Goal: Task Accomplishment & Management: Complete application form

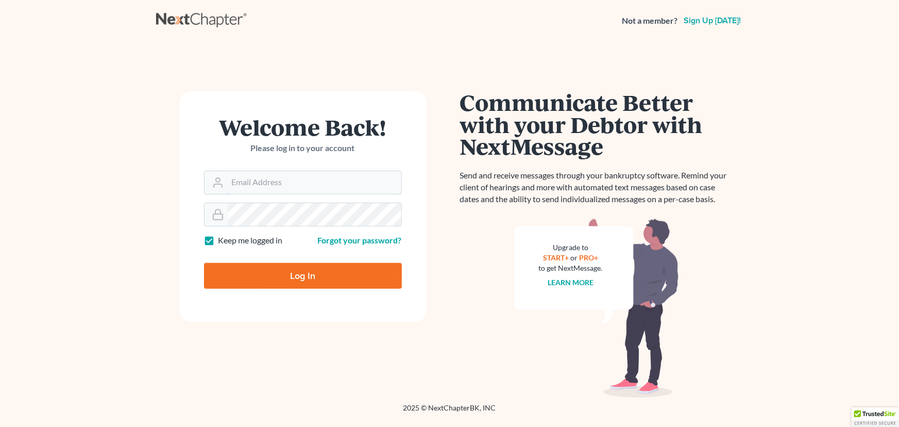
type input "[PERSON_NAME][EMAIL_ADDRESS][DOMAIN_NAME]"
click at [340, 281] on input "Log In" at bounding box center [303, 276] width 198 height 26
type input "Thinking..."
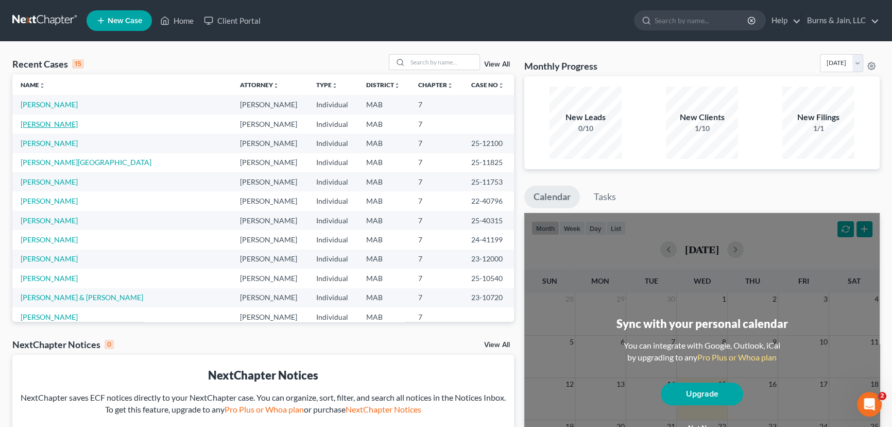
click at [27, 121] on link "Long, James" at bounding box center [49, 124] width 57 height 9
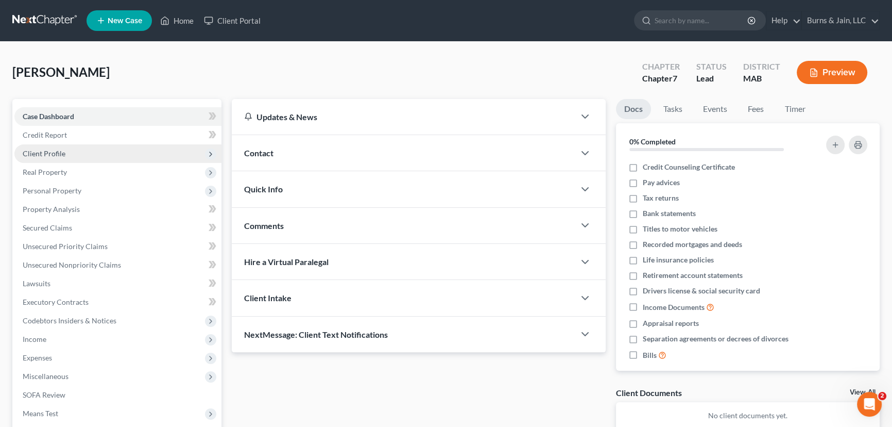
click at [37, 154] on span "Client Profile" at bounding box center [44, 153] width 43 height 9
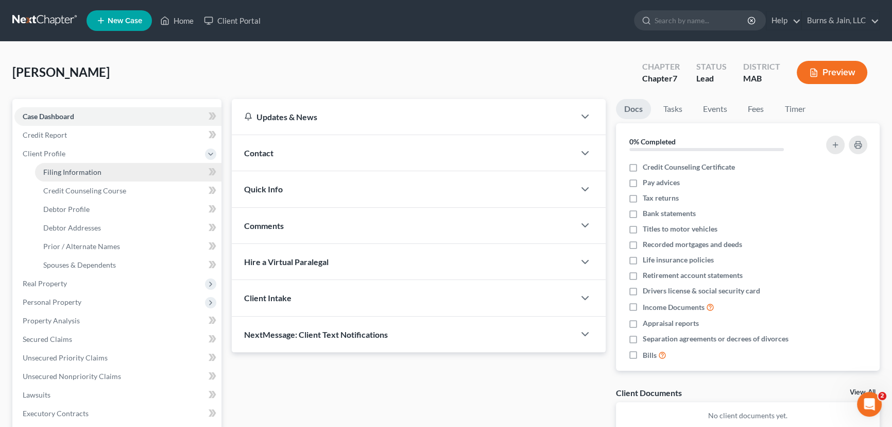
click at [47, 169] on span "Filing Information" at bounding box center [72, 171] width 58 height 9
select select "1"
select select "0"
select select "39"
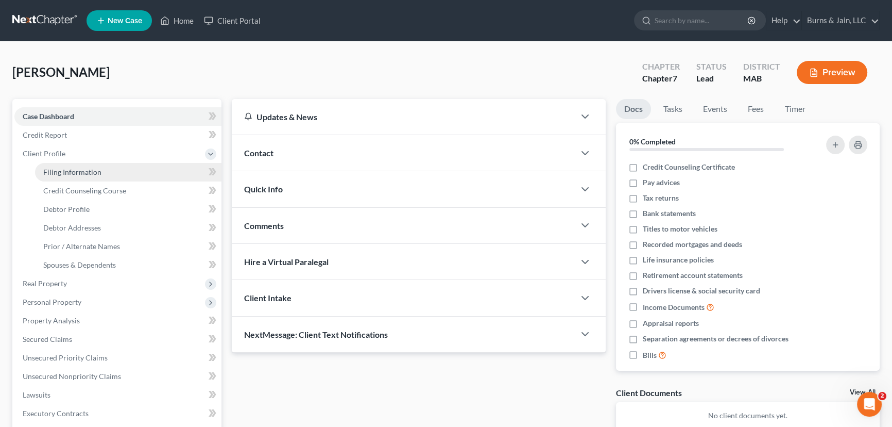
select select "0"
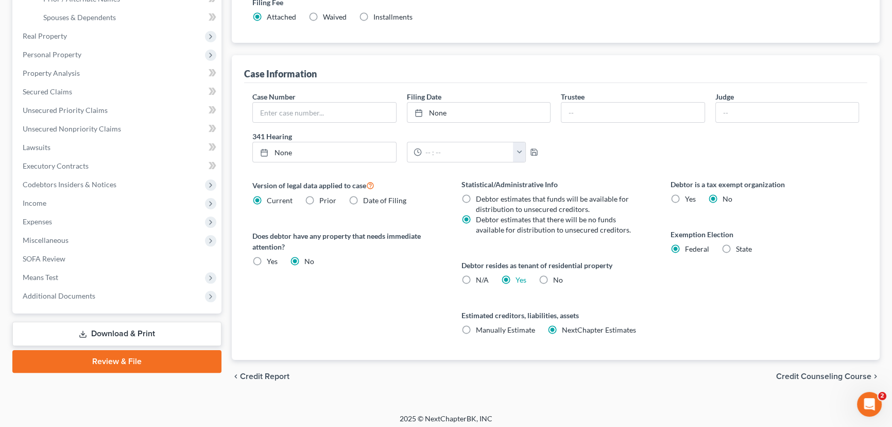
scroll to position [251, 0]
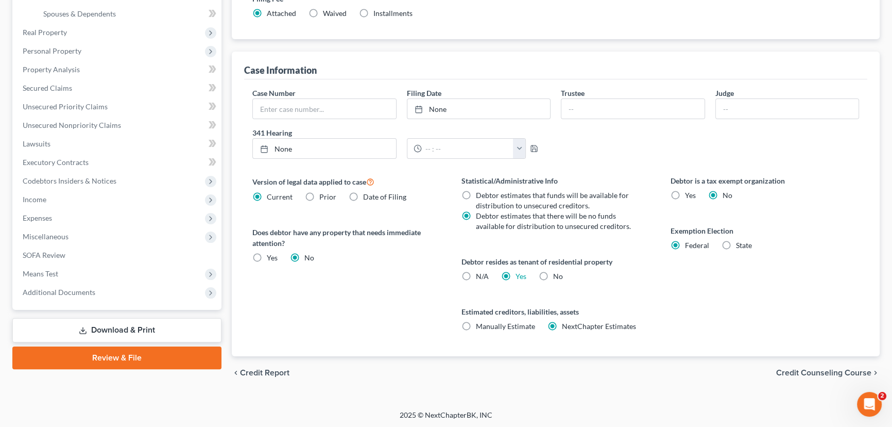
click at [841, 368] on span "Credit Counseling Course" at bounding box center [823, 372] width 95 height 8
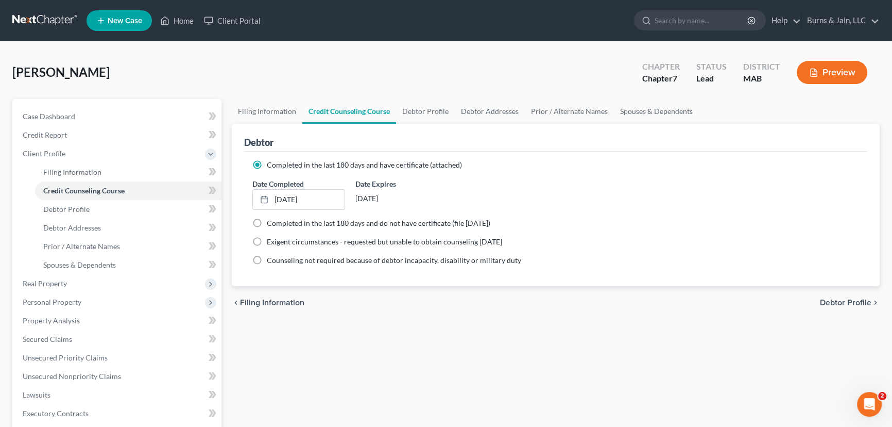
click at [837, 303] on span "Debtor Profile" at bounding box center [846, 302] width 52 height 8
select select "0"
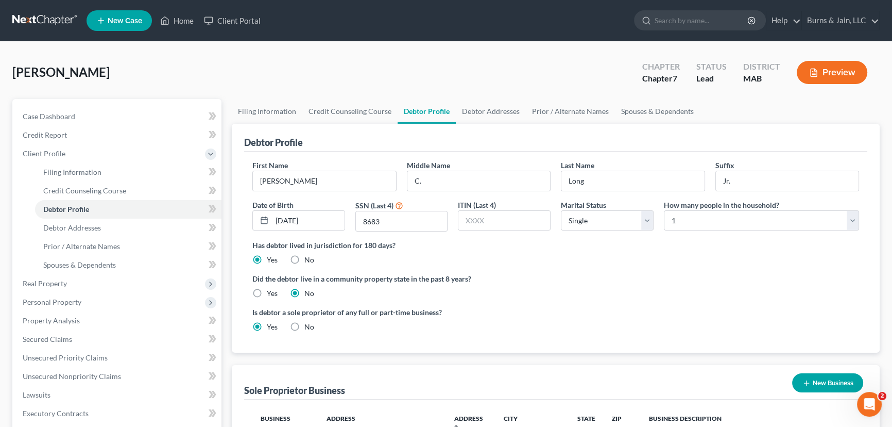
scroll to position [231, 0]
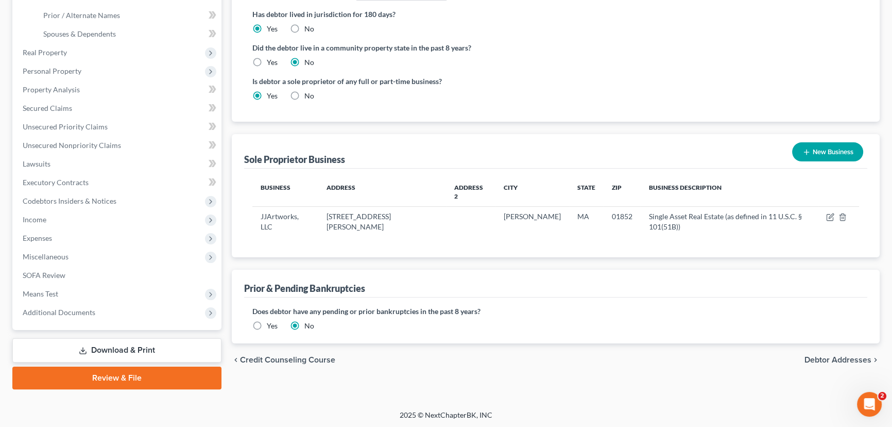
click at [834, 355] on span "Debtor Addresses" at bounding box center [838, 359] width 67 height 8
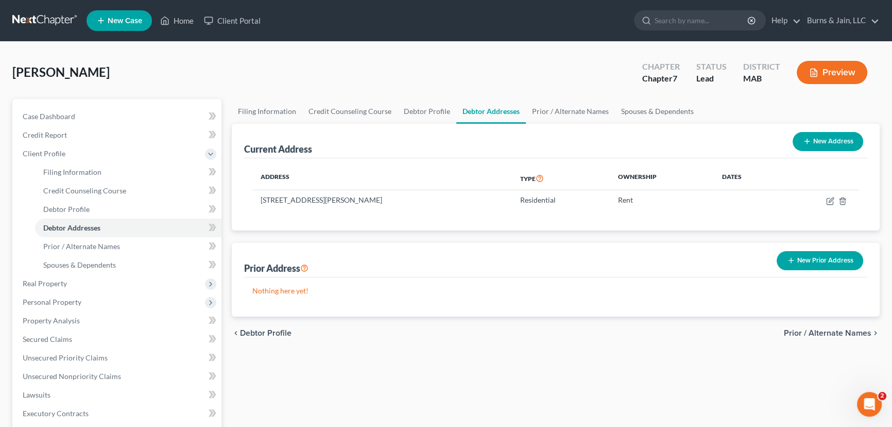
click at [826, 330] on span "Prior / Alternate Names" at bounding box center [828, 333] width 88 height 8
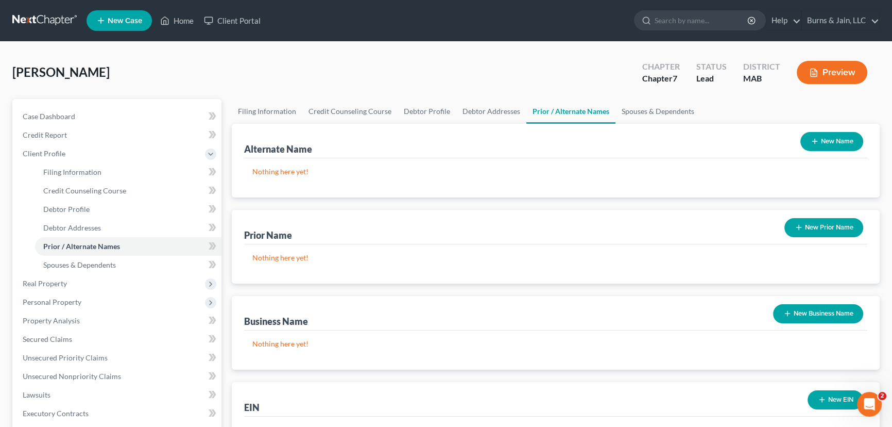
scroll to position [231, 0]
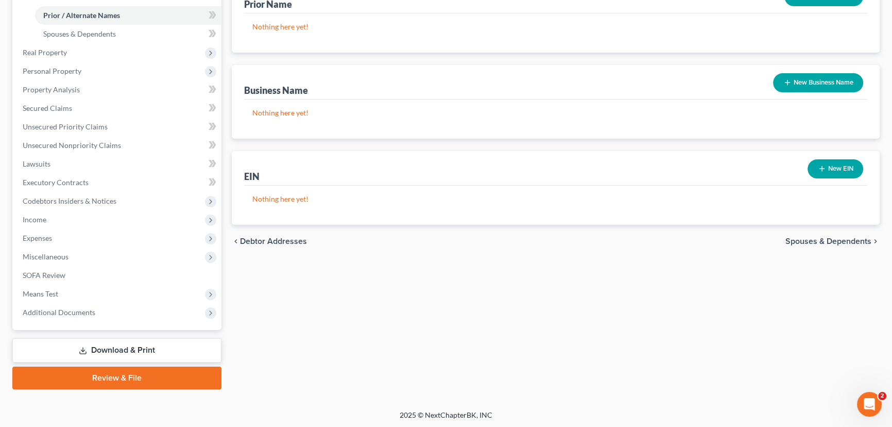
click at [859, 237] on span "Spouses & Dependents" at bounding box center [829, 241] width 86 height 8
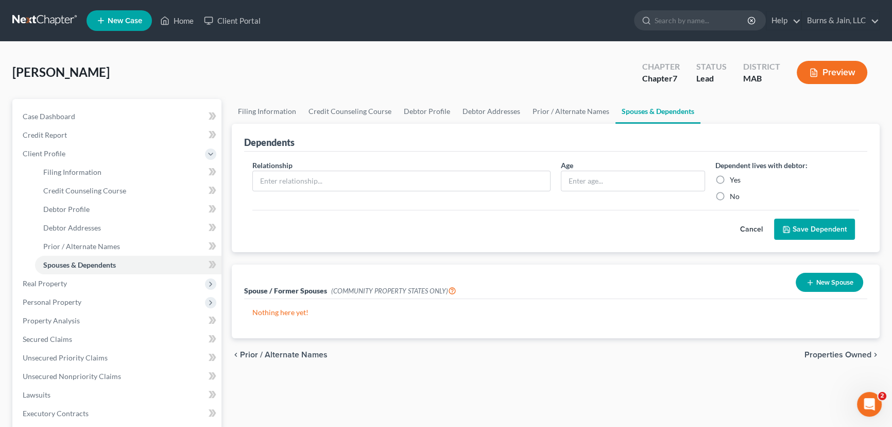
click at [829, 350] on span "Properties Owned" at bounding box center [838, 354] width 67 height 8
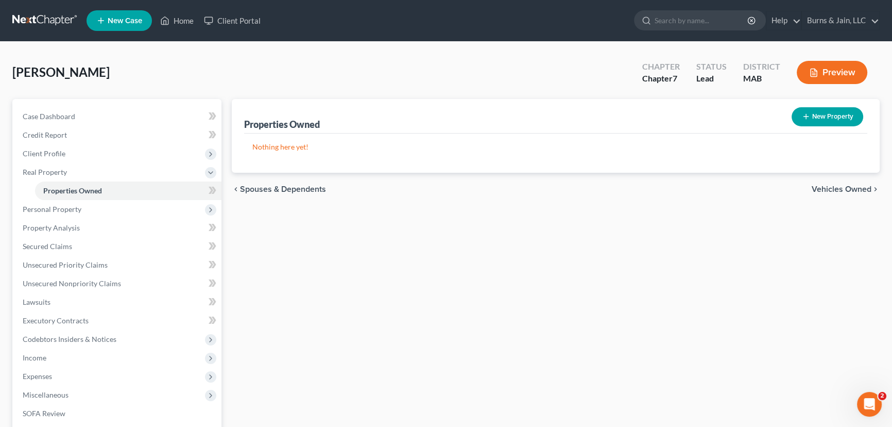
click at [836, 187] on span "Vehicles Owned" at bounding box center [842, 189] width 60 height 8
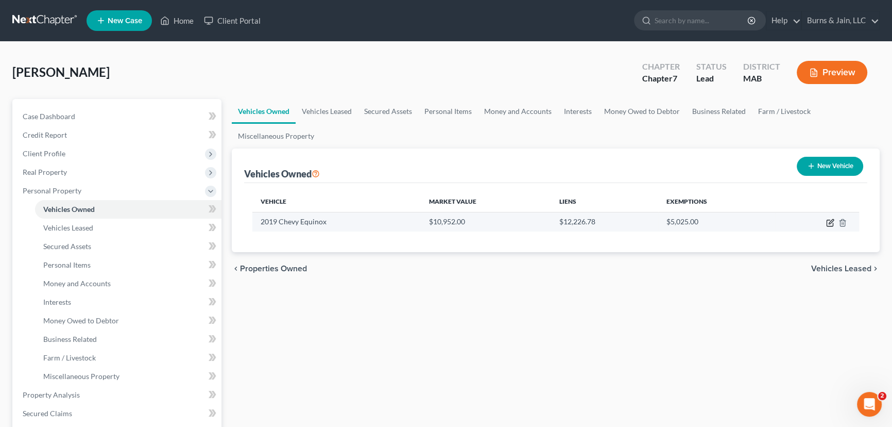
click at [832, 222] on icon "button" at bounding box center [830, 222] width 8 height 8
select select "0"
select select "7"
select select "2"
select select "0"
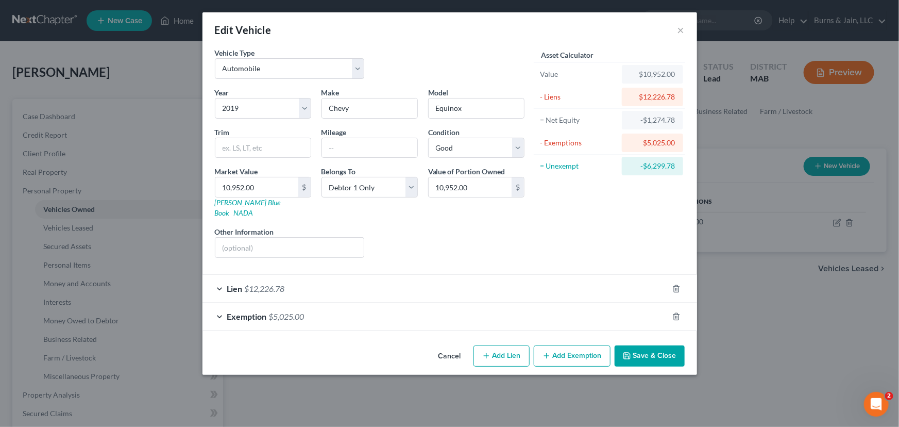
click at [336, 305] on div "Exemption $5,025.00" at bounding box center [435, 315] width 466 height 27
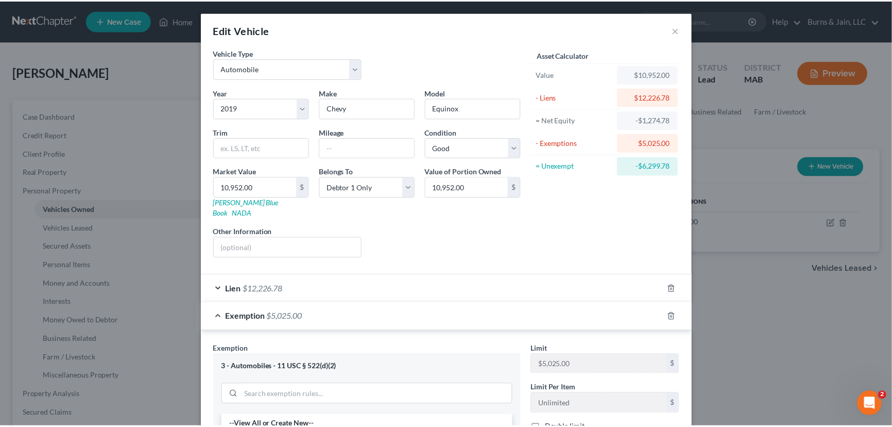
scroll to position [215, 0]
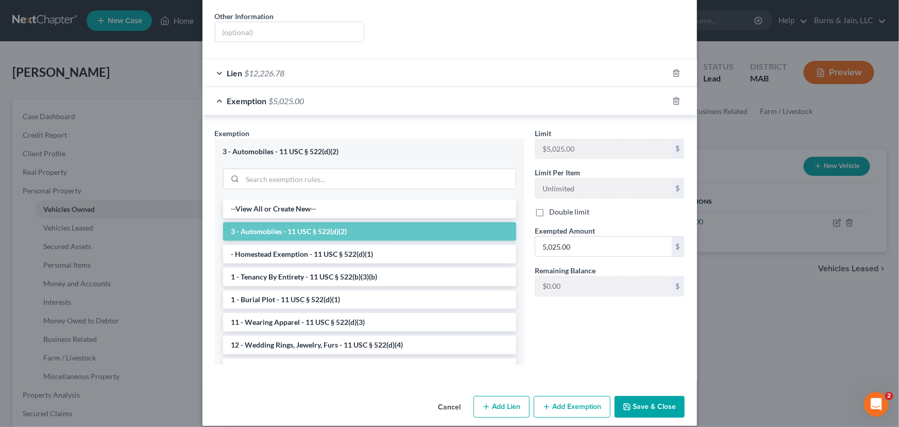
click at [637, 398] on button "Save & Close" at bounding box center [650, 407] width 70 height 22
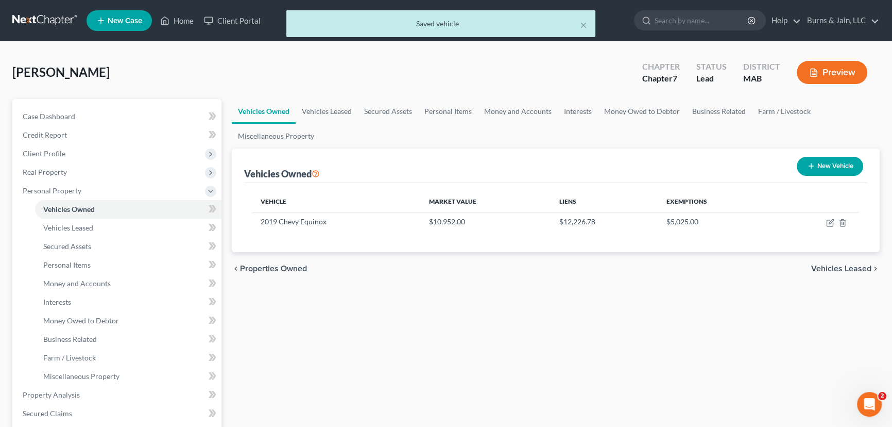
click at [826, 265] on span "Vehicles Leased" at bounding box center [841, 268] width 60 height 8
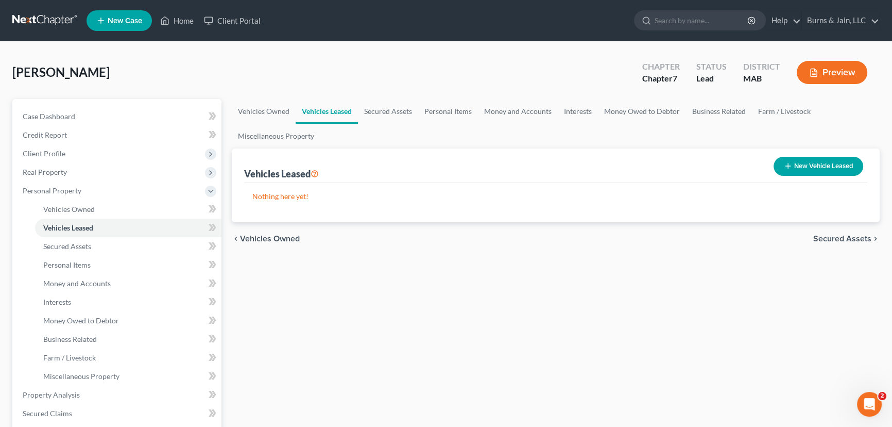
click at [835, 239] on span "Secured Assets" at bounding box center [842, 238] width 58 height 8
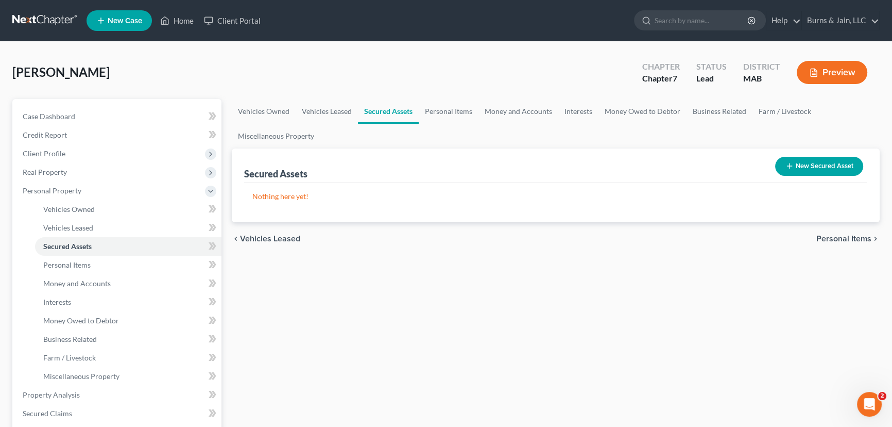
click at [835, 239] on span "Personal Items" at bounding box center [844, 238] width 55 height 8
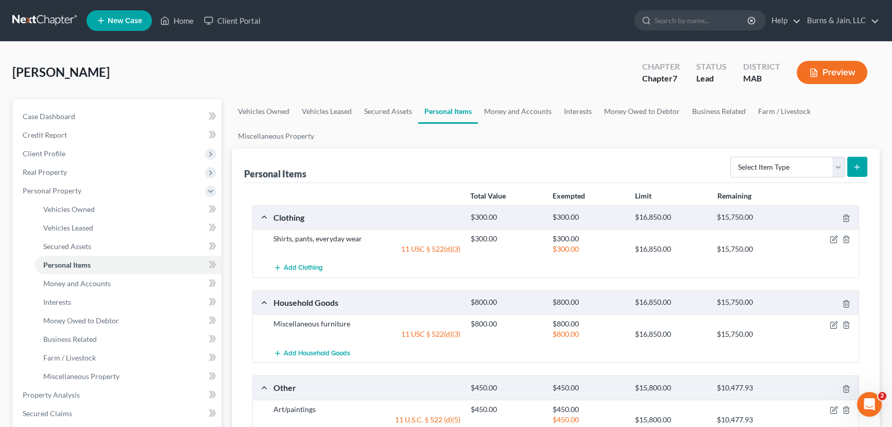
scroll to position [305, 0]
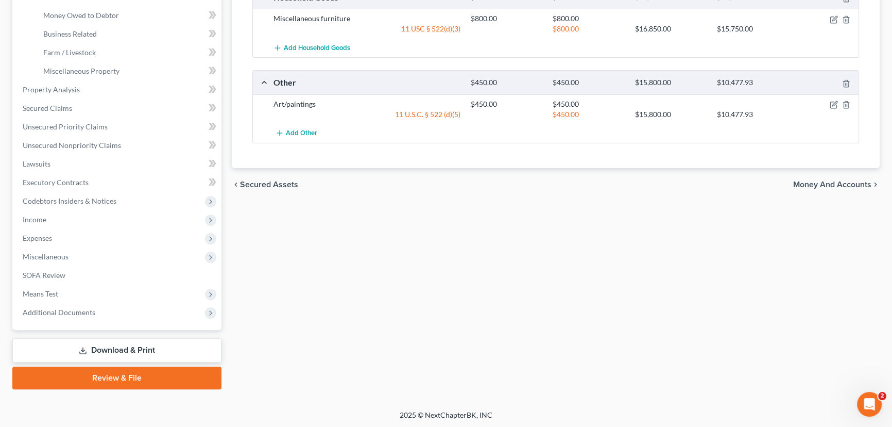
click at [808, 181] on span "Money and Accounts" at bounding box center [832, 184] width 78 height 8
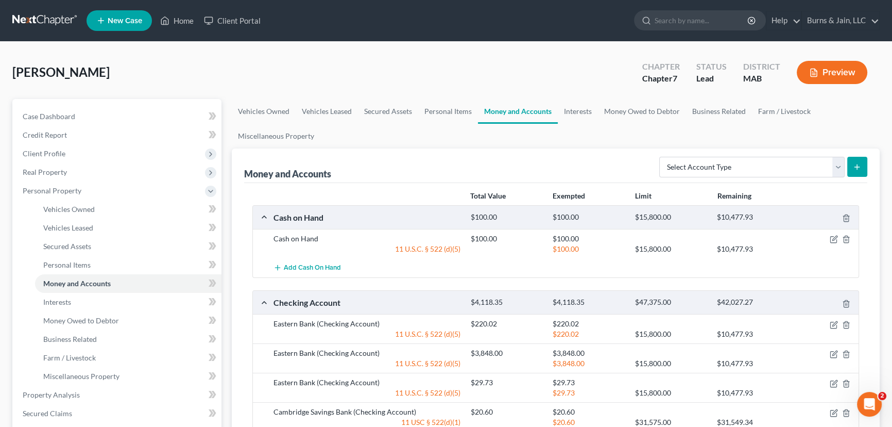
scroll to position [305, 0]
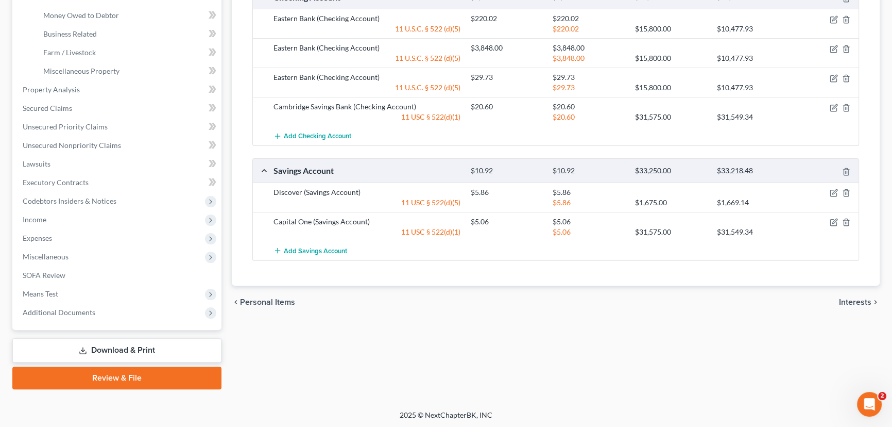
click at [849, 298] on span "Interests" at bounding box center [855, 302] width 32 height 8
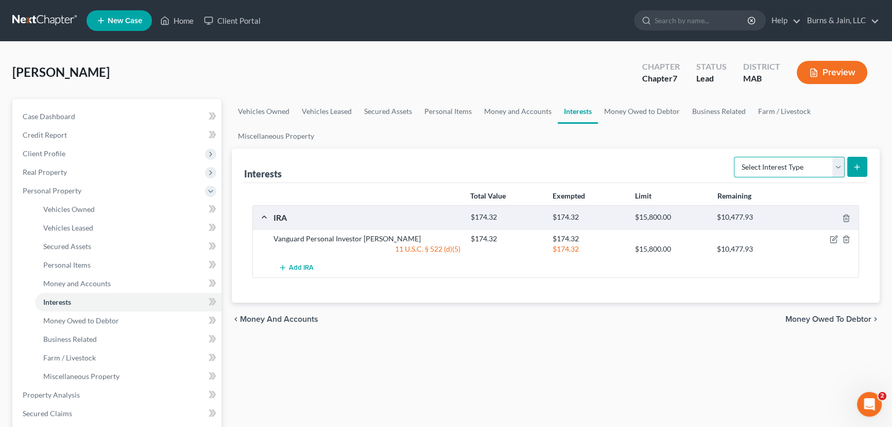
click at [779, 162] on select "Select Interest Type 401K Annuity Bond Education IRA Government Bond Government…" at bounding box center [789, 167] width 111 height 21
click at [682, 150] on div "Interests Select Interest Type 401K Annuity Bond Education IRA Government Bond …" at bounding box center [555, 165] width 623 height 35
click at [623, 112] on link "Money Owed to Debtor" at bounding box center [642, 111] width 88 height 25
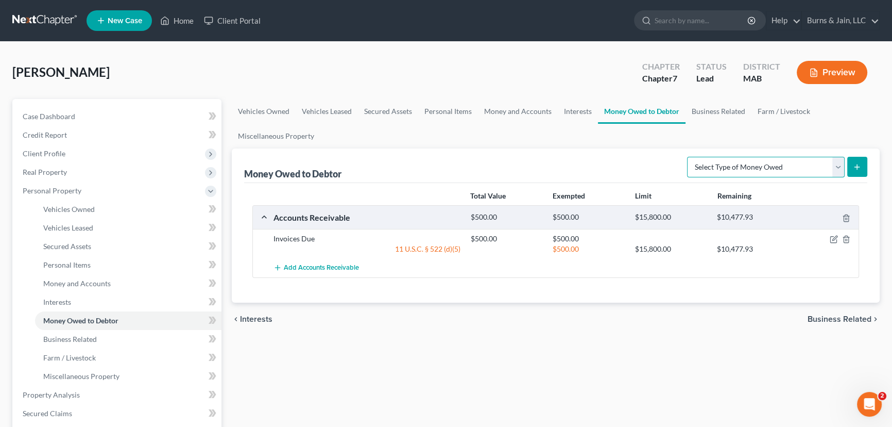
click at [766, 164] on select "Select Type of Money Owed Accounts Receivable Alimony Child Support Claims Agai…" at bounding box center [766, 167] width 158 height 21
click at [257, 131] on link "Miscellaneous Property" at bounding box center [276, 136] width 89 height 25
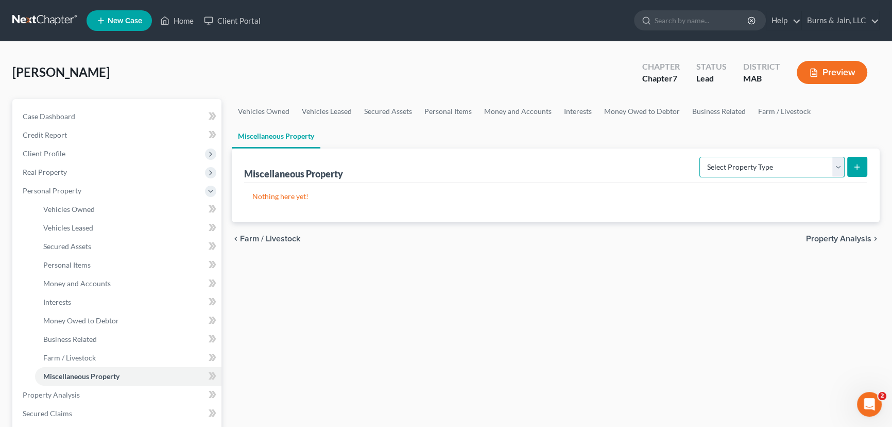
click at [747, 160] on select "Select Property Type Assigned for Creditor Benefit Within 1 Year Holding for An…" at bounding box center [772, 167] width 145 height 21
click at [670, 141] on ul "Vehicles Owned Vehicles Leased Secured Assets Personal Items Money and Accounts…" at bounding box center [556, 123] width 648 height 49
click at [507, 113] on link "Money and Accounts" at bounding box center [518, 111] width 80 height 25
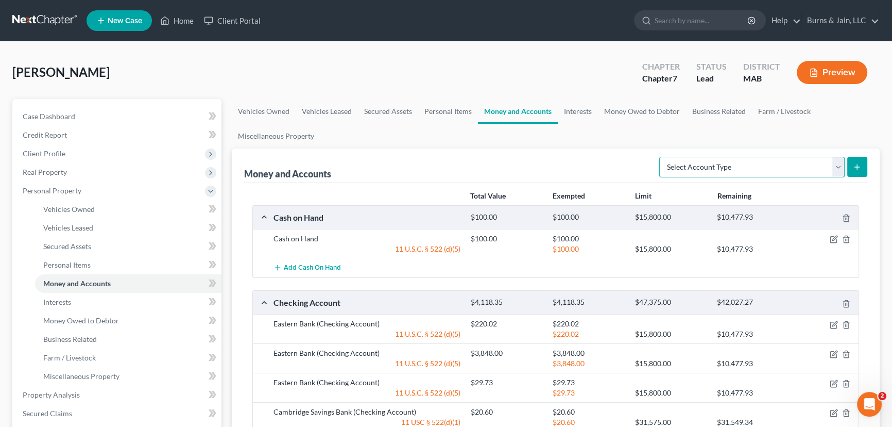
click at [817, 159] on select "Select Account Type Brokerage Cash on Hand Certificates of Deposit Checking Acc…" at bounding box center [751, 167] width 185 height 21
select select "security_deposits"
click at [661, 157] on select "Select Account Type Brokerage Cash on Hand Certificates of Deposit Checking Acc…" at bounding box center [751, 167] width 185 height 21
click at [854, 163] on icon "submit" at bounding box center [857, 167] width 8 height 8
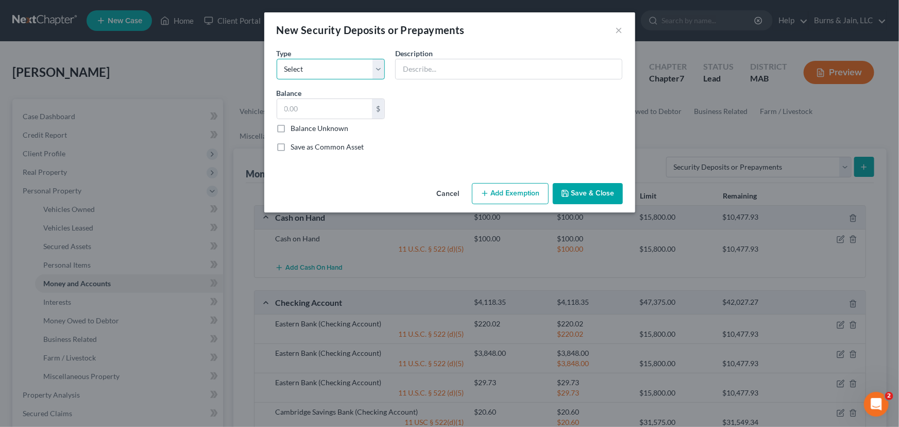
click at [367, 64] on select "Select Electric Gas Heating Oil Security Deposit On Rental Unit Prepaid Rent Te…" at bounding box center [331, 69] width 109 height 21
select select "4"
click at [277, 59] on select "Select Electric Gas Heating Oil Security Deposit On Rental Unit Prepaid Rent Te…" at bounding box center [331, 69] width 109 height 21
click at [345, 106] on input "text" at bounding box center [324, 109] width 95 height 20
type input "943"
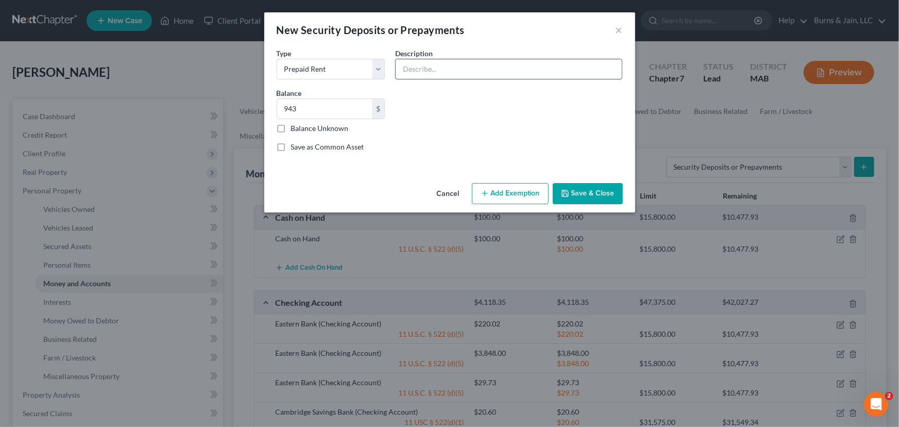
click at [438, 65] on input "text" at bounding box center [509, 69] width 226 height 20
type input "Security deposit on rent"
click at [518, 194] on button "Add Exemption" at bounding box center [510, 194] width 77 height 22
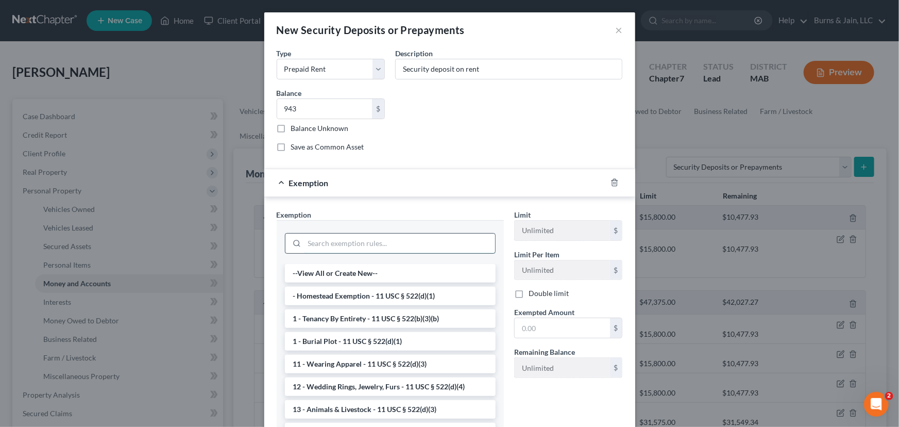
click at [436, 245] on input "search" at bounding box center [399, 243] width 191 height 20
type input "s"
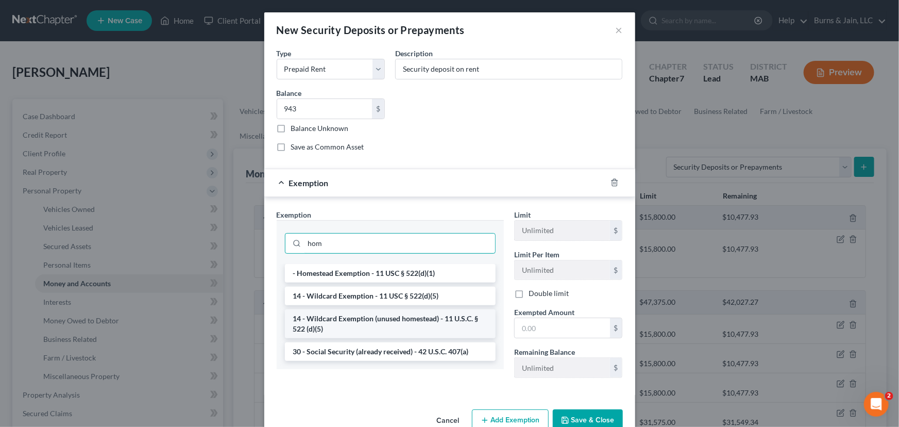
type input "hom"
click at [355, 321] on li "14 - Wildcard Exemption (unused homestead) - 11 U.S.C. § 522 (d)(5)" at bounding box center [390, 323] width 211 height 29
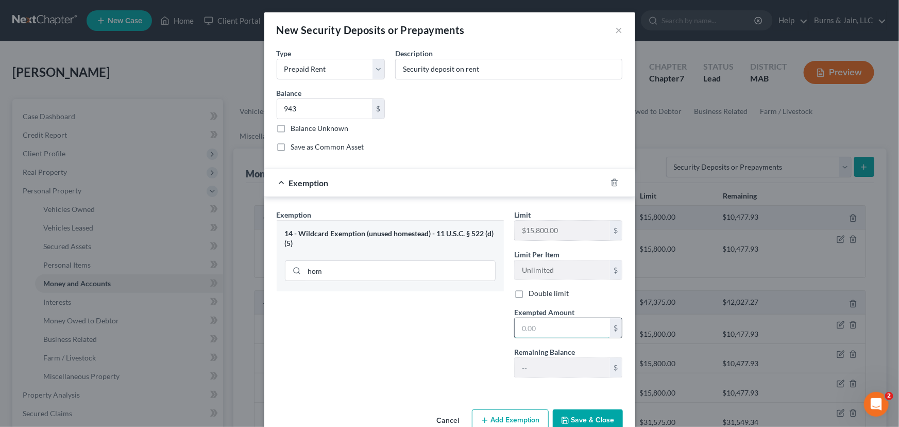
click at [572, 333] on input "text" at bounding box center [562, 328] width 95 height 20
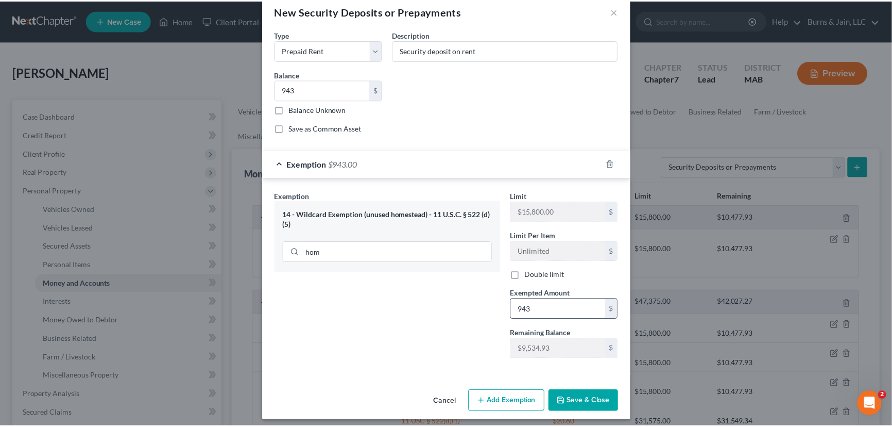
scroll to position [24, 0]
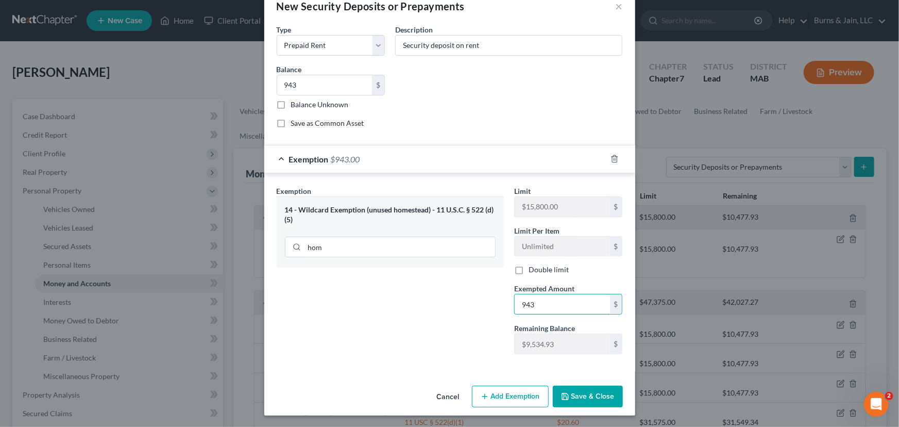
type input "943"
click at [588, 398] on button "Save & Close" at bounding box center [588, 396] width 70 height 22
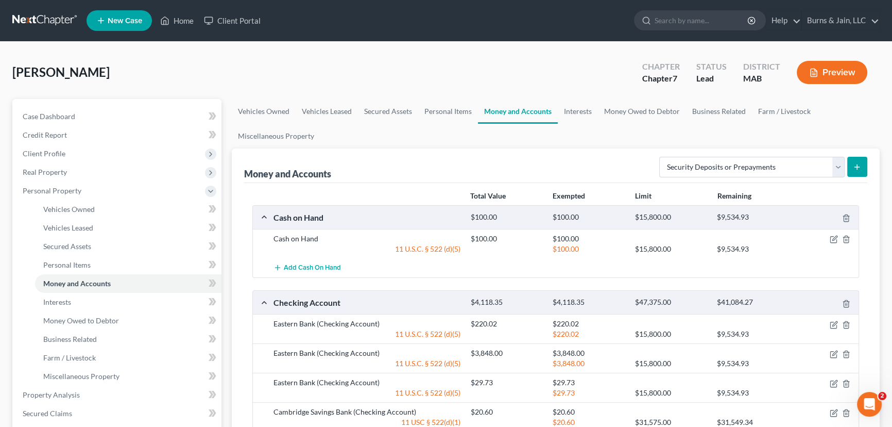
scroll to position [312, 0]
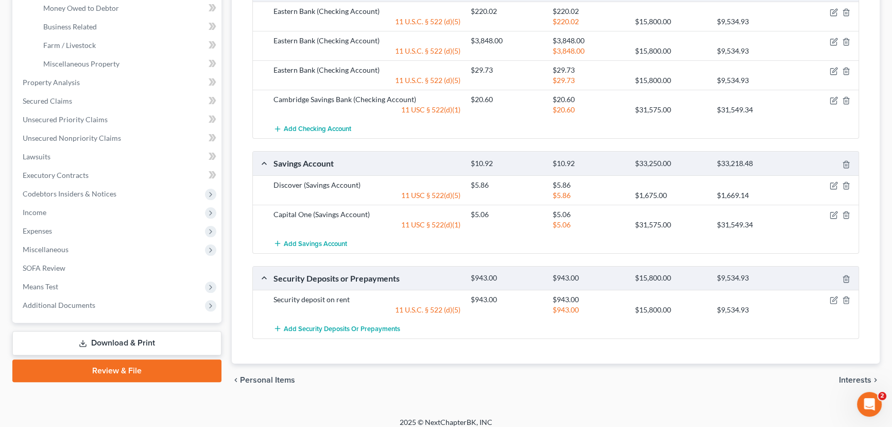
click at [866, 376] on span "Interests" at bounding box center [855, 380] width 32 height 8
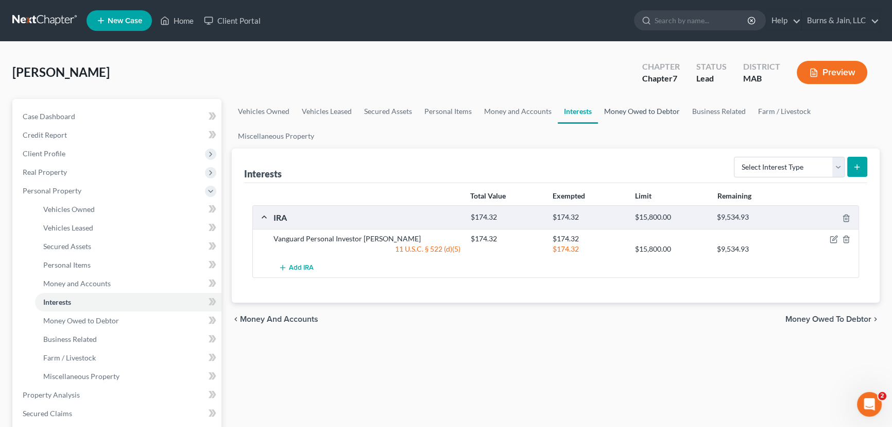
click at [637, 108] on link "Money Owed to Debtor" at bounding box center [642, 111] width 88 height 25
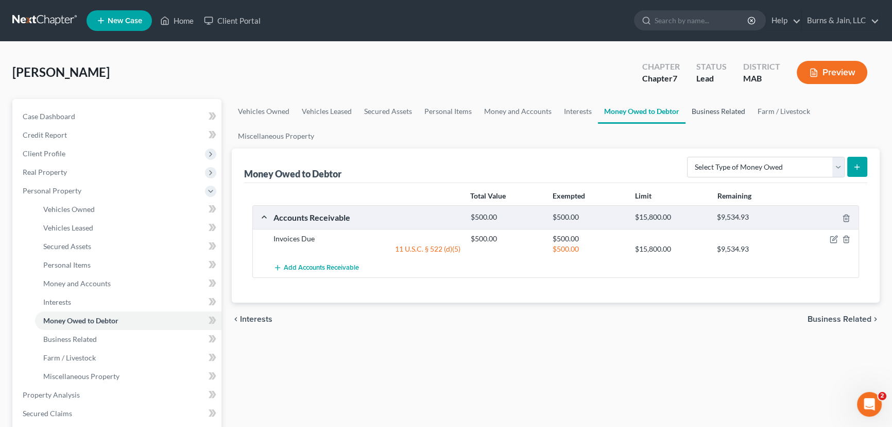
click at [710, 112] on link "Business Related" at bounding box center [719, 111] width 66 height 25
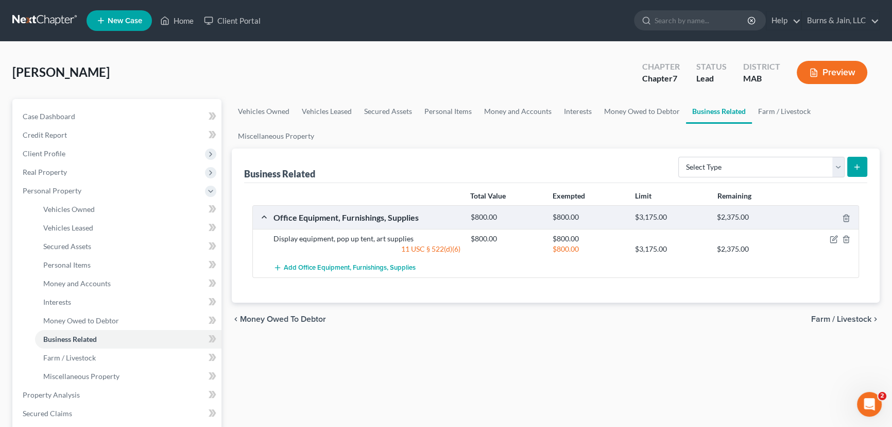
click at [842, 320] on span "Farm / Livestock" at bounding box center [841, 319] width 60 height 8
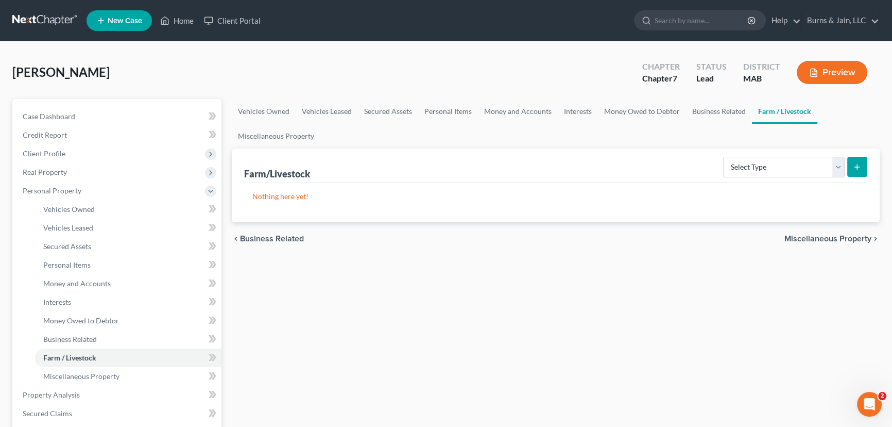
click at [844, 242] on div "chevron_left Business Related Miscellaneous Property chevron_right" at bounding box center [556, 238] width 648 height 33
click at [841, 234] on span "Miscellaneous Property" at bounding box center [828, 238] width 87 height 8
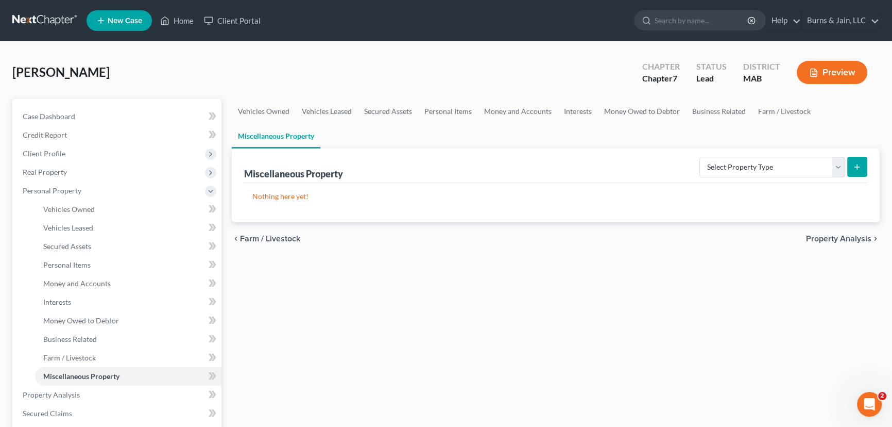
click at [841, 234] on span "Property Analysis" at bounding box center [838, 238] width 65 height 8
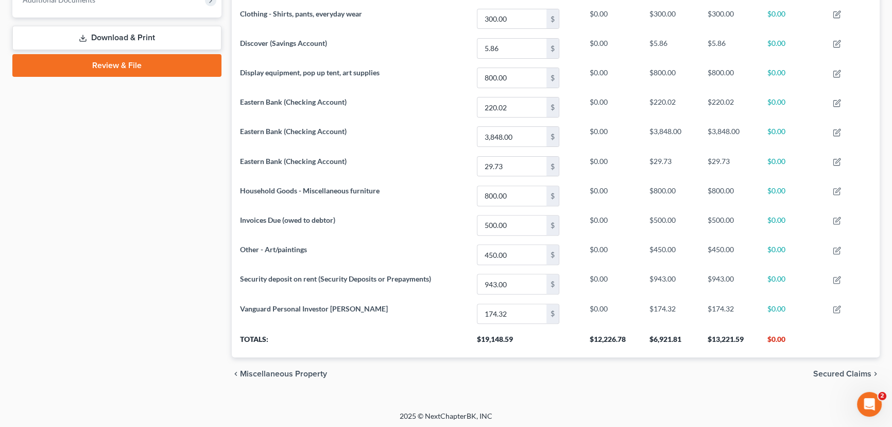
click at [828, 374] on span "Secured Claims" at bounding box center [842, 373] width 58 height 8
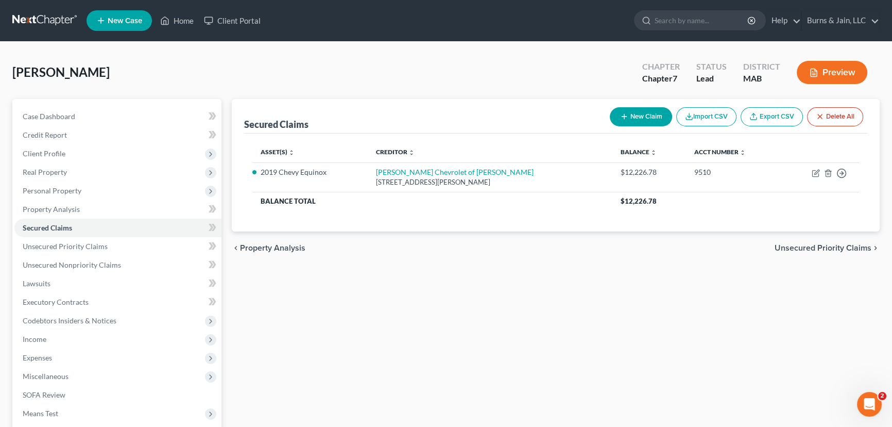
click at [809, 247] on span "Unsecured Priority Claims" at bounding box center [823, 248] width 97 height 8
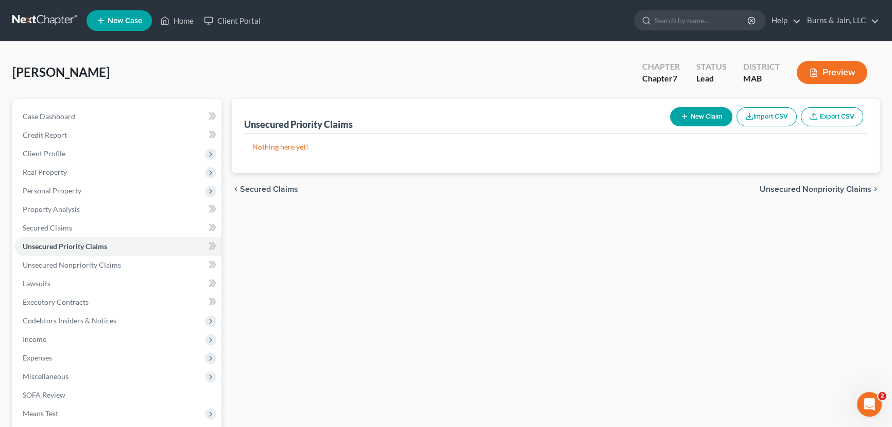
click at [815, 192] on span "Unsecured Nonpriority Claims" at bounding box center [816, 189] width 112 height 8
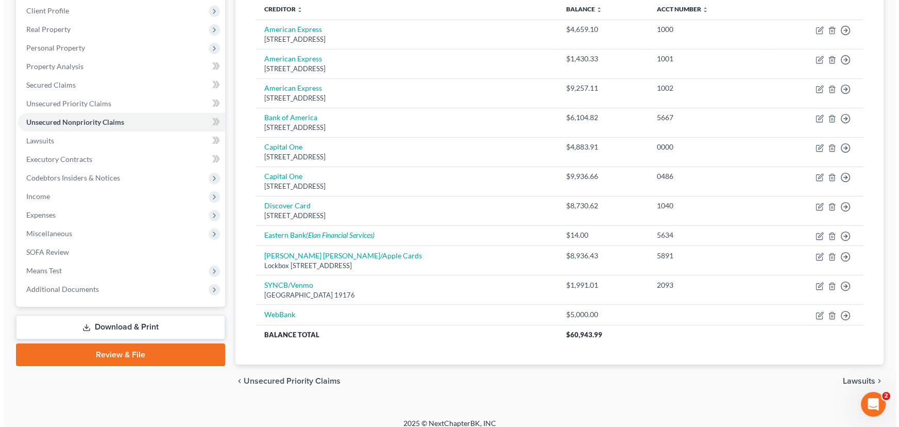
scroll to position [151, 0]
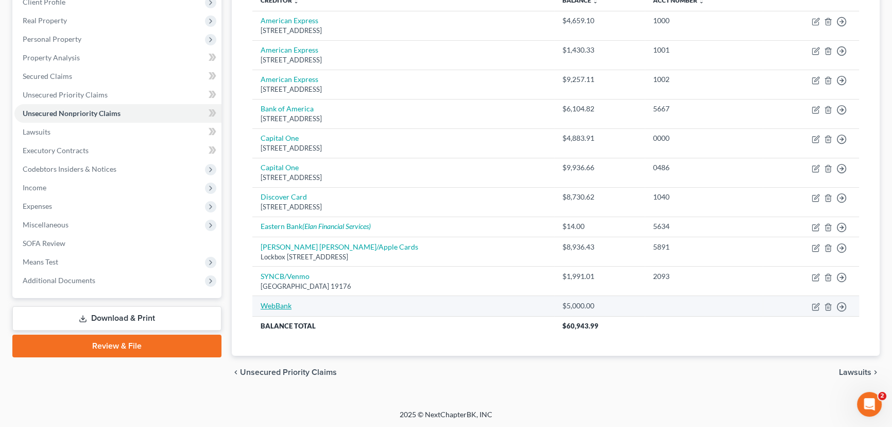
click at [283, 302] on link "WebBank" at bounding box center [276, 305] width 31 height 9
select select "14"
select select "0"
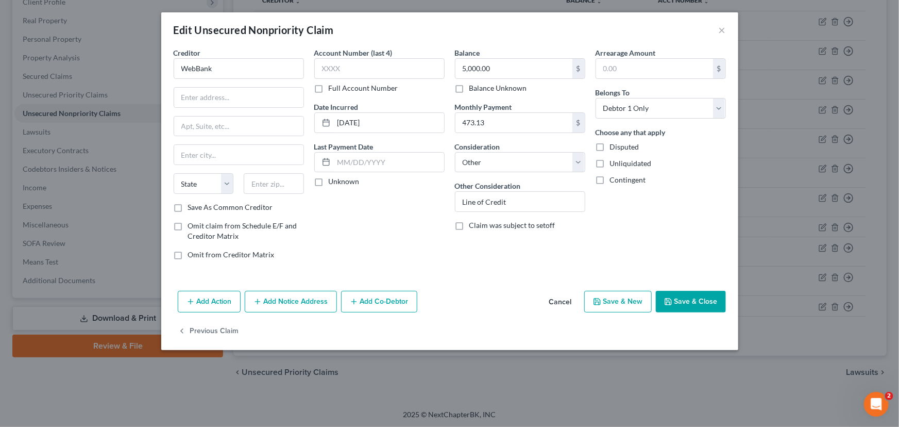
click at [698, 301] on button "Save & Close" at bounding box center [691, 302] width 70 height 22
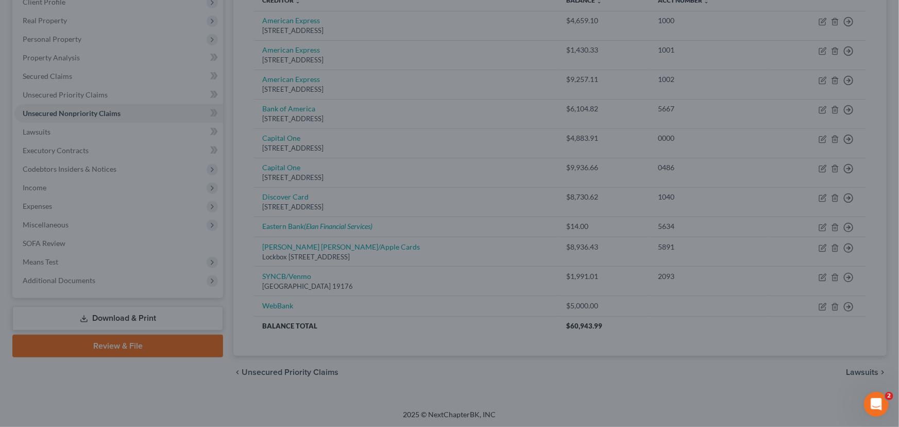
type input "0"
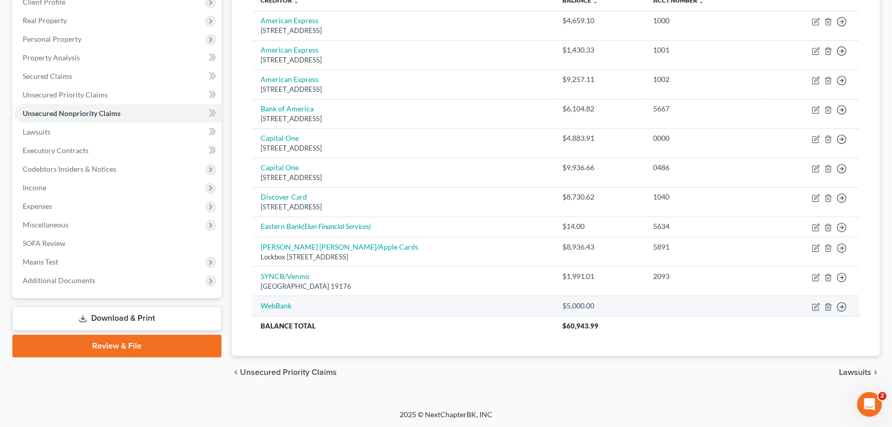
click at [810, 308] on td "Move to D Move to E Move to G Move to Notice Only" at bounding box center [811, 306] width 96 height 21
click at [814, 307] on icon "button" at bounding box center [816, 306] width 8 height 8
select select "14"
select select "0"
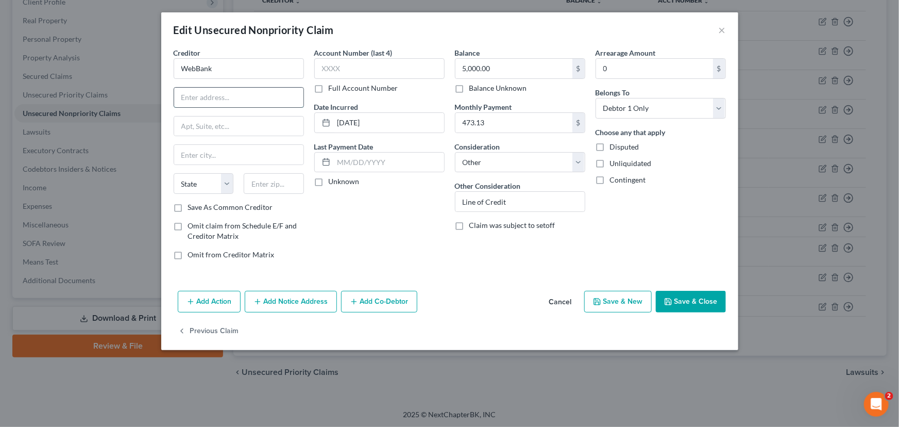
click at [205, 92] on input "text" at bounding box center [238, 98] width 129 height 20
type input "215 South State Street"
click at [215, 125] on input "text" at bounding box center [238, 126] width 129 height 20
type input "Suite 1000"
click at [219, 165] on div "Creditor * WebBank 215 South State Street Suite 1000 State AL AK AR AZ CA CO CT…" at bounding box center [239, 124] width 130 height 155
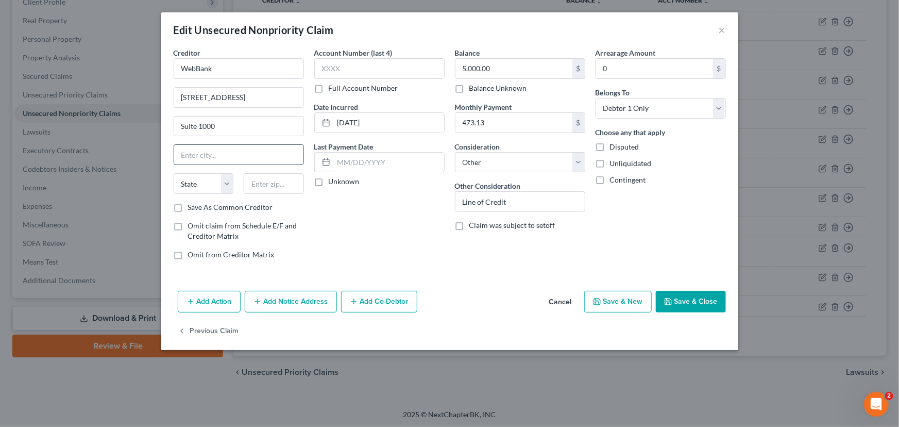
click at [224, 149] on input "text" at bounding box center [238, 155] width 129 height 20
type input "Salt Lake City"
click at [261, 185] on input "text" at bounding box center [274, 183] width 60 height 21
type input "84111"
click at [402, 259] on div "Account Number (last 4) Full Account Number Date Incurred 08/21/2025 Last Payme…" at bounding box center [379, 157] width 141 height 220
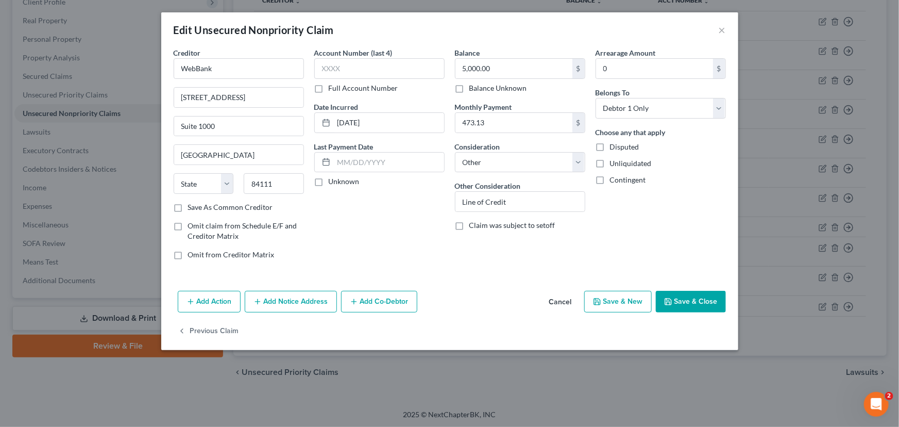
select select "46"
click at [347, 178] on label "Unknown" at bounding box center [344, 181] width 31 height 10
click at [340, 178] on input "Unknown" at bounding box center [336, 179] width 7 height 7
checkbox input "true"
click at [370, 65] on input "text" at bounding box center [379, 68] width 130 height 21
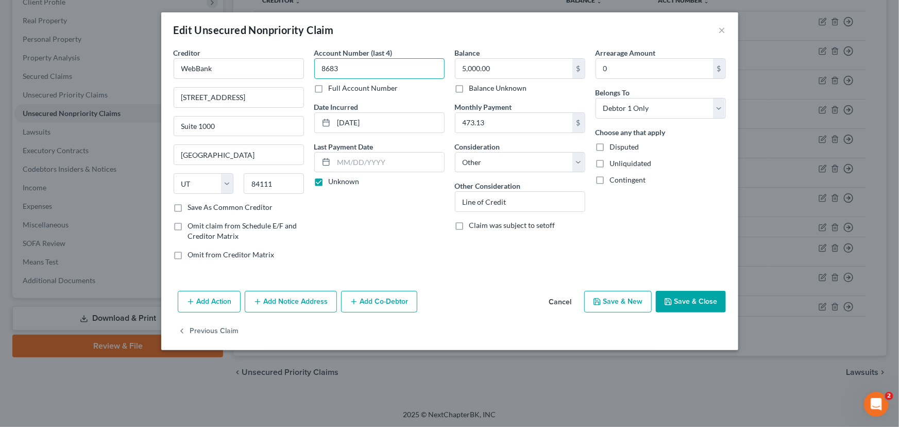
type input "8683"
click at [685, 300] on button "Save & Close" at bounding box center [691, 302] width 70 height 22
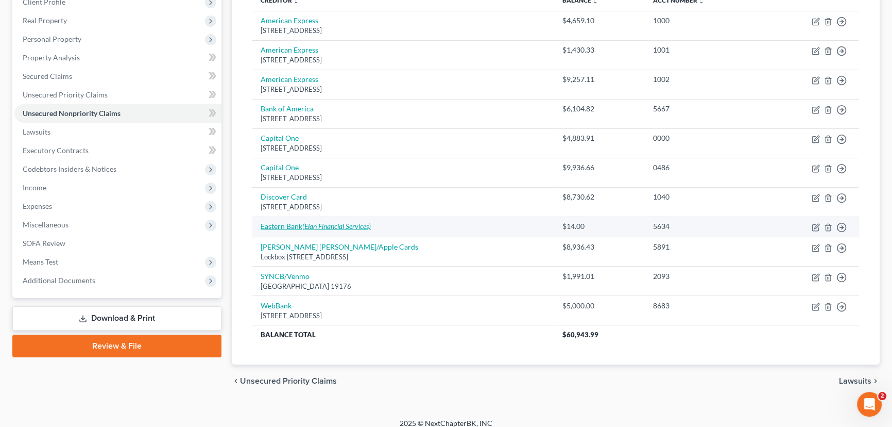
click at [327, 228] on icon "(Elan Financial Services)" at bounding box center [336, 226] width 69 height 9
select select "14"
select select "0"
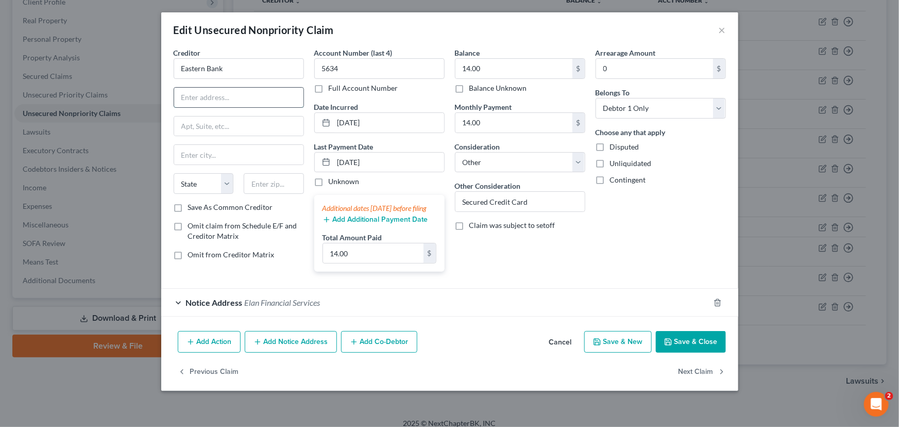
click at [238, 98] on input "text" at bounding box center [238, 98] width 129 height 20
type input "Post Office Box 4071"
click at [238, 149] on input "text" at bounding box center [238, 155] width 129 height 20
type input "S"
type input "Wakefield"
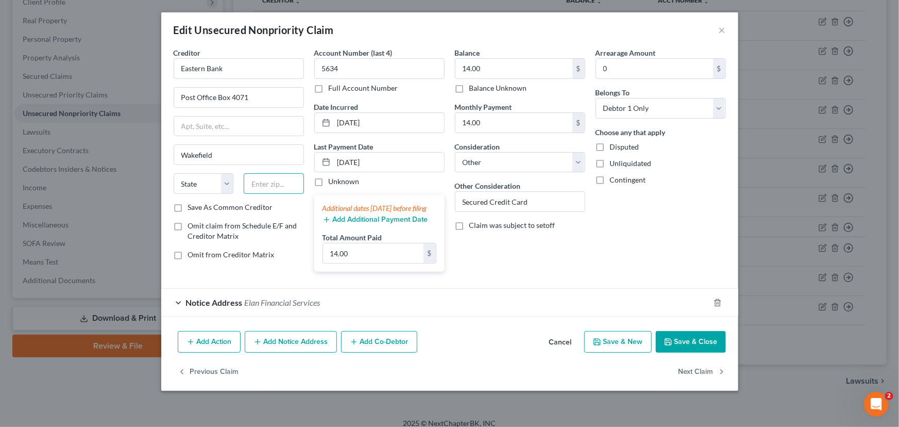
click at [260, 182] on input "text" at bounding box center [274, 183] width 60 height 21
type input "01880"
select select "22"
click at [274, 205] on div "Save As Common Creditor" at bounding box center [239, 207] width 130 height 10
click at [643, 312] on div "Notice Address Elan Financial Services" at bounding box center [435, 302] width 548 height 27
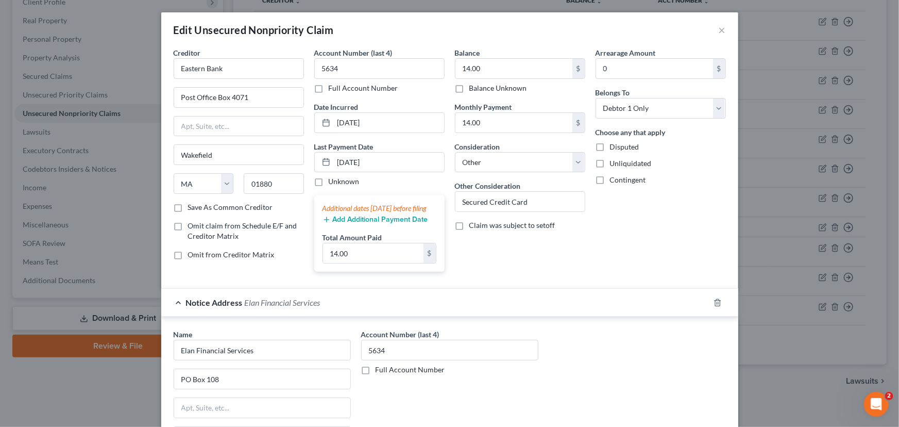
scroll to position [179, 0]
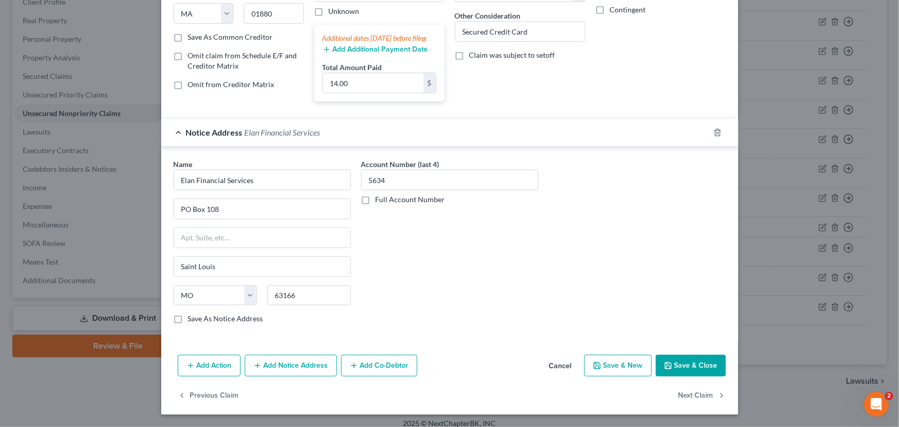
click at [667, 371] on button "Save & Close" at bounding box center [691, 365] width 70 height 22
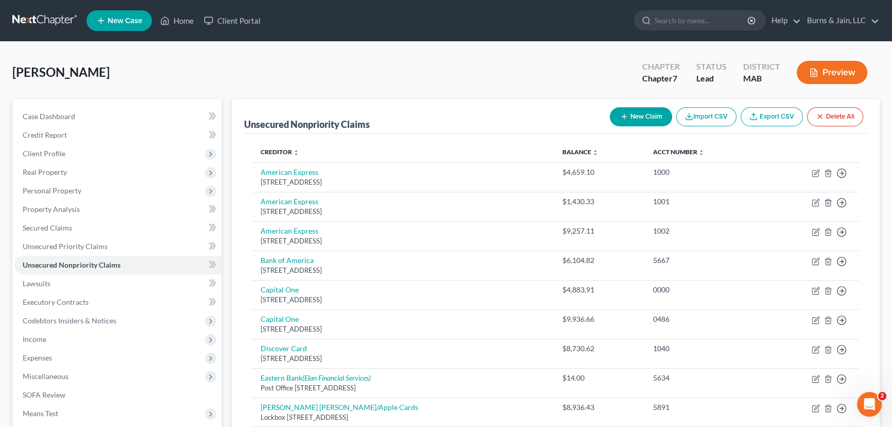
scroll to position [168, 0]
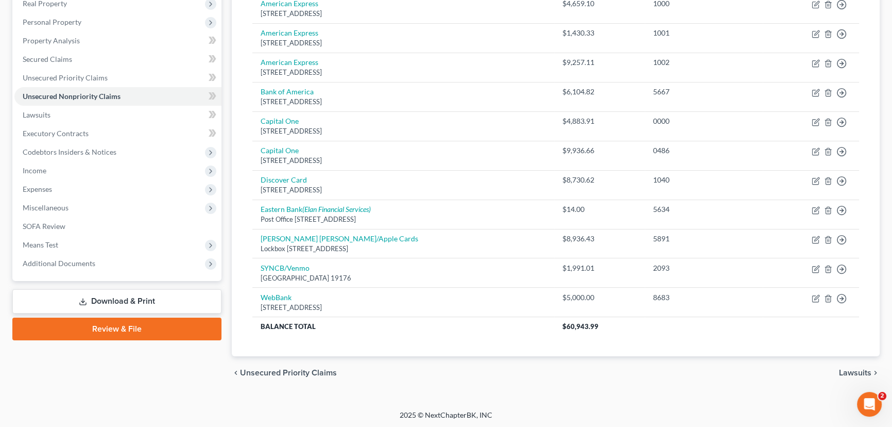
click at [857, 366] on div "chevron_left Unsecured Priority Claims Lawsuits chevron_right" at bounding box center [556, 372] width 648 height 33
click at [857, 371] on span "Lawsuits" at bounding box center [855, 372] width 32 height 8
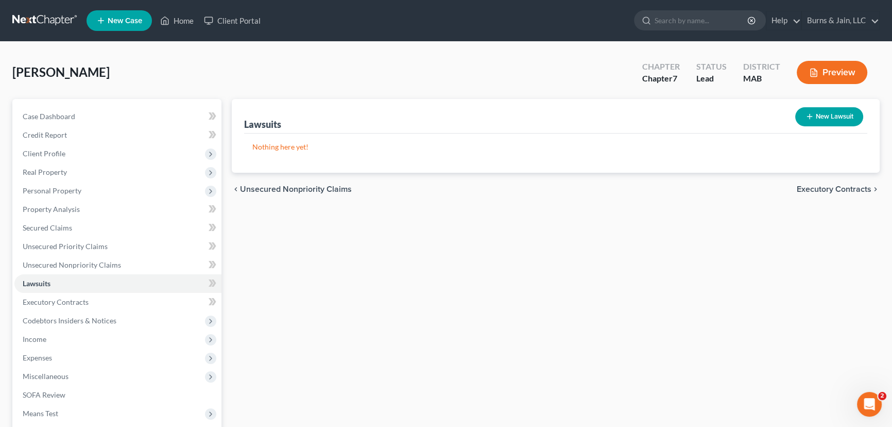
click at [817, 185] on span "Executory Contracts" at bounding box center [834, 189] width 75 height 8
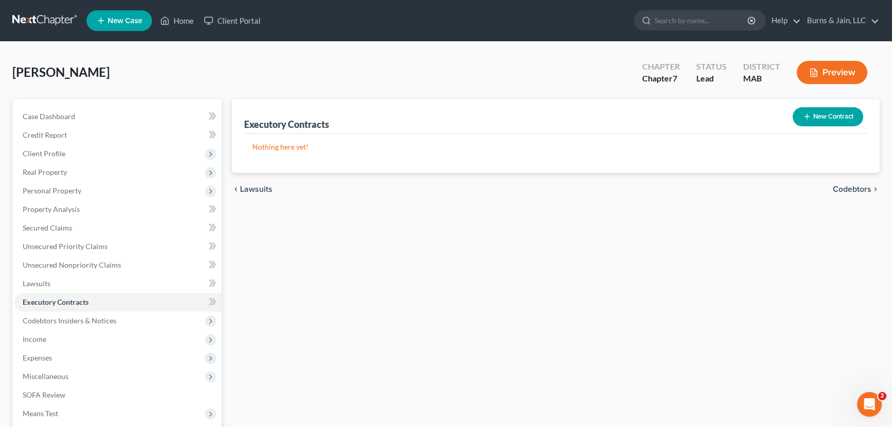
click at [849, 187] on span "Codebtors" at bounding box center [852, 189] width 39 height 8
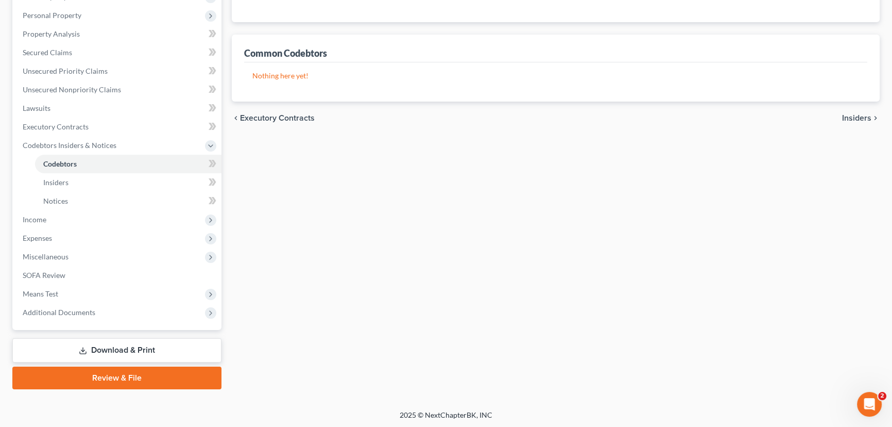
click at [858, 116] on span "Insiders" at bounding box center [856, 118] width 29 height 8
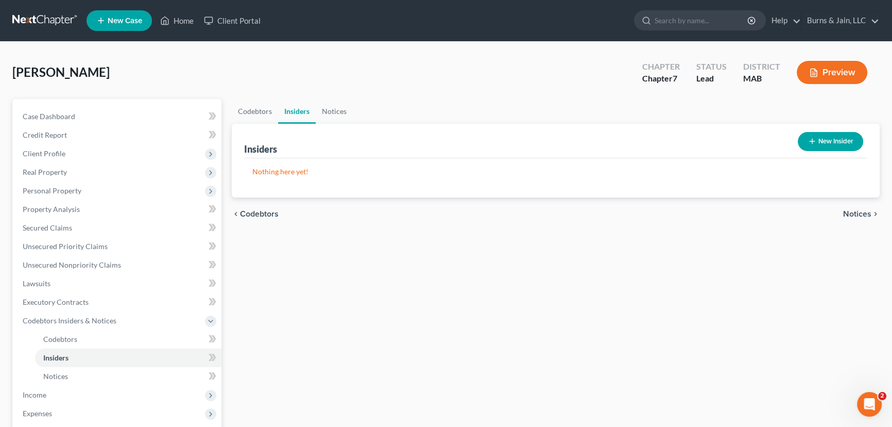
click at [855, 215] on span "Notices" at bounding box center [857, 214] width 28 height 8
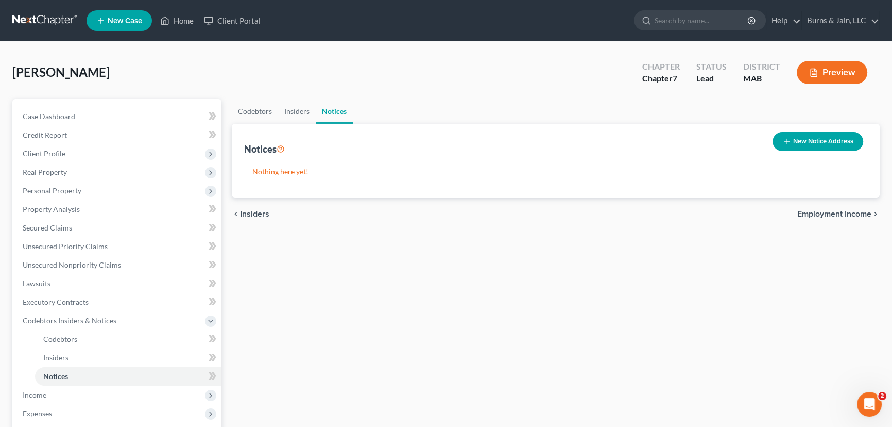
click at [855, 215] on span "Employment Income" at bounding box center [835, 214] width 74 height 8
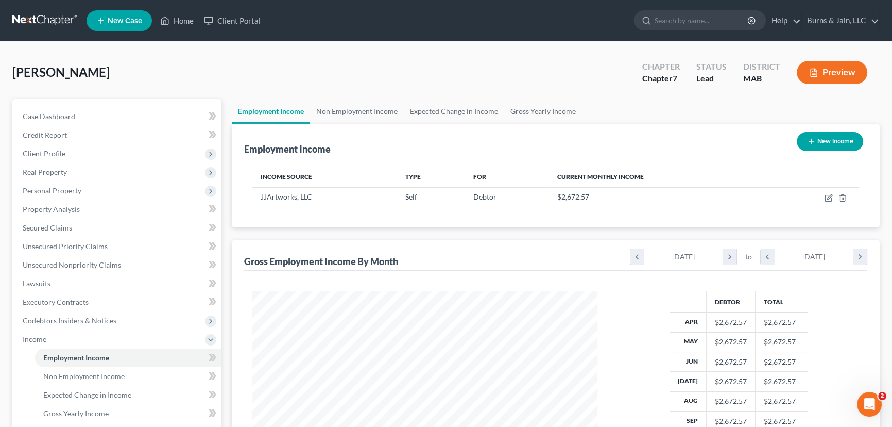
scroll to position [194, 0]
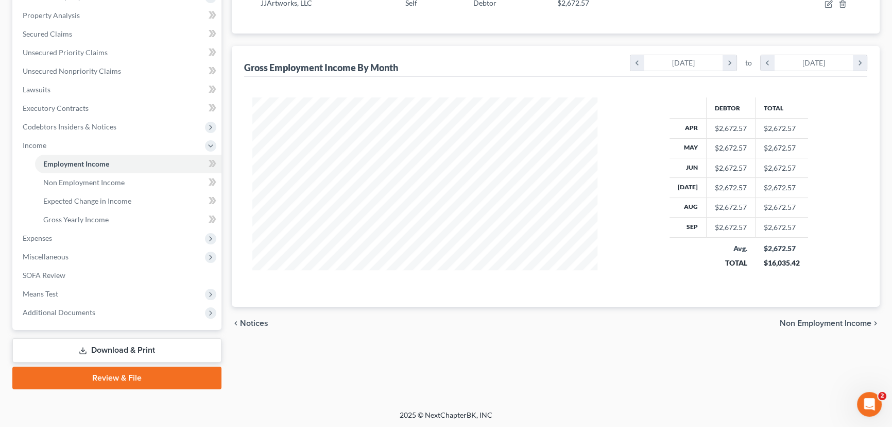
click at [826, 319] on span "Non Employment Income" at bounding box center [826, 323] width 92 height 8
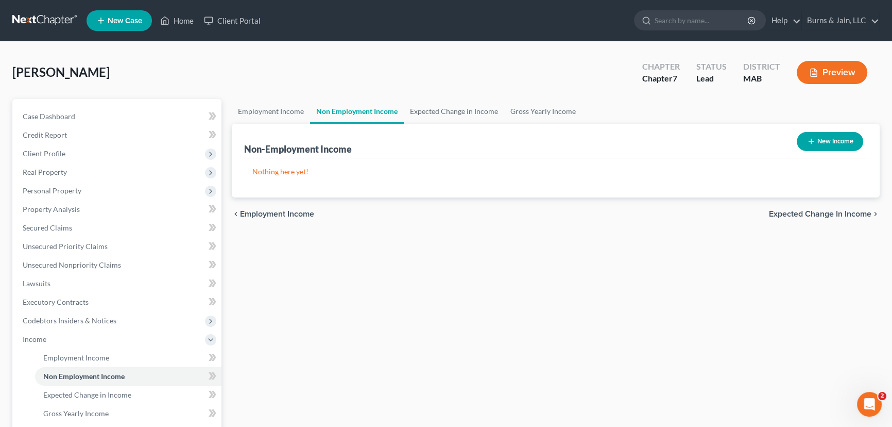
click at [803, 213] on span "Expected Change in Income" at bounding box center [820, 214] width 103 height 8
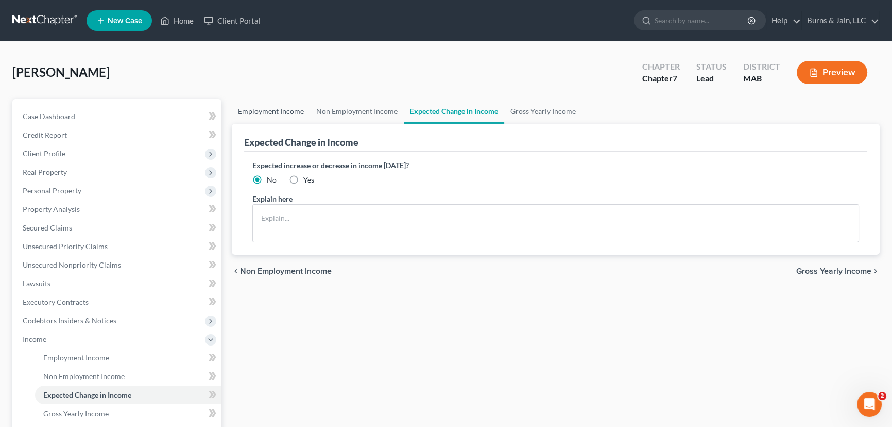
click at [272, 115] on link "Employment Income" at bounding box center [271, 111] width 78 height 25
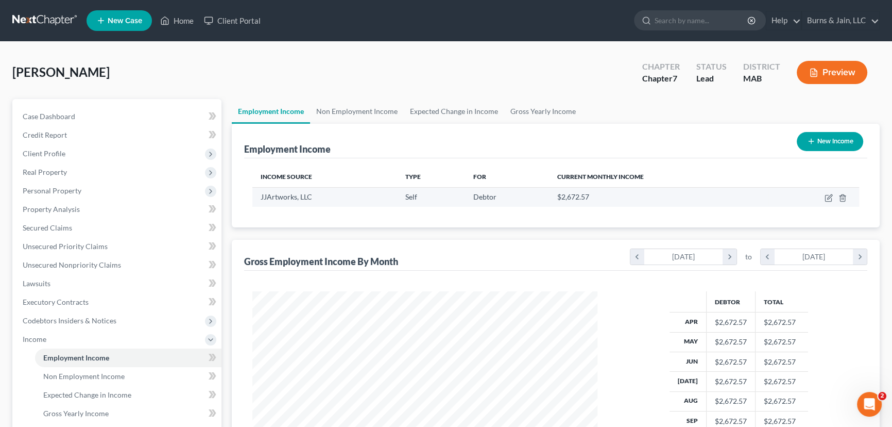
click at [824, 197] on td at bounding box center [813, 197] width 91 height 20
click at [829, 199] on icon "button" at bounding box center [829, 198] width 8 height 8
select select "1"
select select "22"
select select "0"
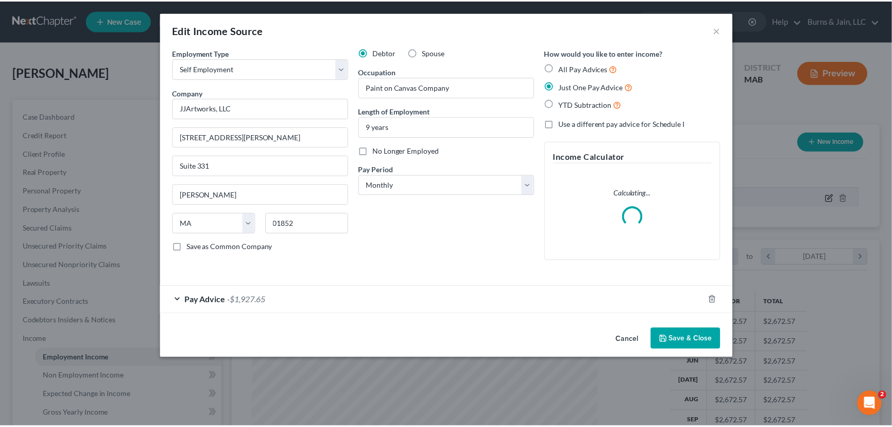
scroll to position [184, 369]
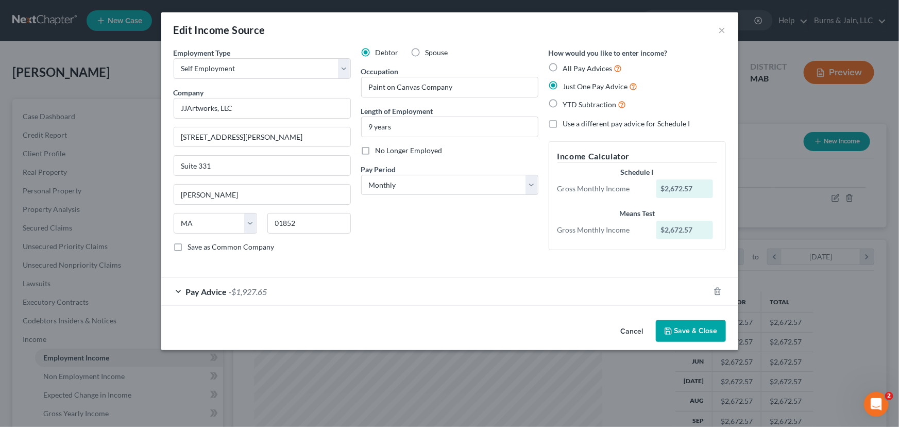
click at [349, 299] on div "Pay Advice -$1,927.65" at bounding box center [435, 291] width 548 height 27
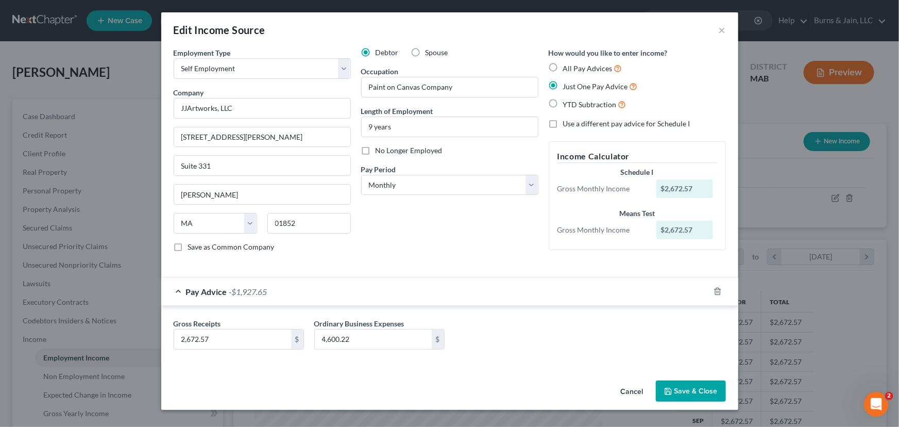
click at [699, 392] on button "Save & Close" at bounding box center [691, 391] width 70 height 22
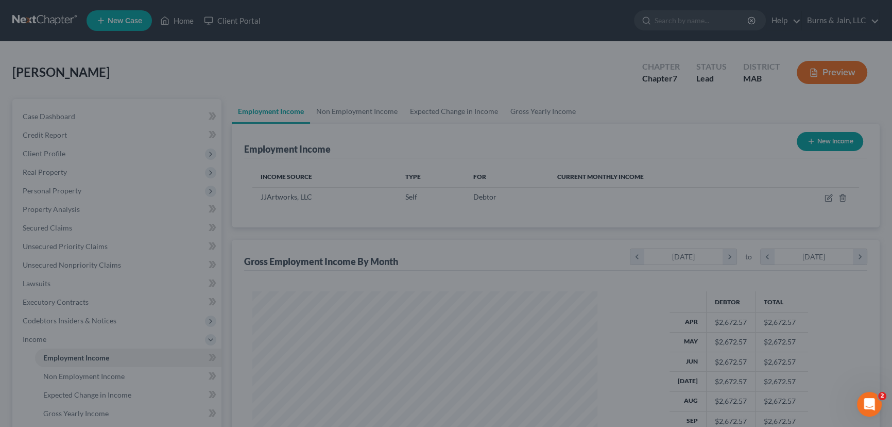
scroll to position [515001, 514819]
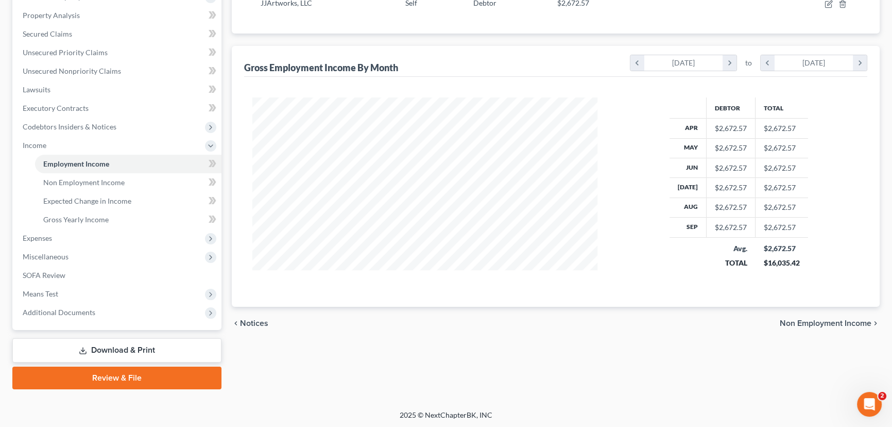
click at [833, 323] on span "Non Employment Income" at bounding box center [826, 323] width 92 height 8
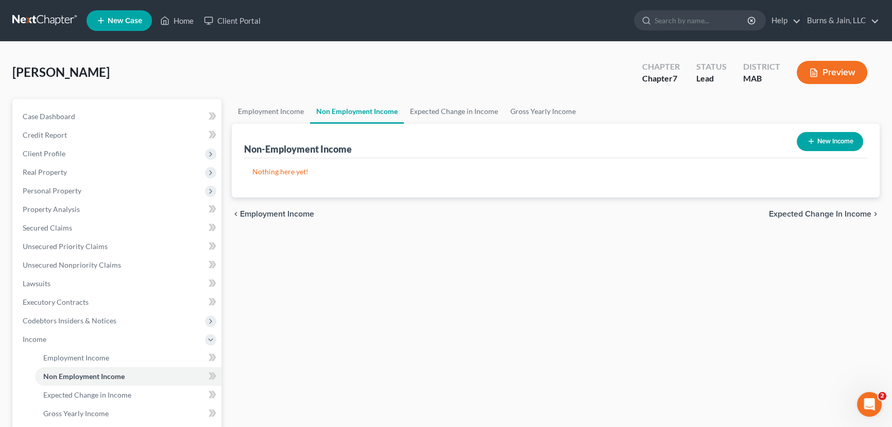
click at [800, 210] on span "Expected Change in Income" at bounding box center [820, 214] width 103 height 8
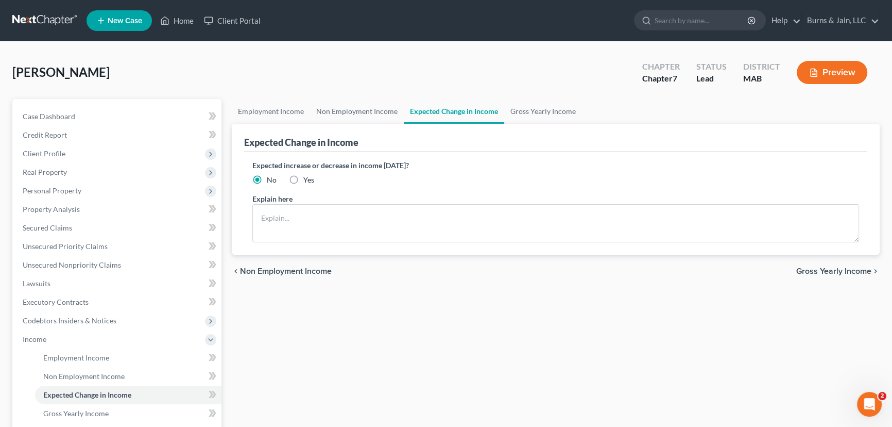
click at [805, 267] on span "Gross Yearly Income" at bounding box center [833, 271] width 75 height 8
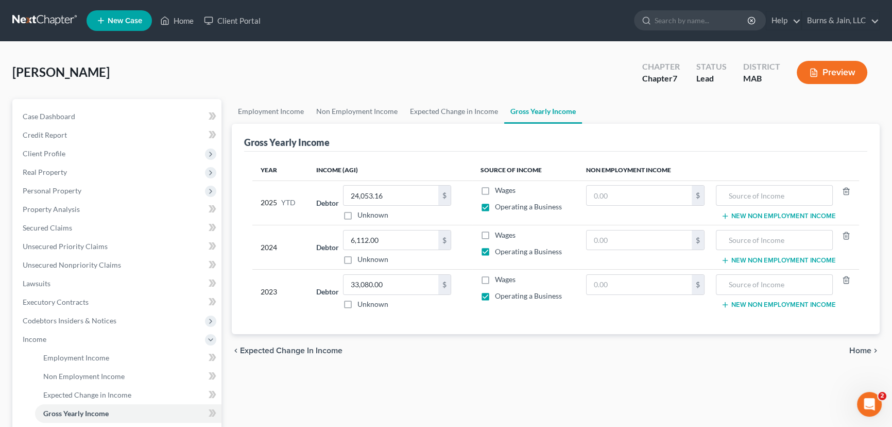
click at [859, 346] on span "Home" at bounding box center [861, 350] width 22 height 8
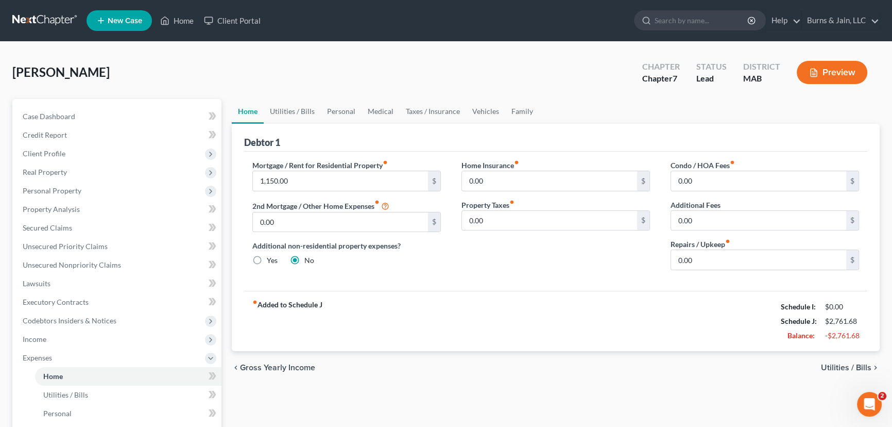
click at [860, 368] on span "Utilities / Bills" at bounding box center [846, 367] width 50 height 8
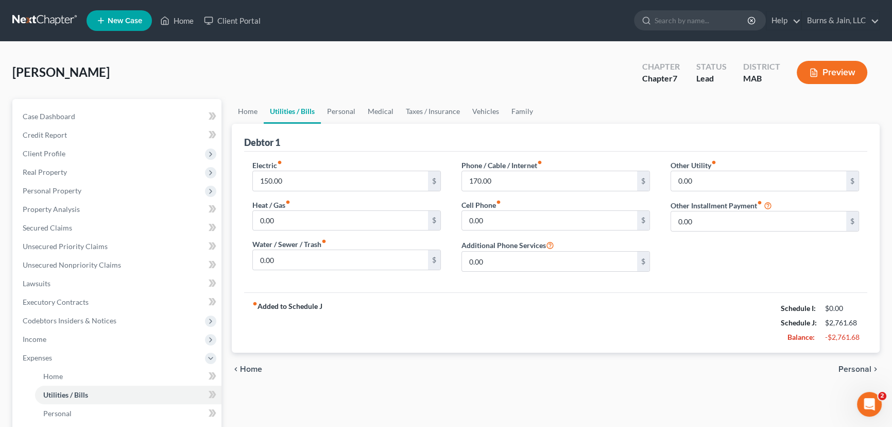
click at [860, 368] on span "Personal" at bounding box center [855, 369] width 33 height 8
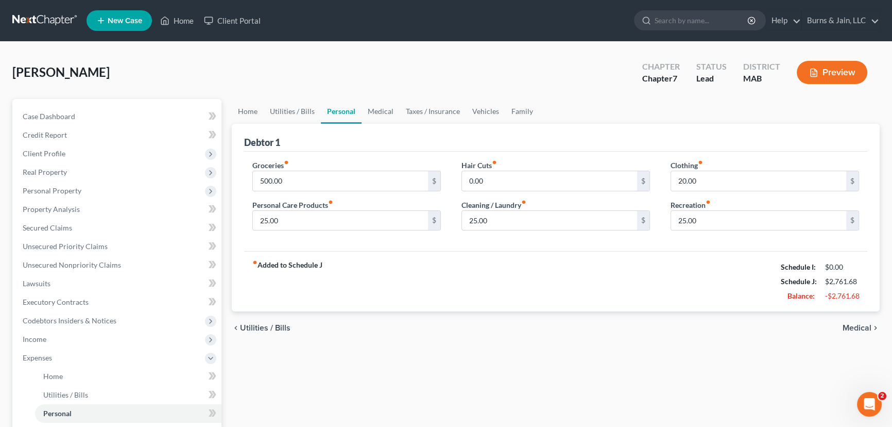
click at [860, 325] on span "Medical" at bounding box center [857, 328] width 29 height 8
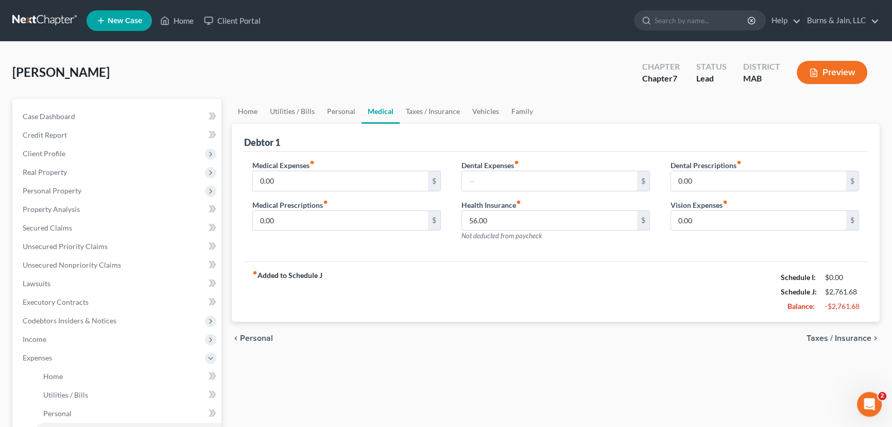
click at [856, 334] on span "Taxes / Insurance" at bounding box center [839, 338] width 65 height 8
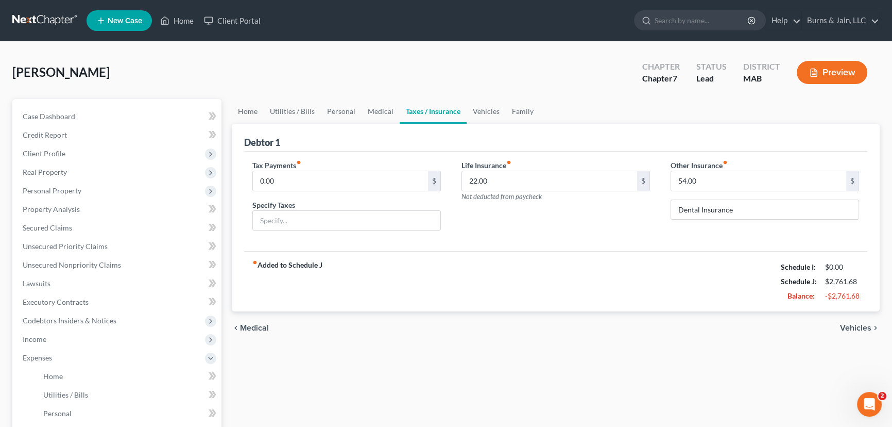
click at [856, 330] on span "Vehicles" at bounding box center [855, 328] width 31 height 8
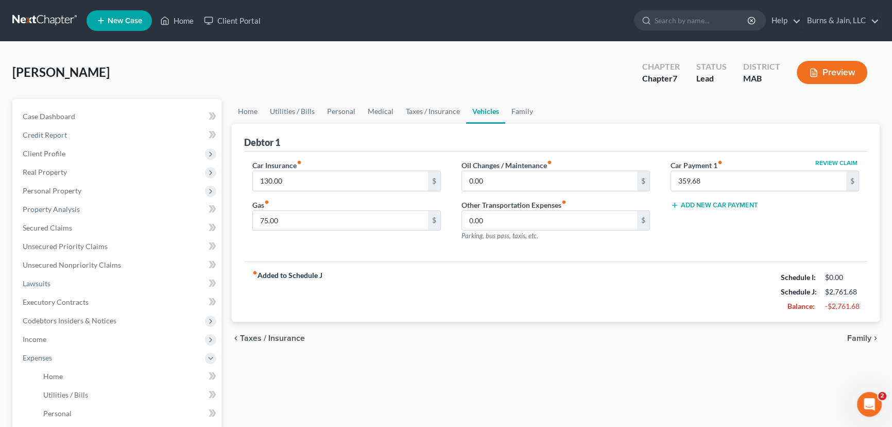
click at [856, 330] on div "chevron_left Taxes / Insurance Family chevron_right" at bounding box center [556, 337] width 648 height 33
click at [854, 335] on span "Family" at bounding box center [859, 338] width 24 height 8
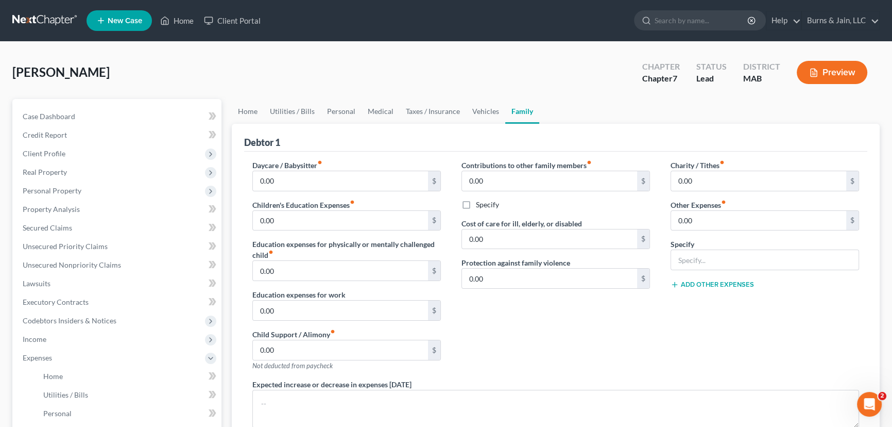
scroll to position [249, 0]
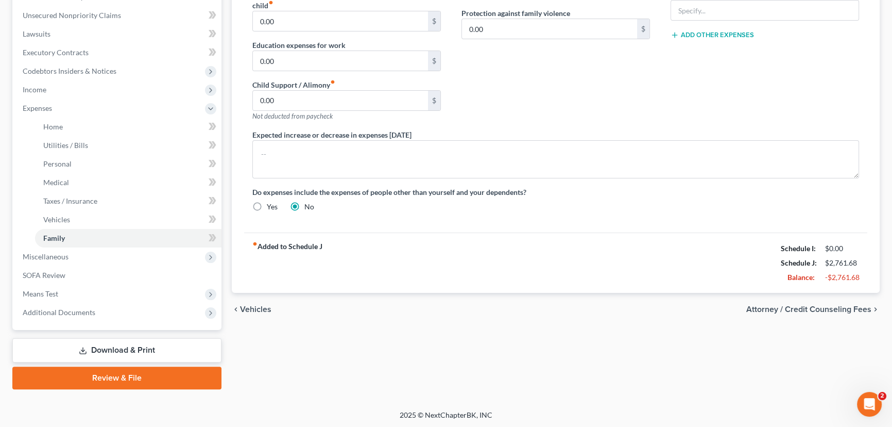
click at [837, 305] on span "Attorney / Credit Counseling Fees" at bounding box center [809, 309] width 125 height 8
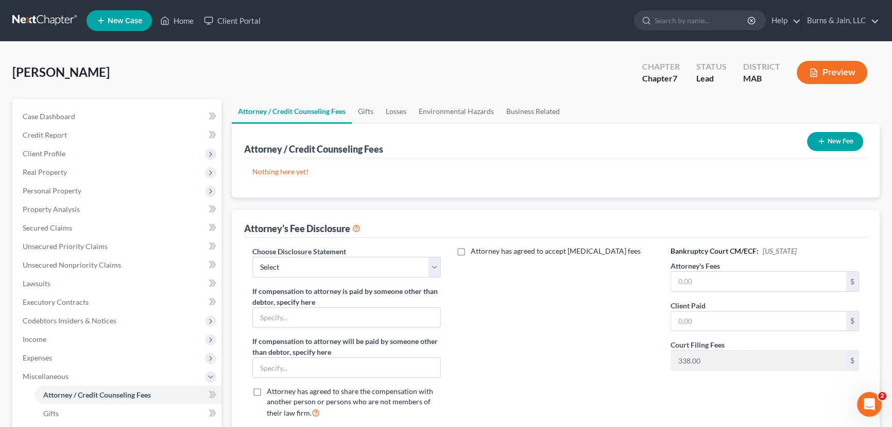
click at [712, 291] on div "Bankruptcy Court CM/ECF: Massachusetts Attorney's Fees $ Client Paid $ Court Fi…" at bounding box center [764, 336] width 209 height 181
click at [711, 281] on input "text" at bounding box center [758, 282] width 175 height 20
type input "3,500"
click at [700, 317] on input "text" at bounding box center [758, 321] width 175 height 20
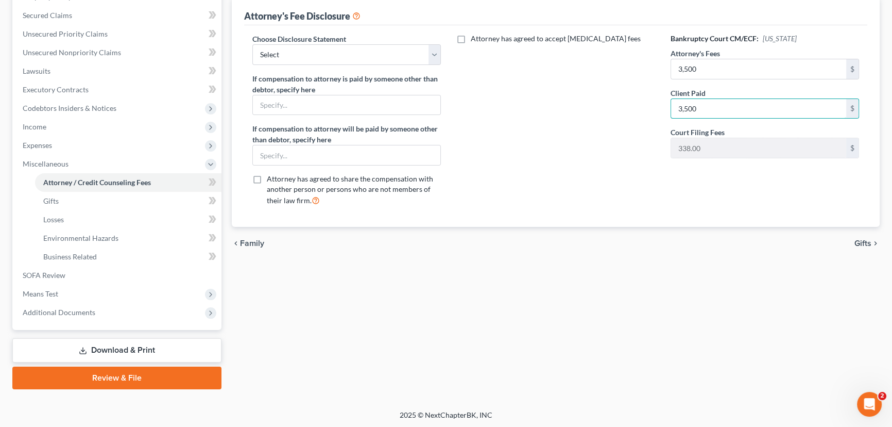
type input "3,500"
click at [869, 239] on span "Gifts" at bounding box center [863, 243] width 17 height 8
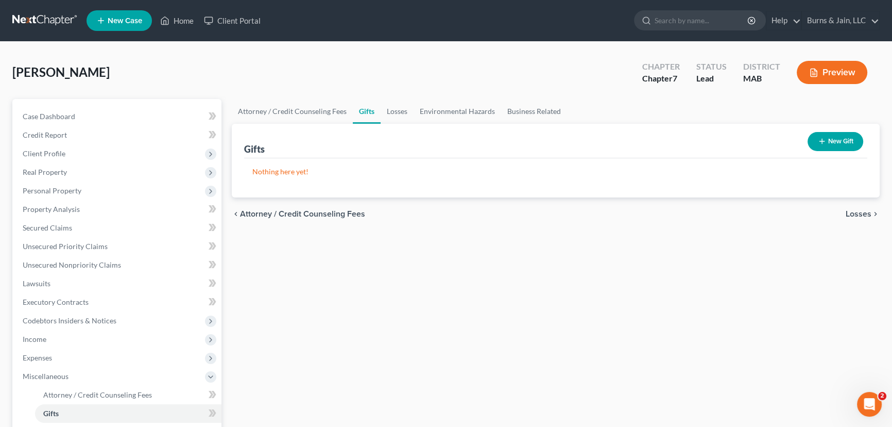
click at [859, 216] on span "Losses" at bounding box center [859, 214] width 26 height 8
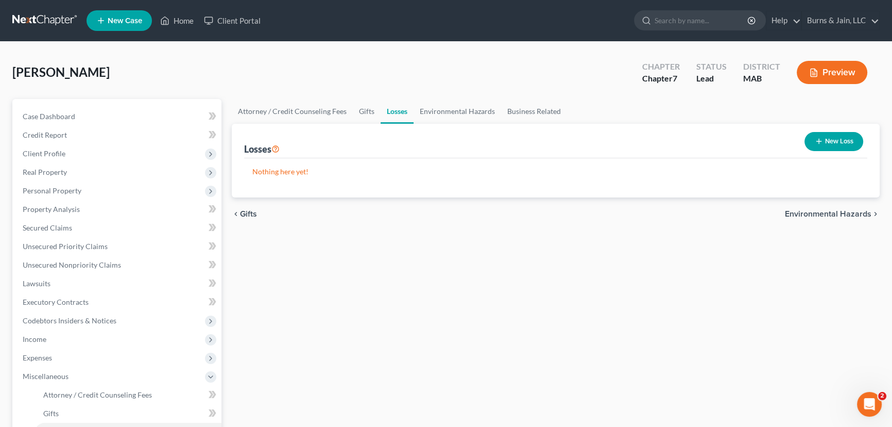
click at [859, 216] on span "Environmental Hazards" at bounding box center [828, 214] width 87 height 8
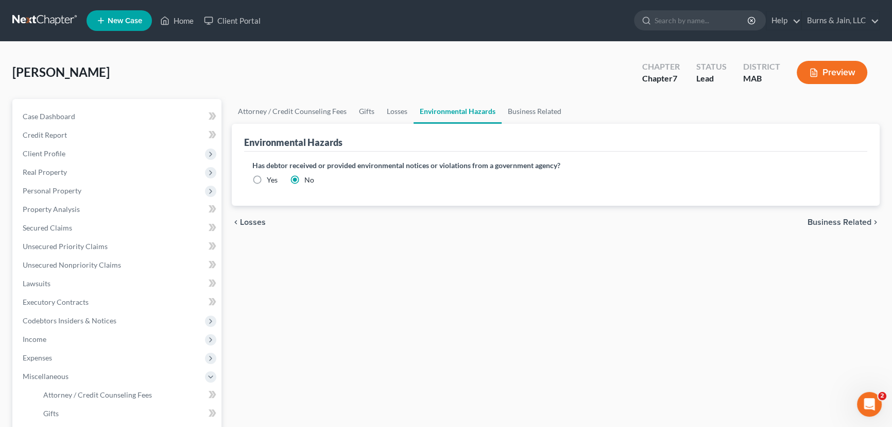
click at [859, 218] on span "Business Related" at bounding box center [840, 222] width 64 height 8
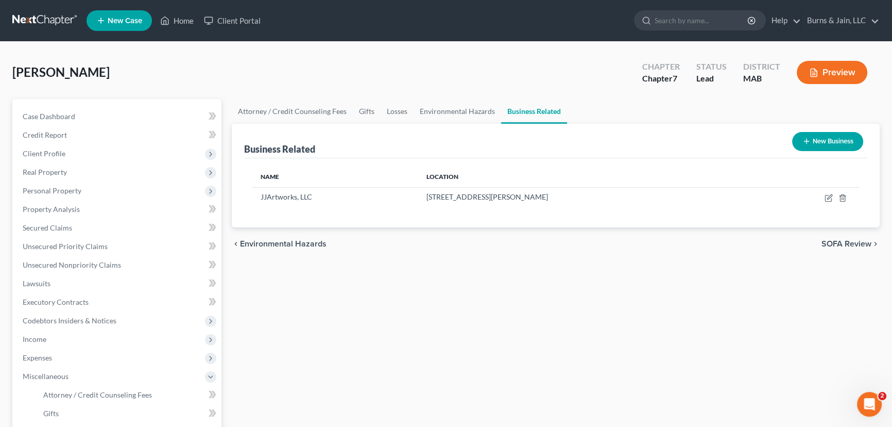
click at [851, 244] on span "SOFA Review" at bounding box center [847, 244] width 50 height 8
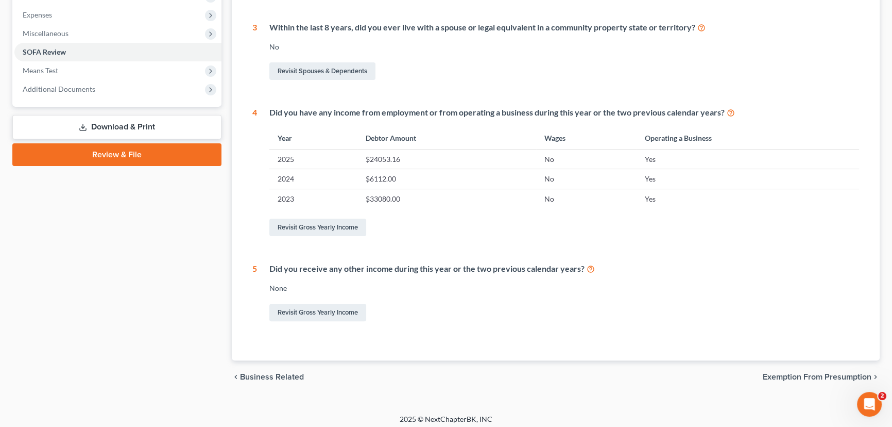
scroll to position [347, 0]
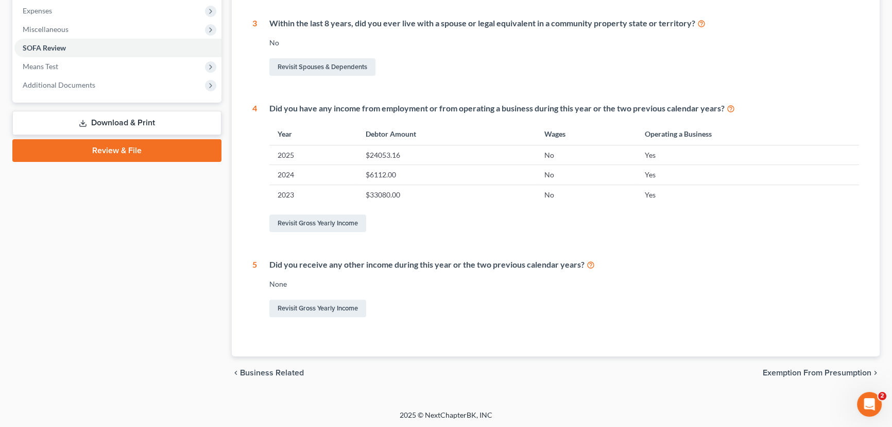
click at [832, 369] on span "Exemption from Presumption" at bounding box center [817, 372] width 109 height 8
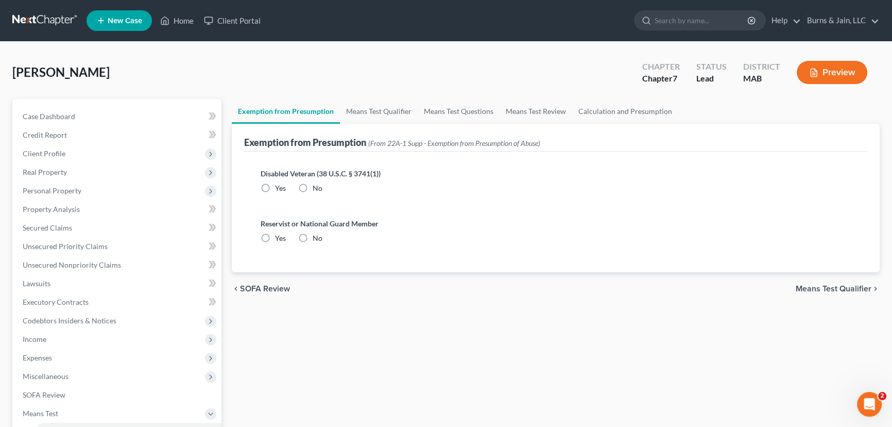
click at [325, 189] on div "Disabled Veteran (38 U.S.C. § 3741(1)) Yes No" at bounding box center [556, 180] width 590 height 25
click at [313, 187] on label "No" at bounding box center [318, 188] width 10 height 10
click at [317, 187] on input "No" at bounding box center [320, 186] width 7 height 7
radio input "true"
click at [313, 233] on label "No" at bounding box center [318, 238] width 10 height 10
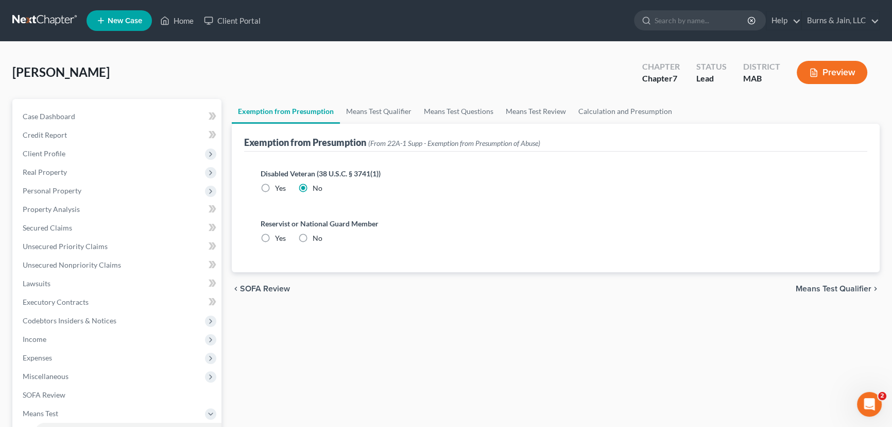
click at [317, 233] on input "No" at bounding box center [320, 236] width 7 height 7
radio input "true"
click at [834, 291] on span "Means Test Qualifier" at bounding box center [834, 288] width 76 height 8
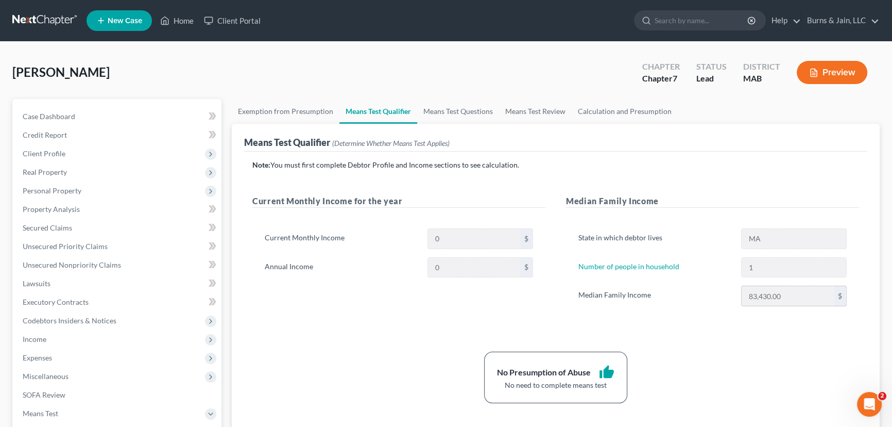
scroll to position [212, 0]
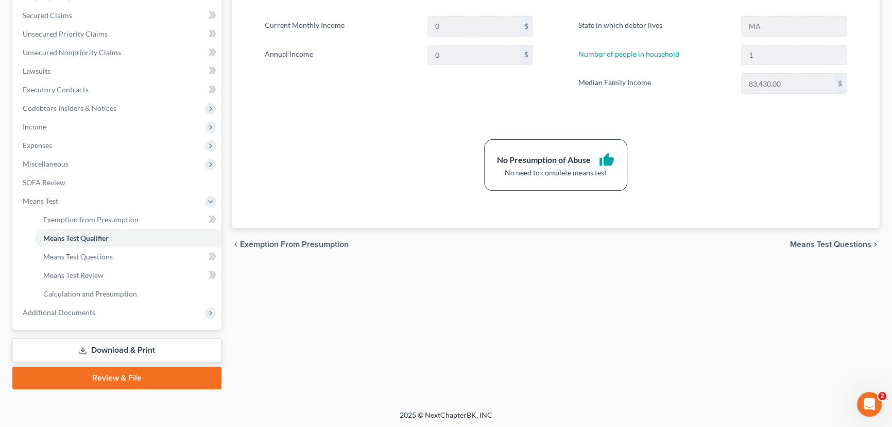
click at [826, 240] on span "Means Test Questions" at bounding box center [830, 244] width 81 height 8
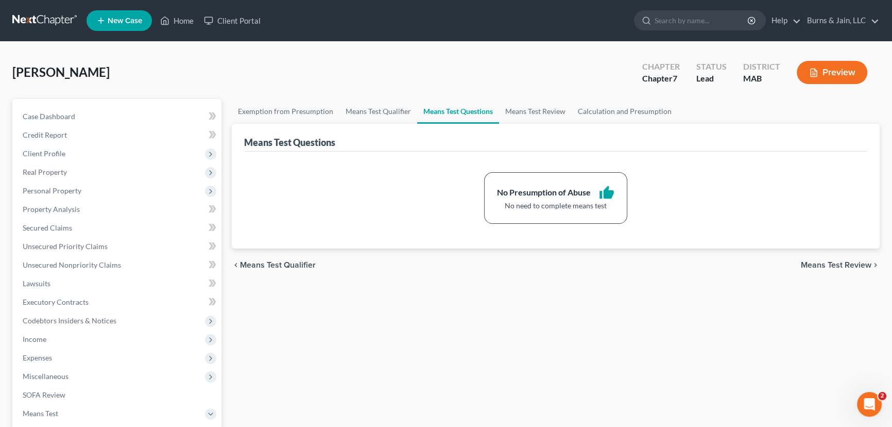
click at [819, 261] on span "Means Test Review" at bounding box center [836, 265] width 71 height 8
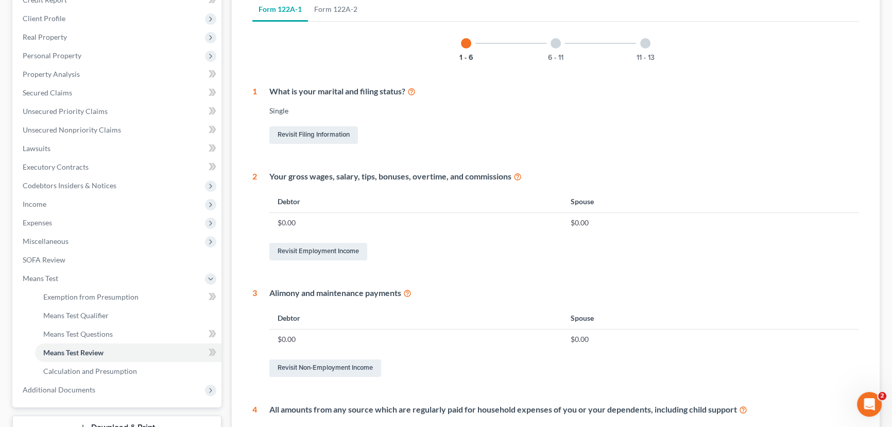
scroll to position [448, 0]
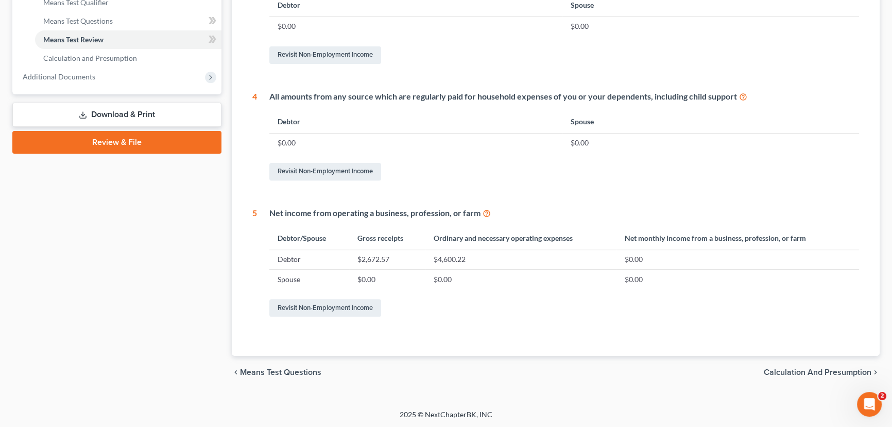
click at [802, 369] on span "Calculation and Presumption" at bounding box center [818, 372] width 108 height 8
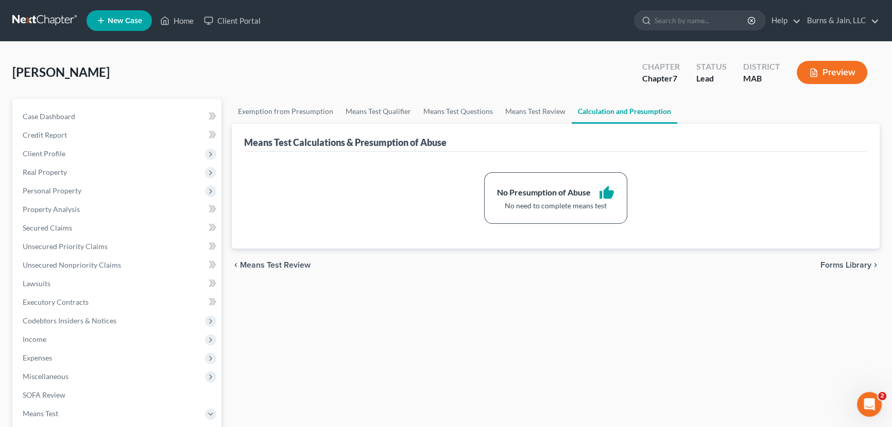
click at [824, 262] on span "Forms Library" at bounding box center [846, 265] width 51 height 8
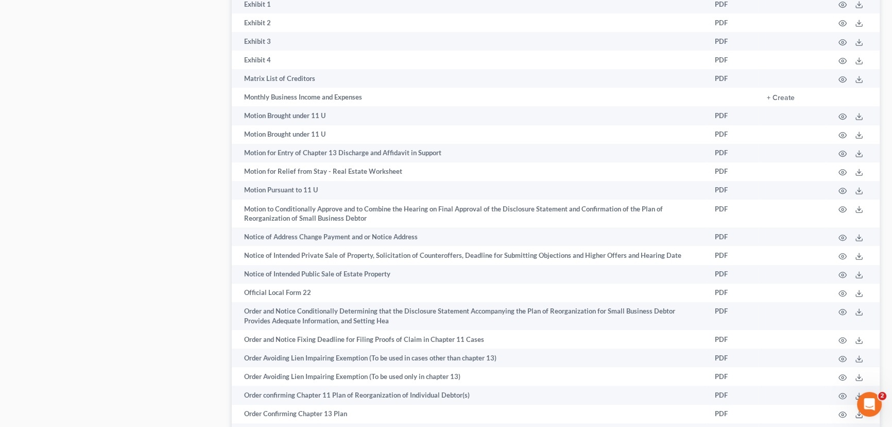
scroll to position [312, 0]
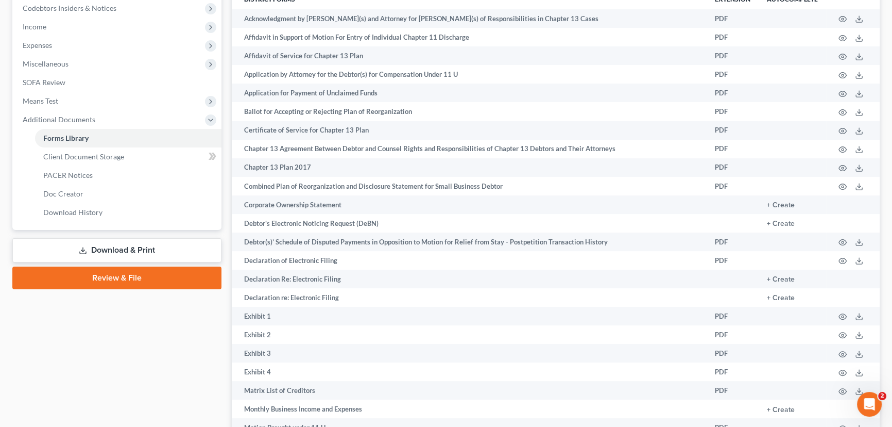
click at [151, 247] on link "Download & Print" at bounding box center [116, 250] width 209 height 24
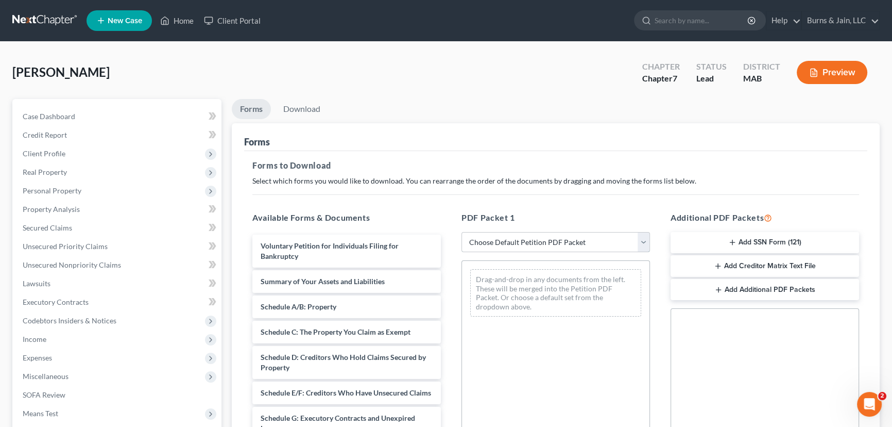
click at [521, 241] on select "Choose Default Petition PDF Packet Complete Bankruptcy Petition (all forms and …" at bounding box center [556, 242] width 189 height 21
select select "0"
click at [465, 232] on select "Choose Default Petition PDF Packet Complete Bankruptcy Petition (all forms and …" at bounding box center [556, 242] width 189 height 21
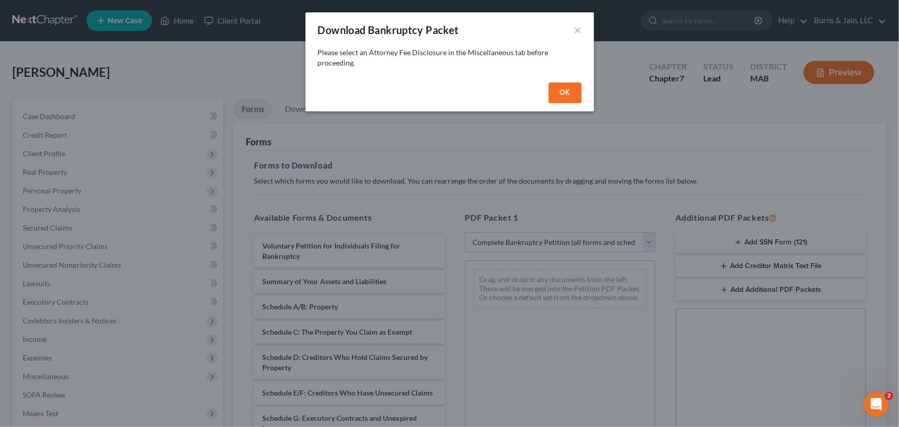
click at [564, 84] on button "OK" at bounding box center [565, 92] width 33 height 21
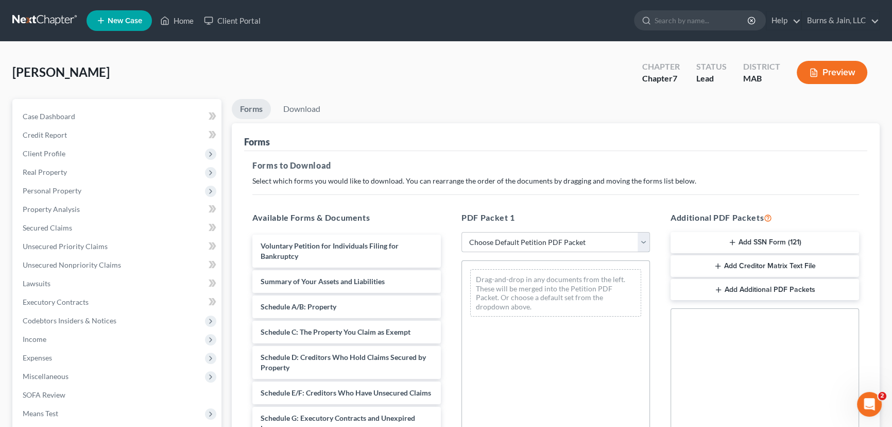
click at [539, 240] on select "Choose Default Petition PDF Packet Complete Bankruptcy Petition (all forms and …" at bounding box center [556, 242] width 189 height 21
select select "0"
click at [465, 232] on select "Choose Default Petition PDF Packet Complete Bankruptcy Petition (all forms and …" at bounding box center [556, 242] width 189 height 21
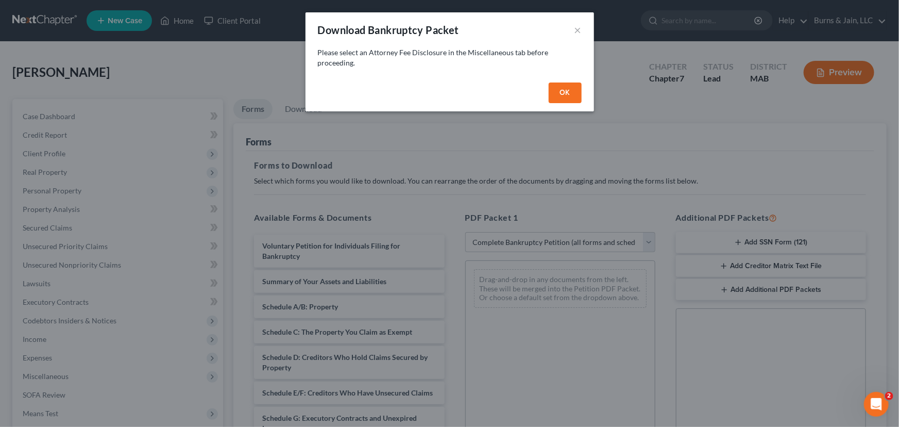
click at [572, 91] on button "OK" at bounding box center [565, 92] width 33 height 21
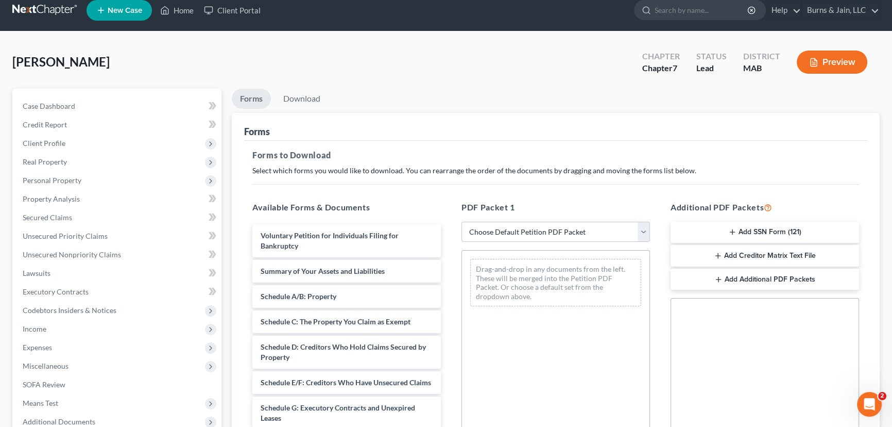
scroll to position [209, 0]
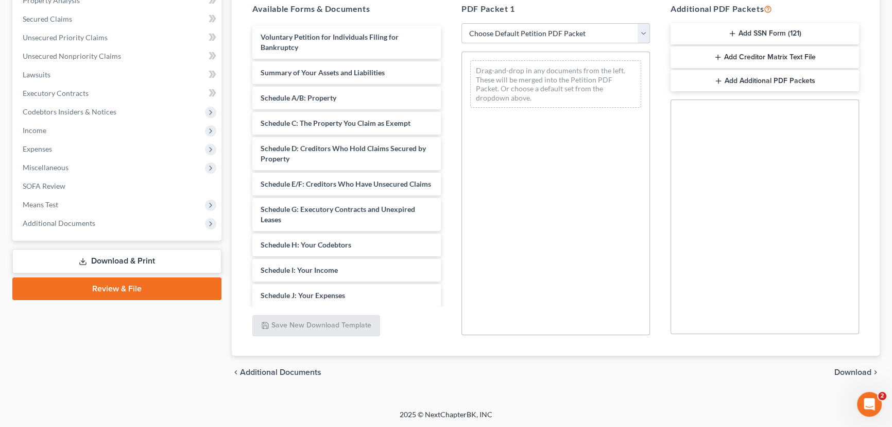
click at [552, 23] on select "Choose Default Petition PDF Packet Complete Bankruptcy Petition (all forms and …" at bounding box center [556, 33] width 189 height 21
select select "0"
click at [465, 23] on select "Choose Default Petition PDF Packet Complete Bankruptcy Petition (all forms and …" at bounding box center [556, 33] width 189 height 21
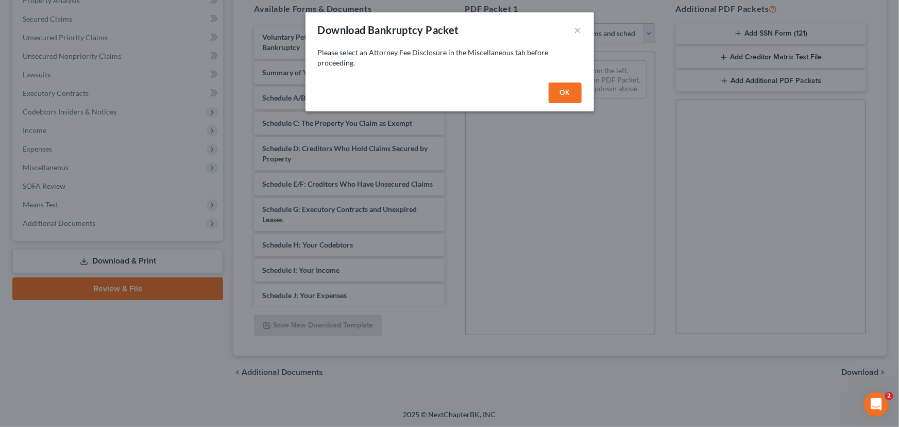
click at [568, 93] on button "OK" at bounding box center [565, 92] width 33 height 21
select select
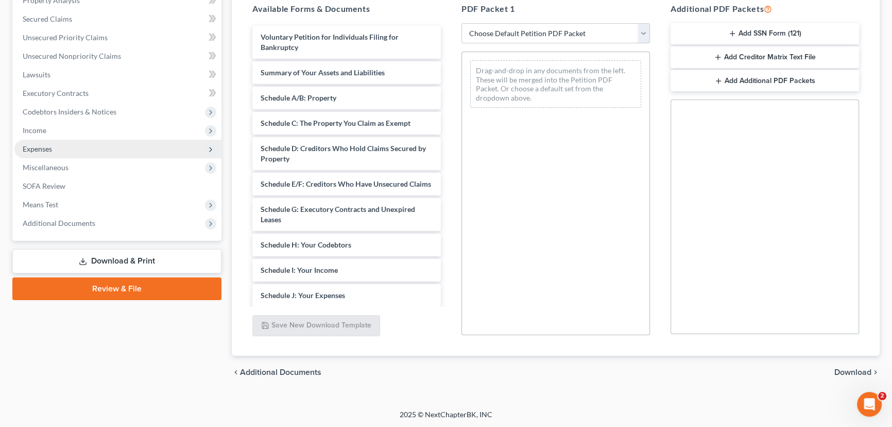
click at [162, 156] on span "Expenses" at bounding box center [117, 149] width 207 height 19
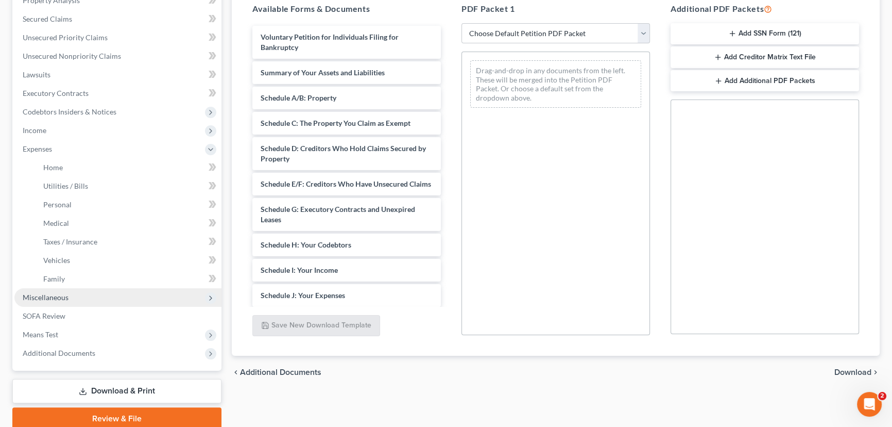
click at [81, 299] on span "Miscellaneous" at bounding box center [117, 297] width 207 height 19
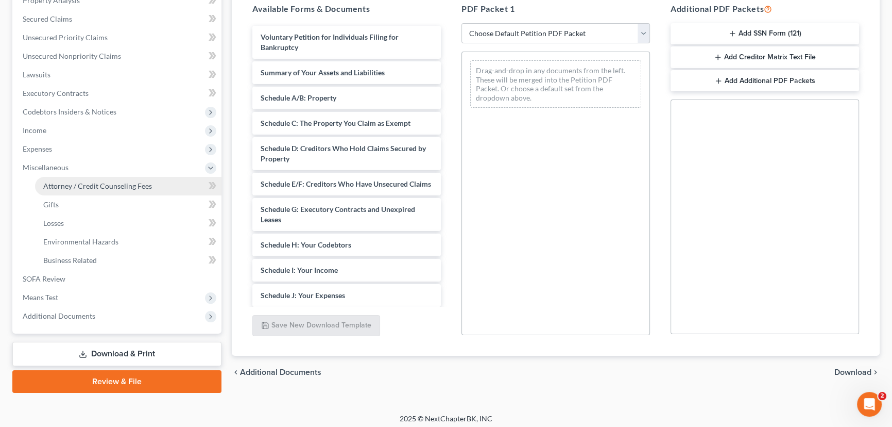
click at [116, 186] on span "Attorney / Credit Counseling Fees" at bounding box center [97, 185] width 109 height 9
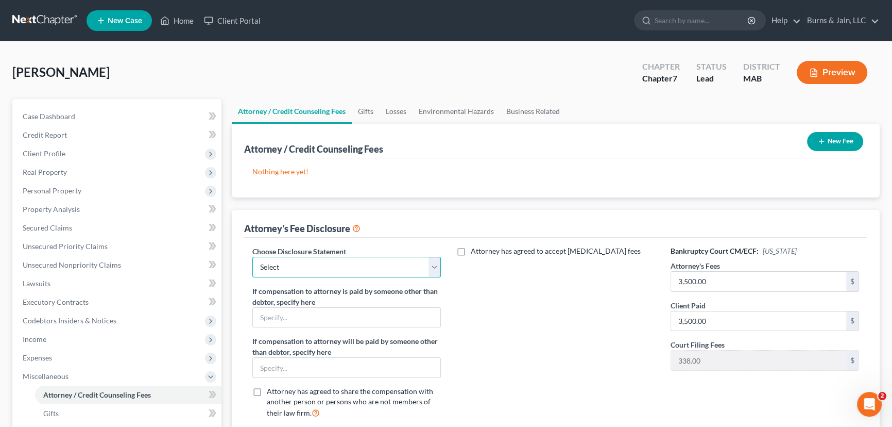
click at [382, 262] on select "Select Disclosure" at bounding box center [346, 267] width 189 height 21
select select "0"
click at [252, 257] on select "Select Disclosure" at bounding box center [346, 267] width 189 height 21
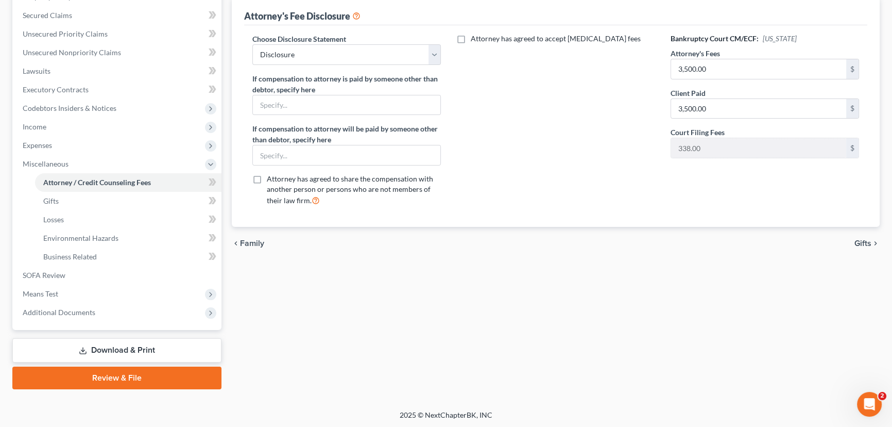
click at [870, 240] on span "Gifts" at bounding box center [863, 243] width 17 height 8
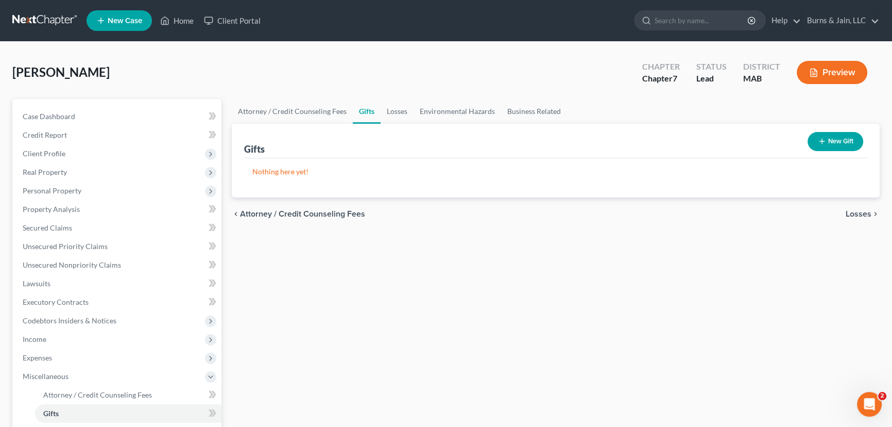
click at [852, 214] on span "Losses" at bounding box center [859, 214] width 26 height 8
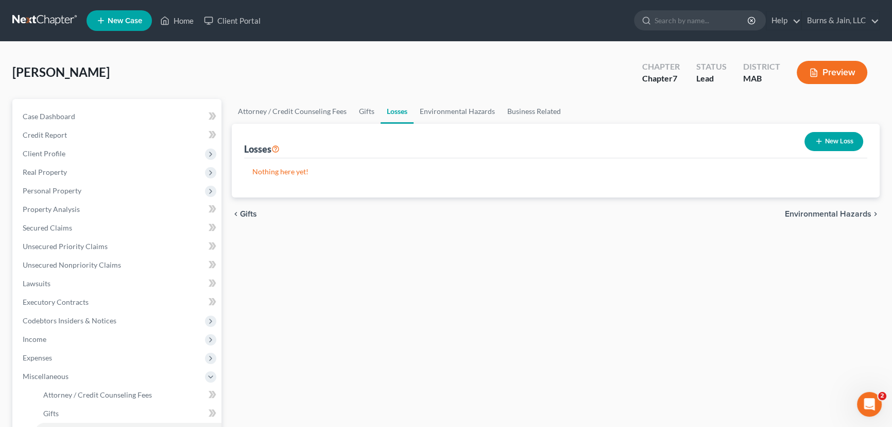
scroll to position [212, 0]
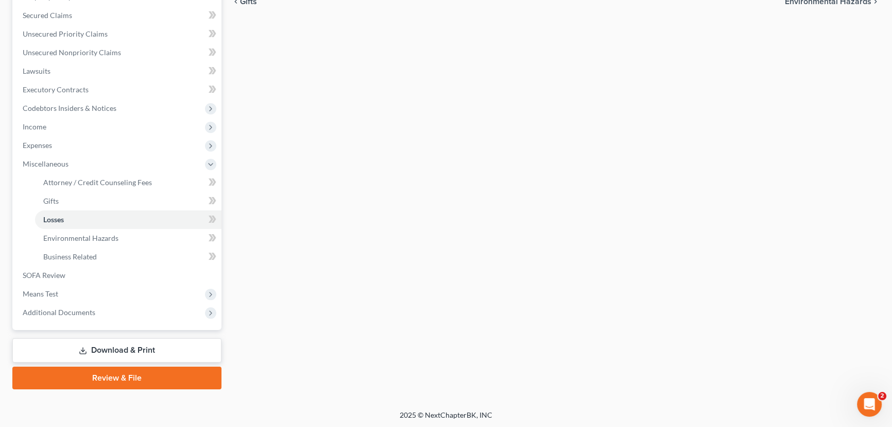
click at [93, 340] on link "Download & Print" at bounding box center [116, 350] width 209 height 24
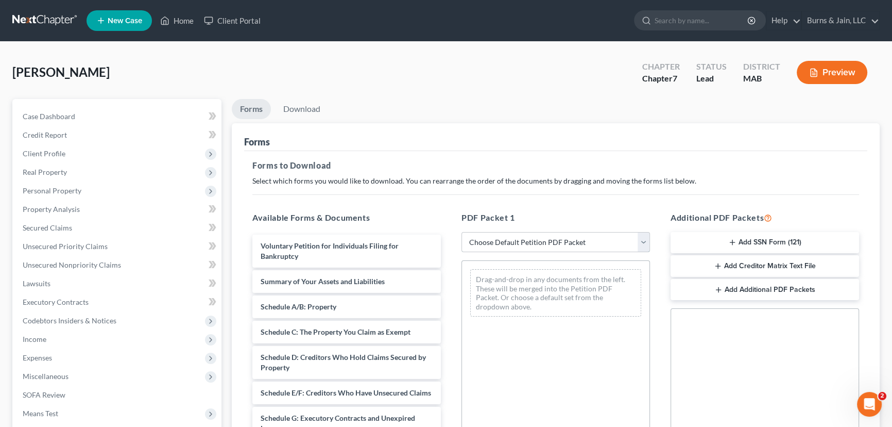
click at [494, 242] on select "Choose Default Petition PDF Packet Complete Bankruptcy Petition (all forms and …" at bounding box center [556, 242] width 189 height 21
select select "0"
click at [462, 232] on select "Choose Default Petition PDF Packet Complete Bankruptcy Petition (all forms and …" at bounding box center [556, 242] width 189 height 21
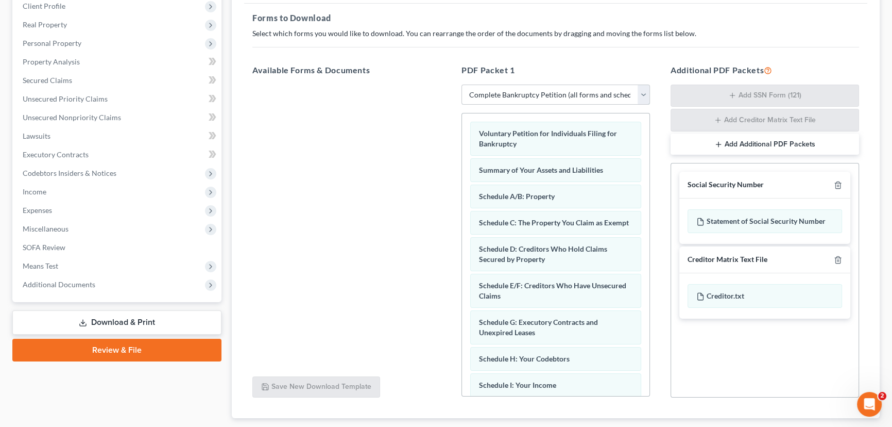
scroll to position [210, 0]
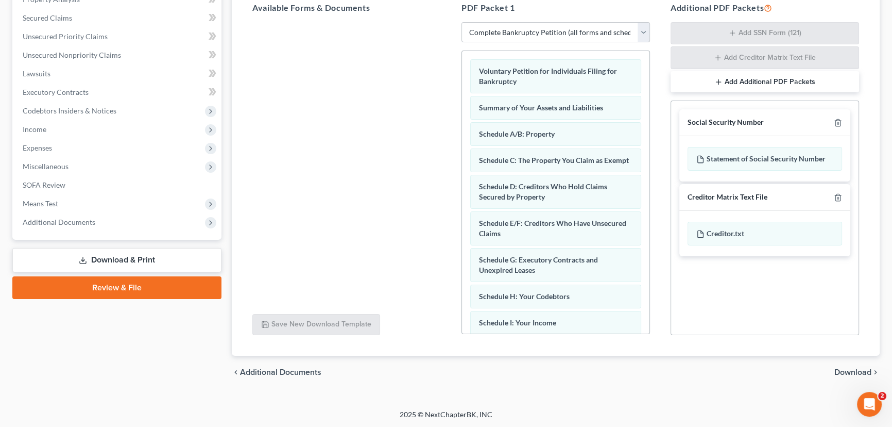
click at [859, 368] on span "Download" at bounding box center [853, 372] width 37 height 8
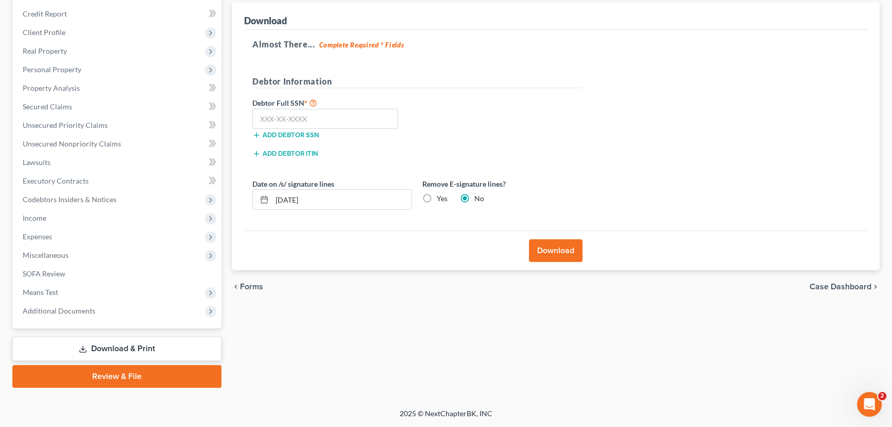
scroll to position [120, 0]
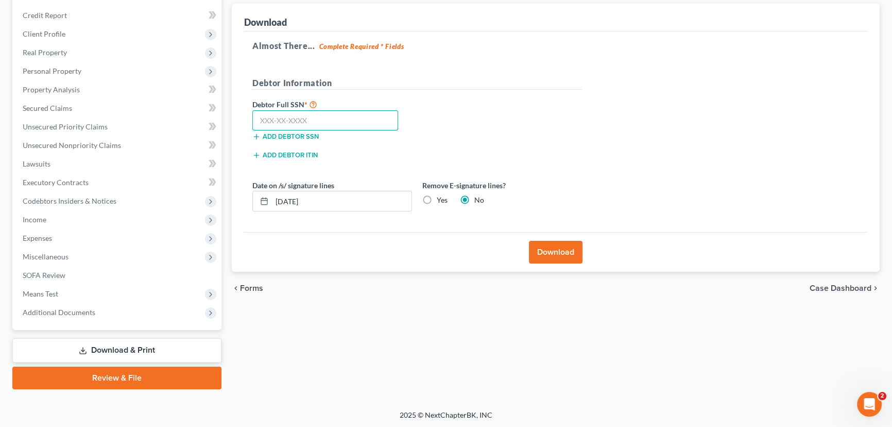
click at [277, 119] on input "text" at bounding box center [325, 120] width 146 height 21
click at [297, 112] on input "text" at bounding box center [325, 120] width 146 height 21
type input "033-68-8683"
click at [549, 250] on button "Download" at bounding box center [556, 252] width 54 height 23
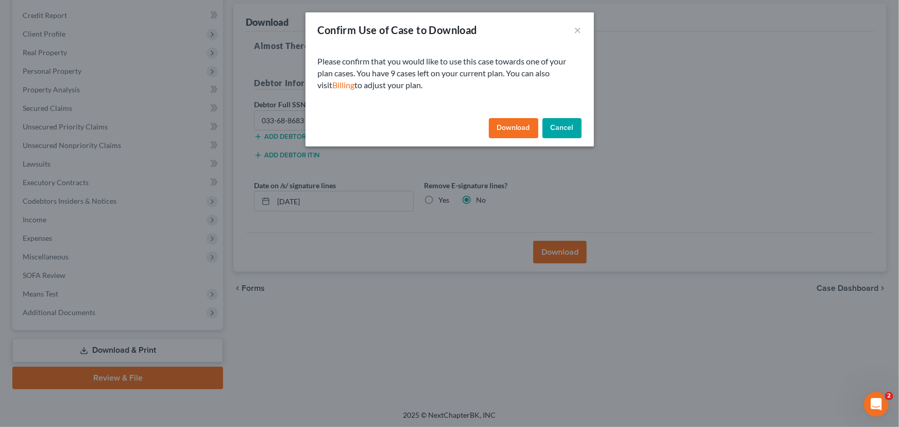
click at [514, 127] on button "Download" at bounding box center [513, 128] width 49 height 21
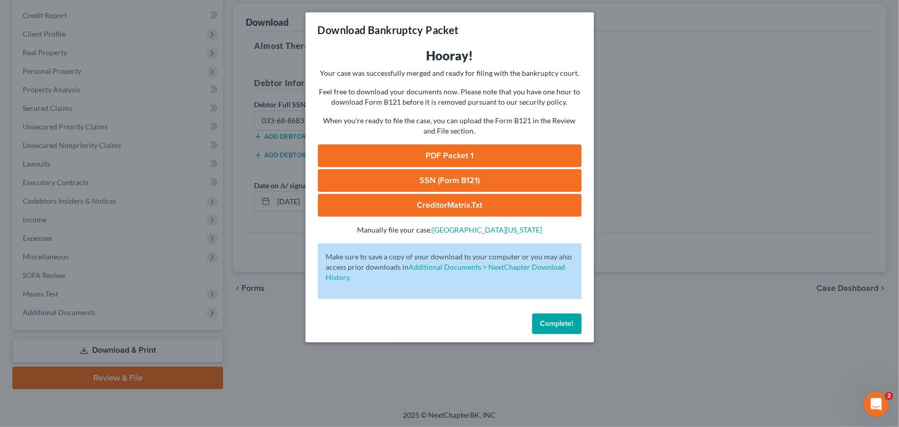
click at [494, 153] on link "PDF Packet 1" at bounding box center [450, 155] width 264 height 23
click at [456, 176] on link "SSN (Form B121)" at bounding box center [450, 180] width 264 height 23
click at [550, 325] on span "Complete!" at bounding box center [556, 323] width 33 height 9
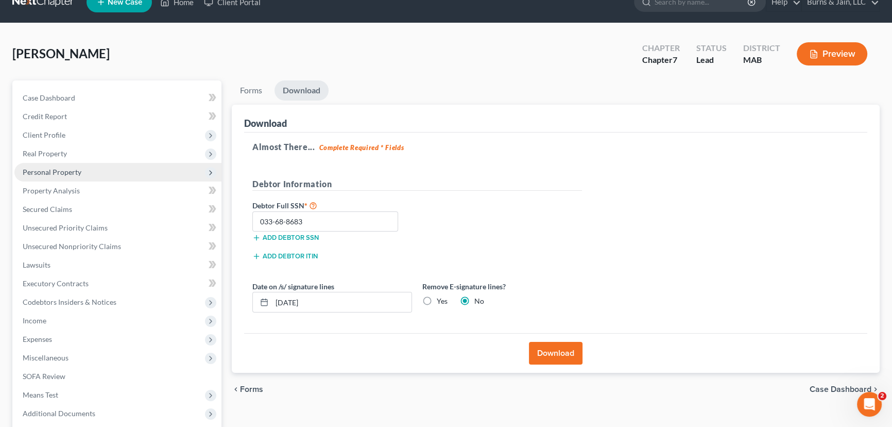
scroll to position [0, 0]
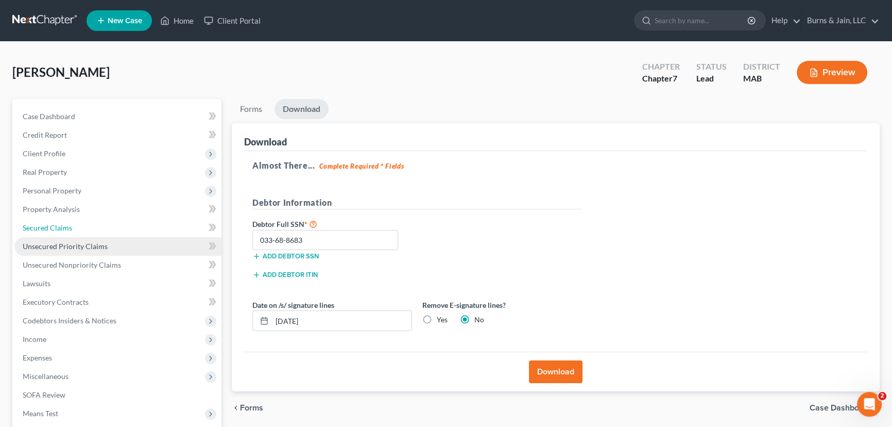
drag, startPoint x: 74, startPoint y: 226, endPoint x: 74, endPoint y: 236, distance: 9.8
click at [74, 226] on link "Secured Claims" at bounding box center [117, 227] width 207 height 19
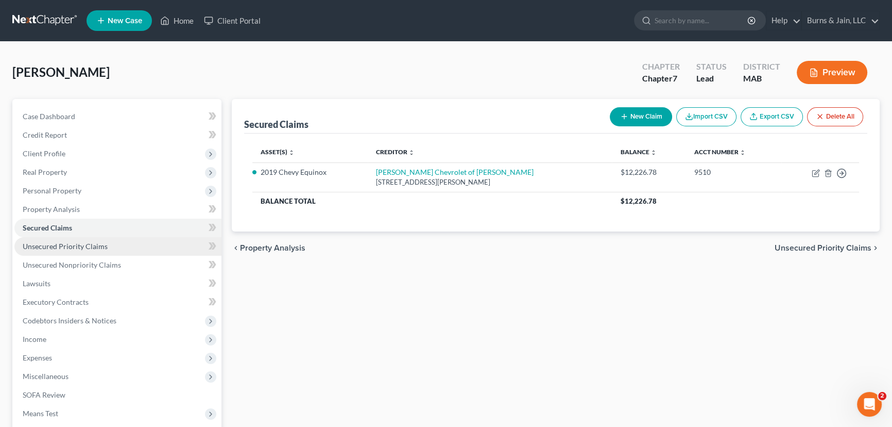
click at [79, 247] on span "Unsecured Priority Claims" at bounding box center [65, 246] width 85 height 9
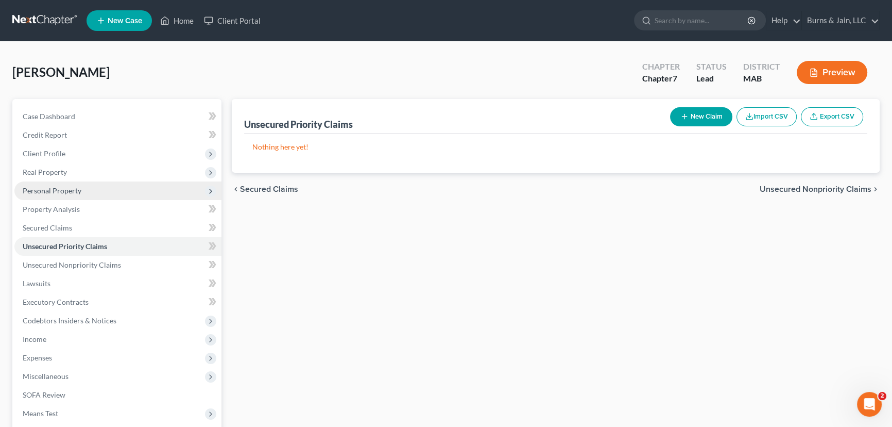
click at [78, 181] on span "Personal Property" at bounding box center [117, 190] width 207 height 19
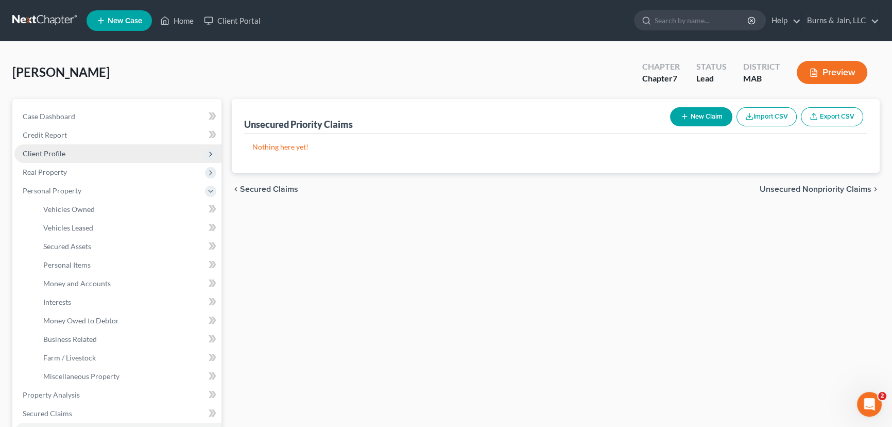
click at [70, 155] on span "Client Profile" at bounding box center [117, 153] width 207 height 19
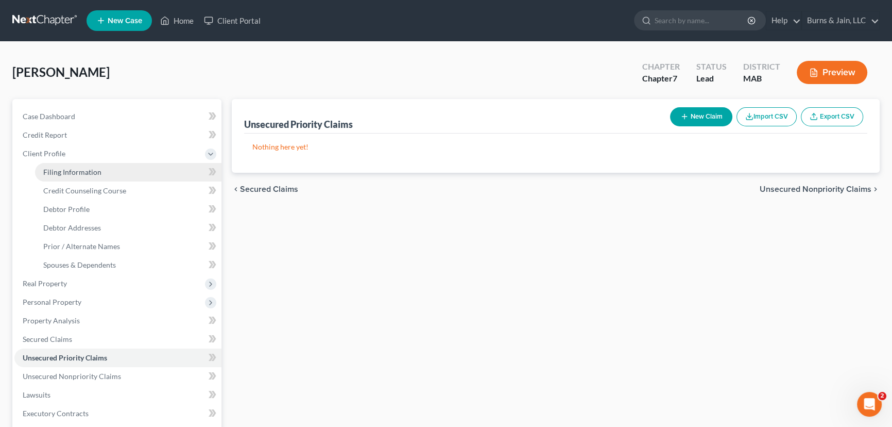
click at [91, 180] on link "Filing Information" at bounding box center [128, 172] width 186 height 19
select select "1"
select select "0"
select select "39"
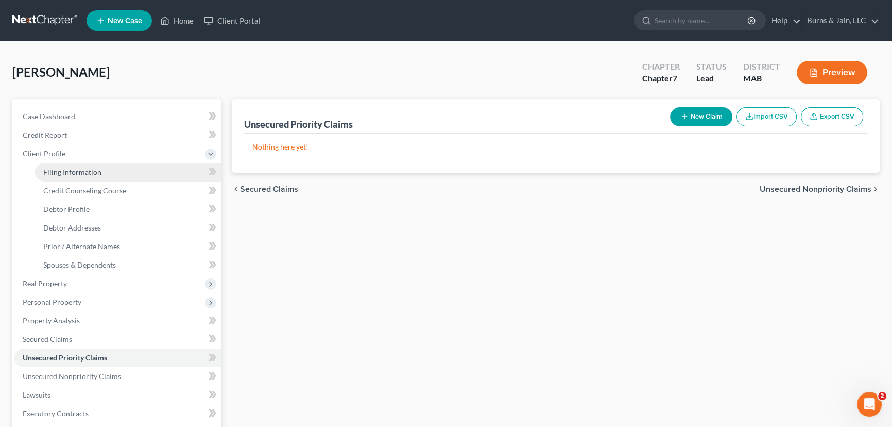
select select "0"
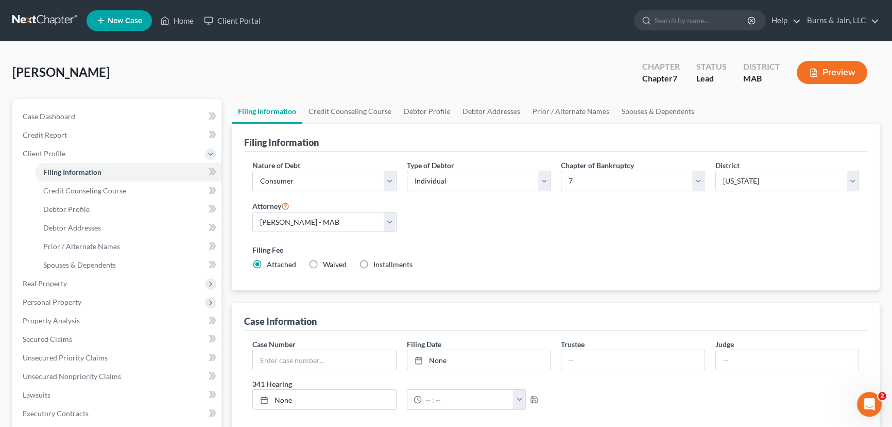
scroll to position [251, 0]
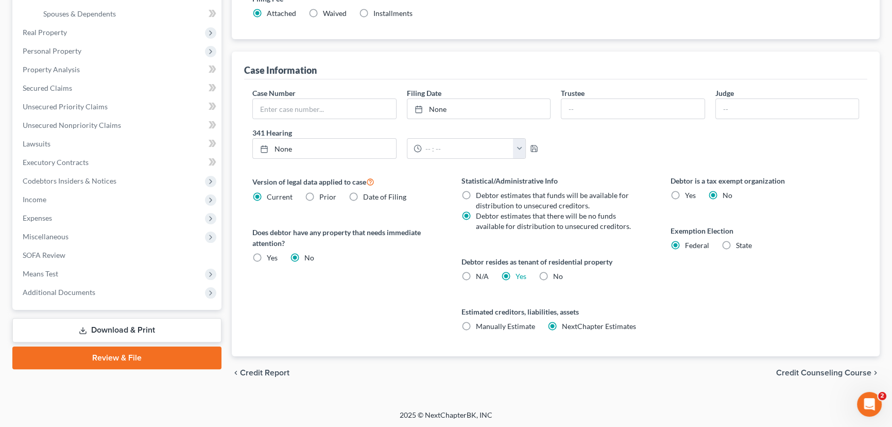
click at [822, 369] on span "Credit Counseling Course" at bounding box center [823, 372] width 95 height 8
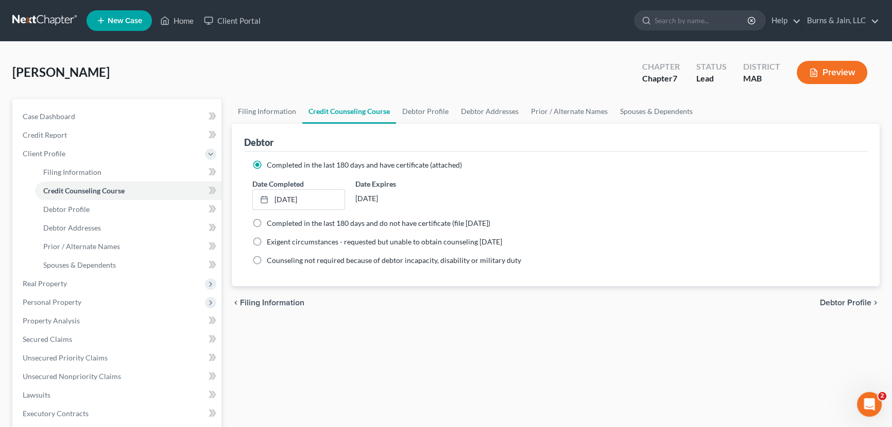
click at [838, 304] on span "Debtor Profile" at bounding box center [846, 302] width 52 height 8
select select "0"
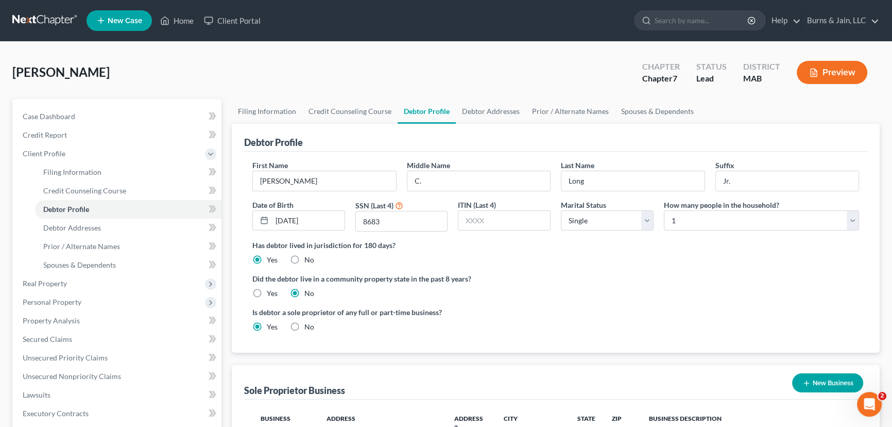
scroll to position [231, 0]
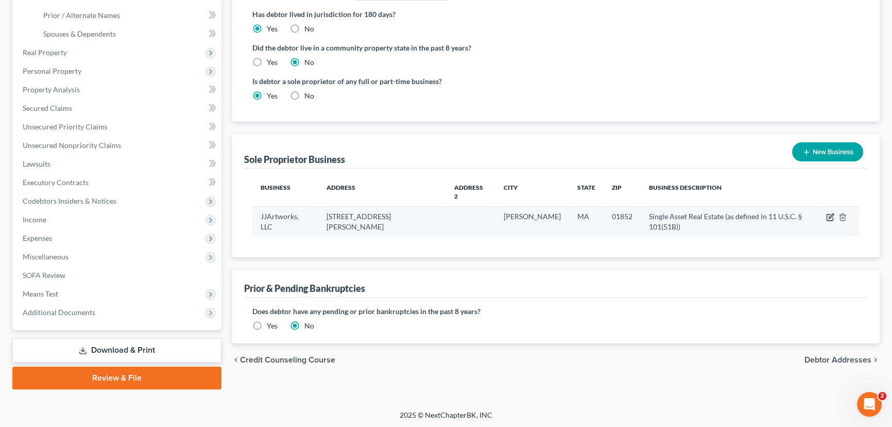
click at [829, 213] on icon "button" at bounding box center [830, 217] width 8 height 8
select select "22"
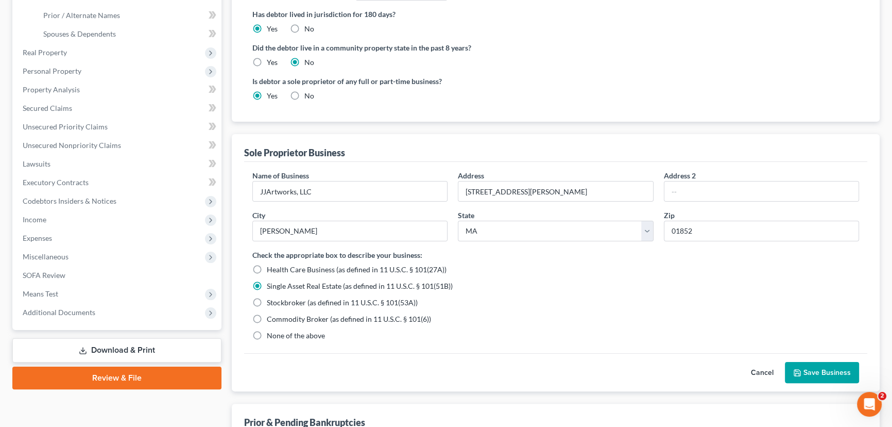
click at [765, 366] on button "Cancel" at bounding box center [762, 372] width 45 height 21
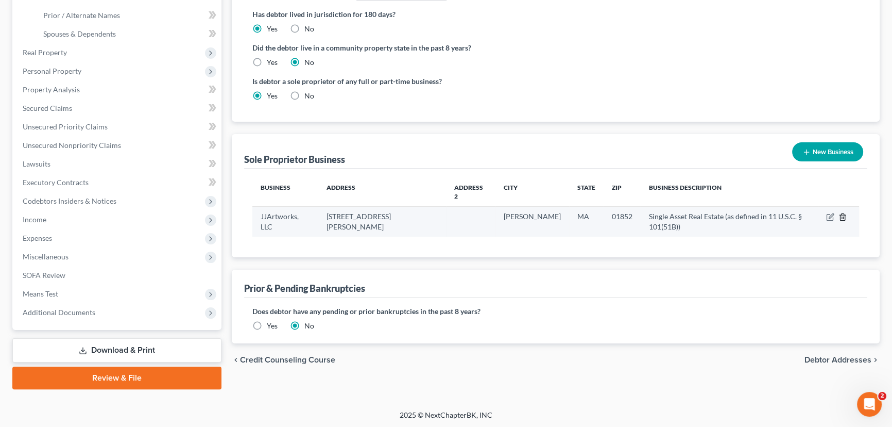
click at [844, 213] on icon "button" at bounding box center [843, 217] width 8 height 8
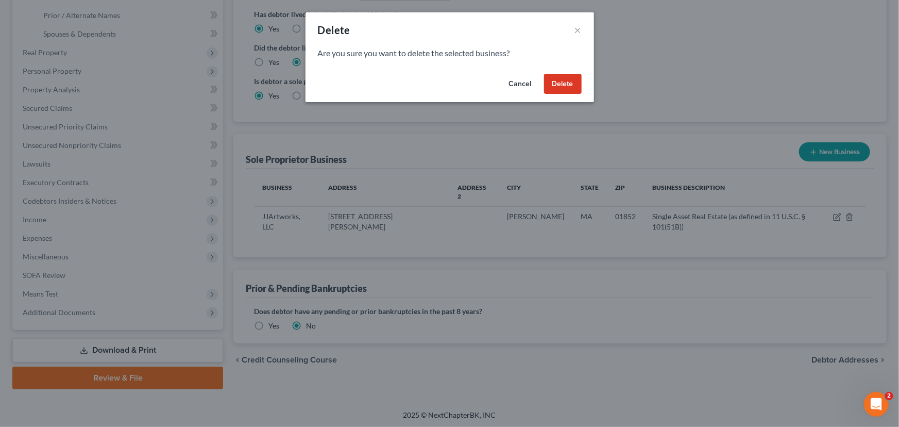
click at [565, 80] on button "Delete" at bounding box center [563, 84] width 38 height 21
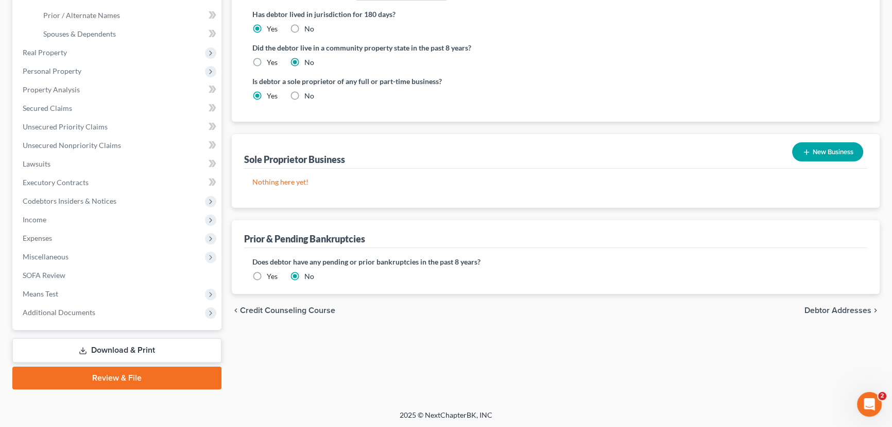
scroll to position [0, 0]
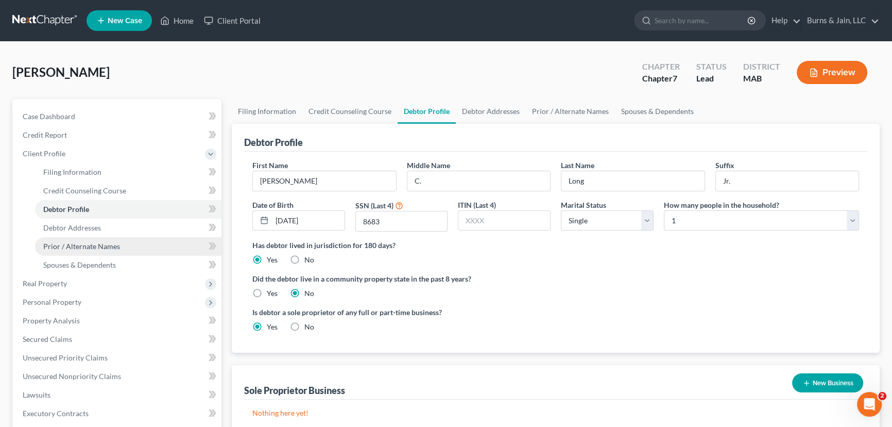
click at [68, 242] on span "Prior / Alternate Names" at bounding box center [81, 246] width 77 height 9
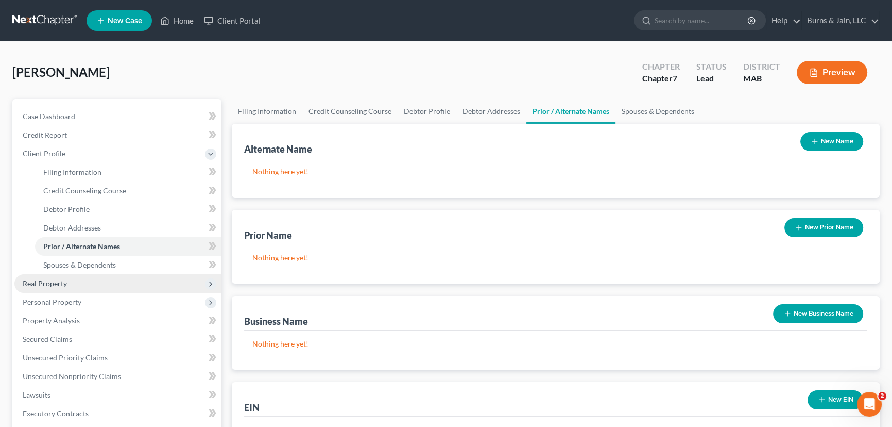
click at [79, 277] on span "Real Property" at bounding box center [117, 283] width 207 height 19
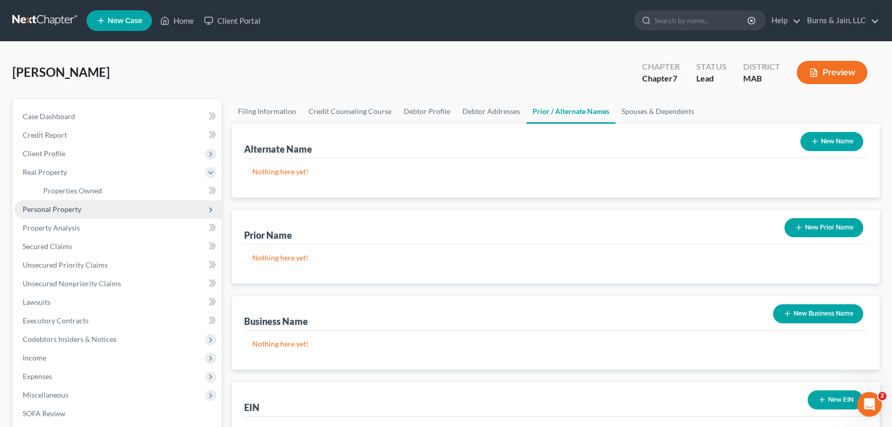
click at [77, 213] on span "Personal Property" at bounding box center [117, 209] width 207 height 19
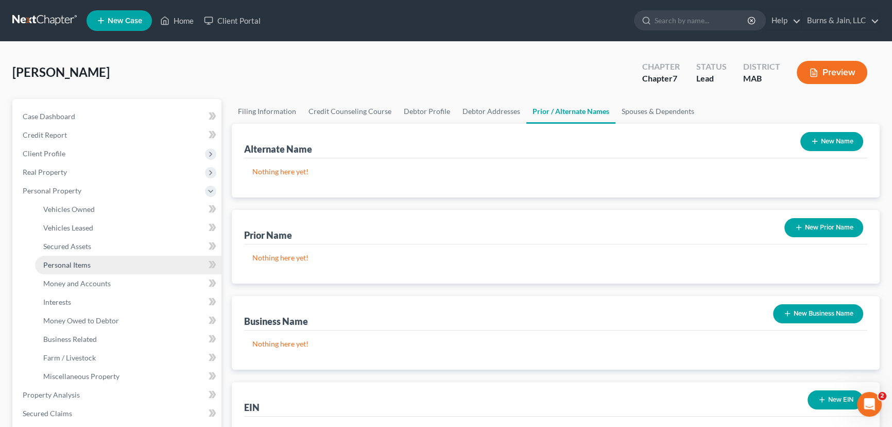
click at [75, 260] on span "Personal Items" at bounding box center [66, 264] width 47 height 9
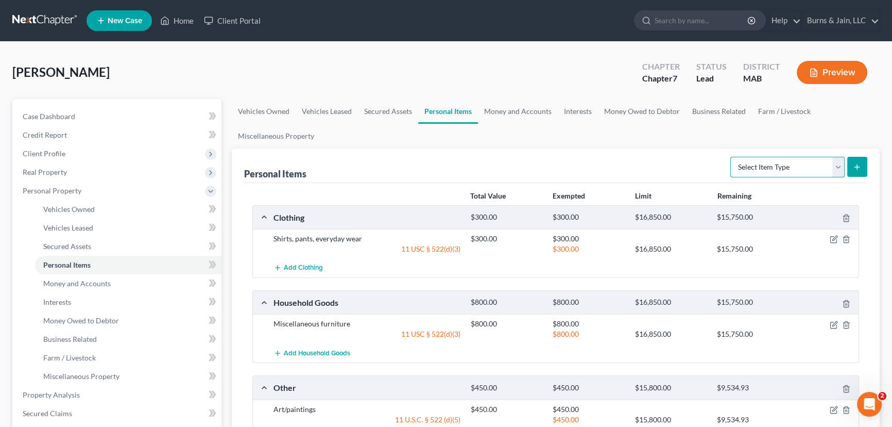
click at [830, 168] on select "Select Item Type Clothing Collectibles Of Value Electronics Firearms Household …" at bounding box center [788, 167] width 114 height 21
select select "electronics"
click at [732, 157] on select "Select Item Type Clothing Collectibles Of Value Electronics Firearms Household …" at bounding box center [788, 167] width 114 height 21
click at [863, 169] on button "submit" at bounding box center [857, 167] width 20 height 20
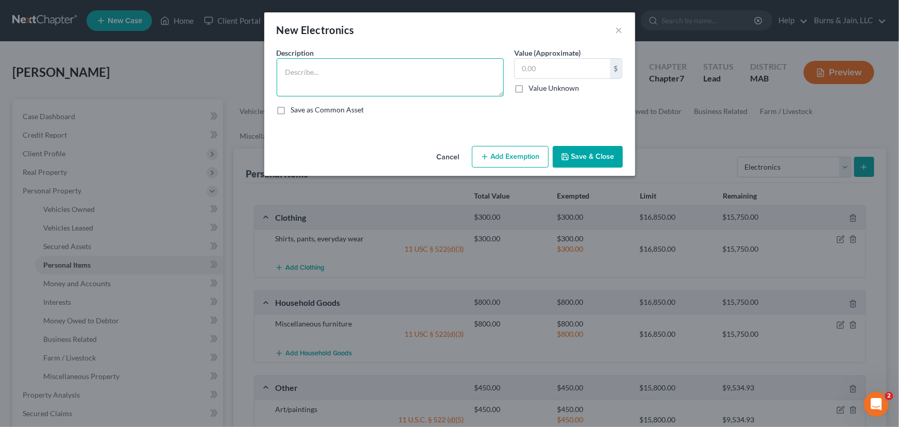
click at [486, 94] on textarea at bounding box center [390, 77] width 227 height 38
type textarea "Phone, computer"
click at [547, 60] on input "text" at bounding box center [562, 69] width 95 height 20
type input "250"
click at [493, 152] on button "Add Exemption" at bounding box center [510, 157] width 77 height 22
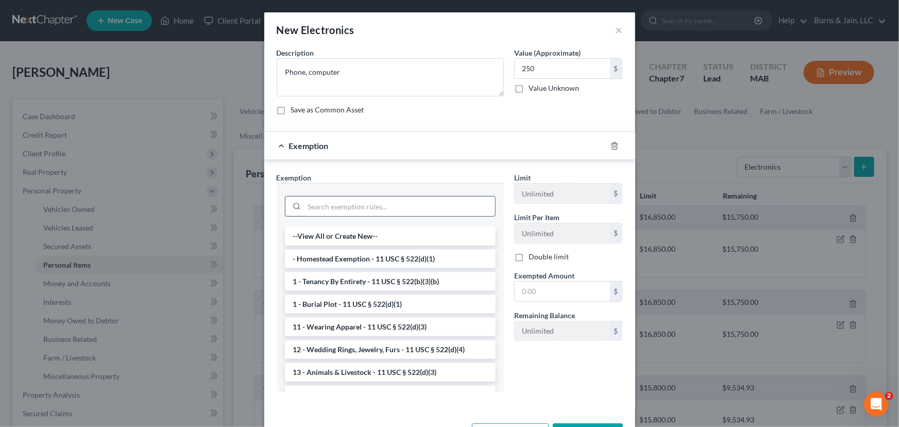
click at [375, 213] on input "search" at bounding box center [399, 206] width 191 height 20
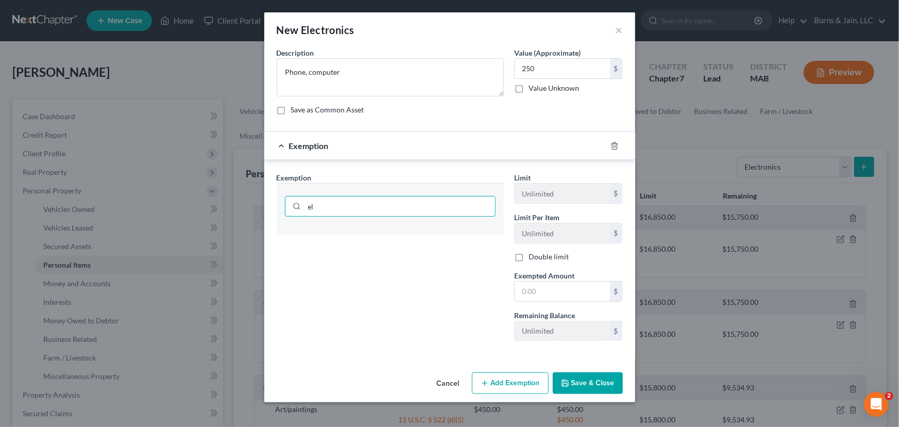
type input "e"
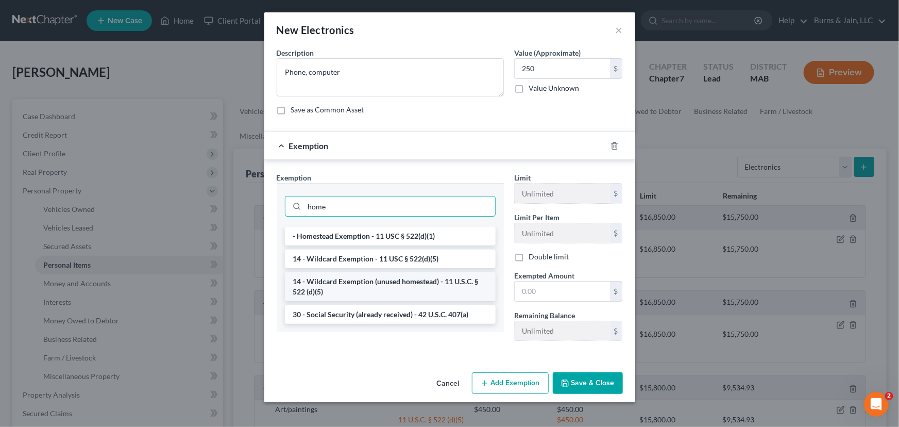
type input "home"
click at [419, 282] on li "14 - Wildcard Exemption (unused homestead) - 11 U.S.C. § 522 (d)(5)" at bounding box center [390, 286] width 211 height 29
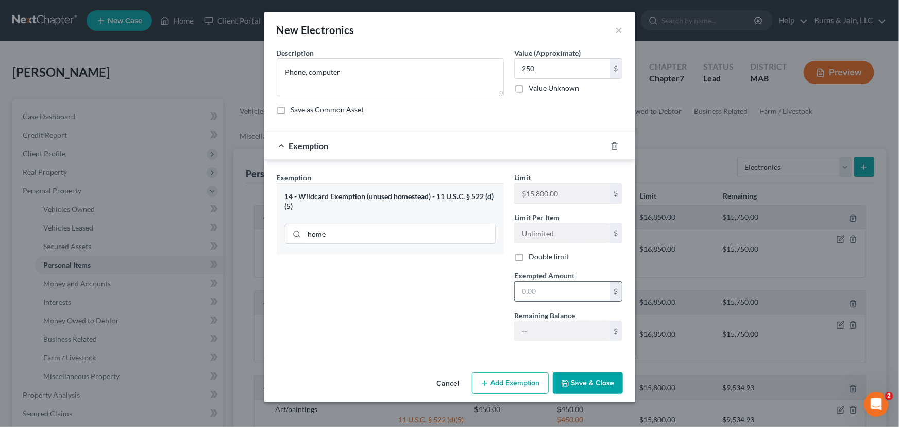
click at [542, 290] on input "text" at bounding box center [562, 291] width 95 height 20
type input "250"
click at [568, 377] on button "Save & Close" at bounding box center [588, 383] width 70 height 22
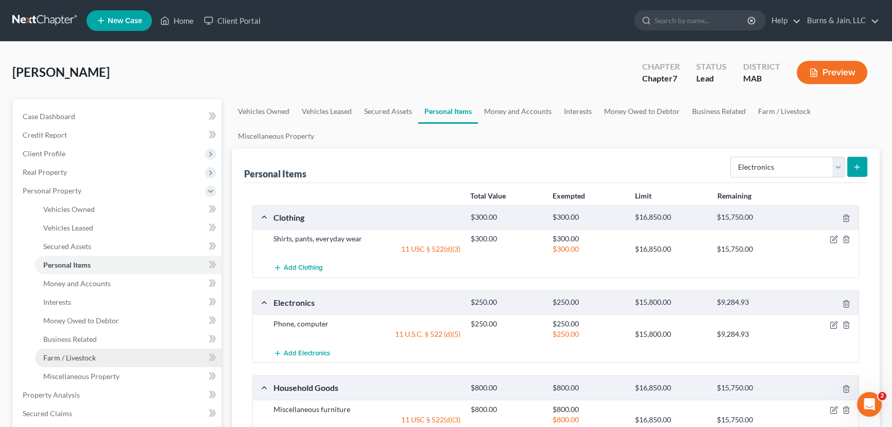
scroll to position [305, 0]
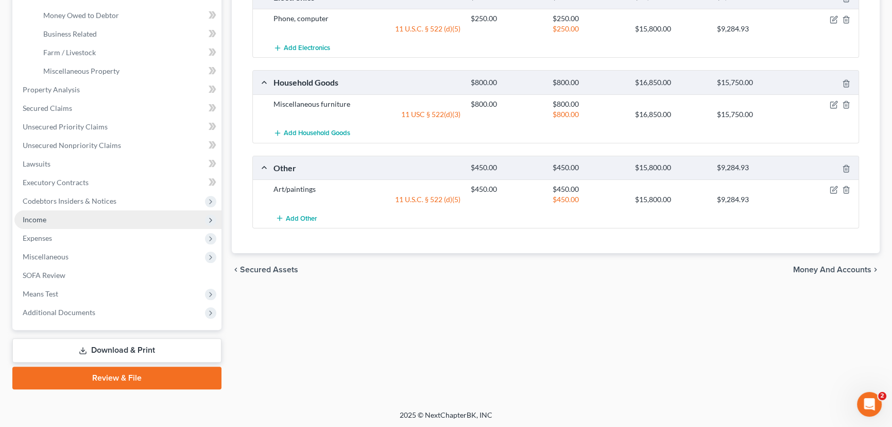
click at [92, 212] on span "Income" at bounding box center [117, 219] width 207 height 19
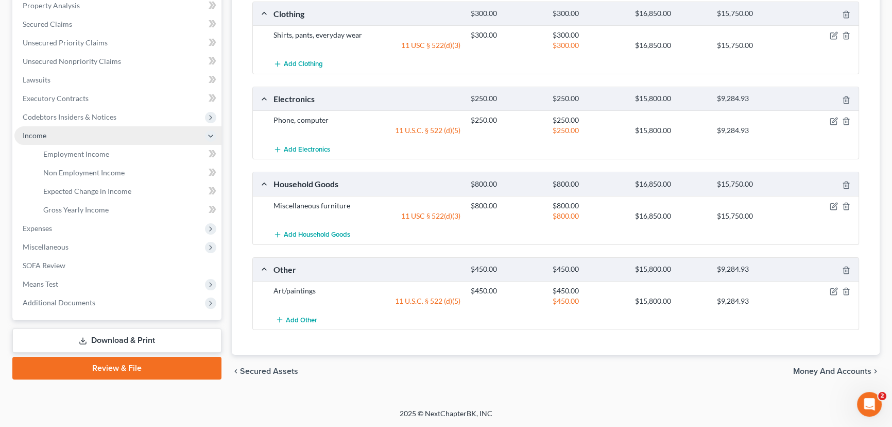
scroll to position [201, 0]
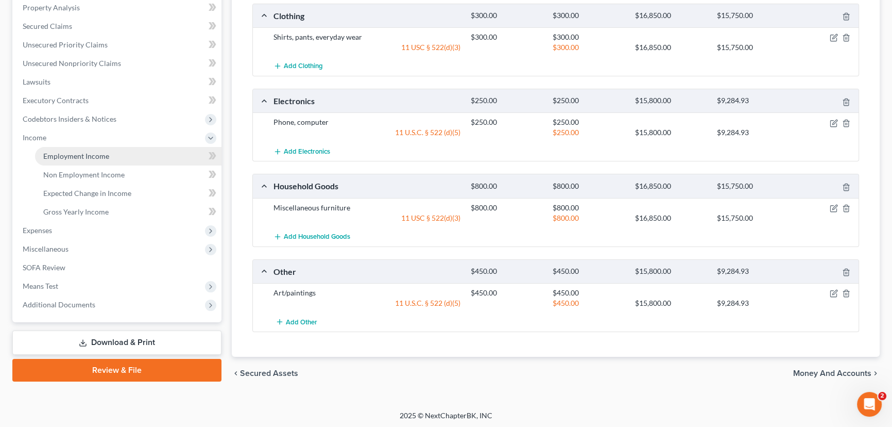
click at [92, 151] on span "Employment Income" at bounding box center [76, 155] width 66 height 9
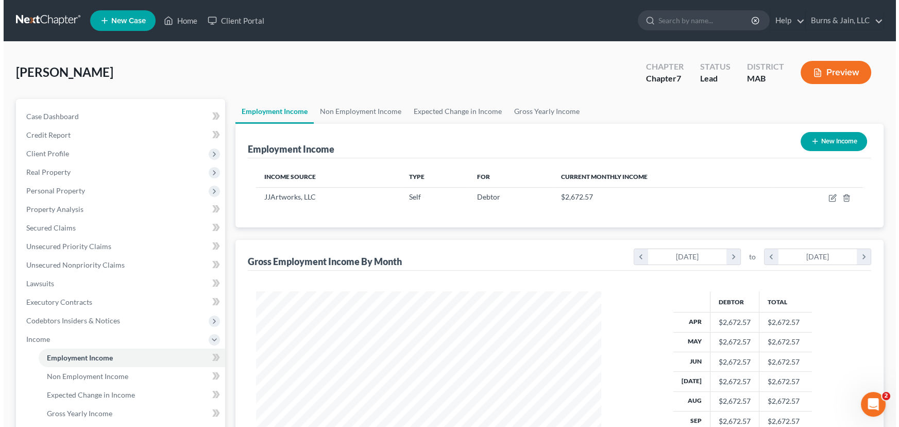
scroll to position [184, 366]
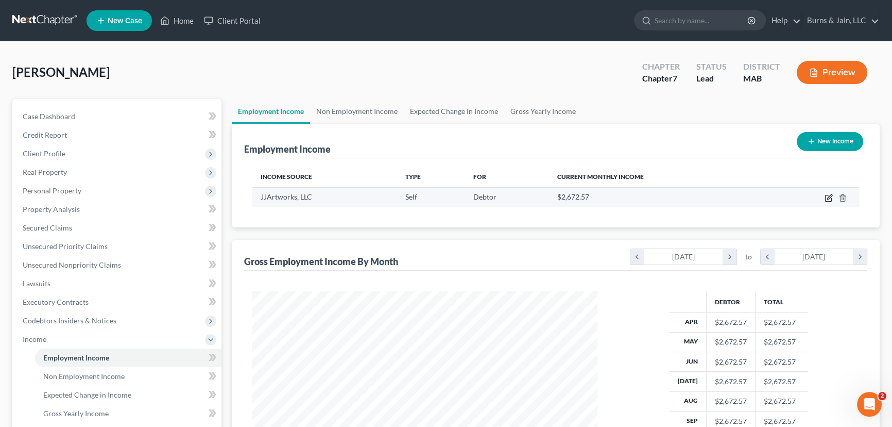
click at [829, 196] on icon "button" at bounding box center [829, 198] width 8 height 8
select select "1"
select select "22"
select select "0"
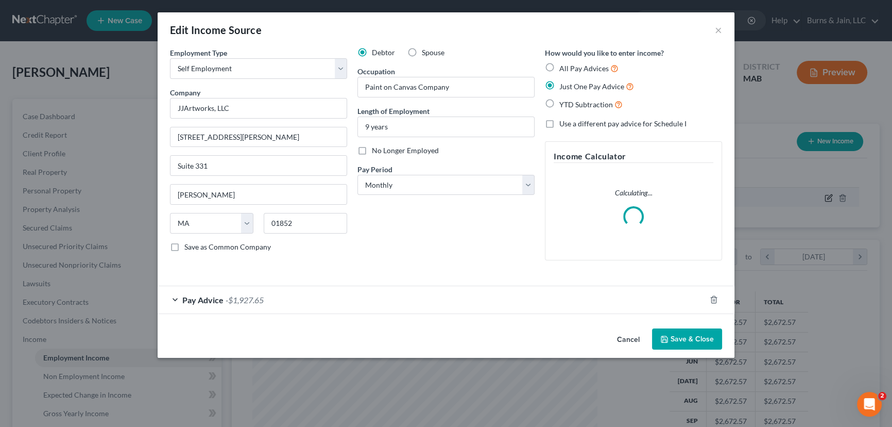
scroll to position [184, 369]
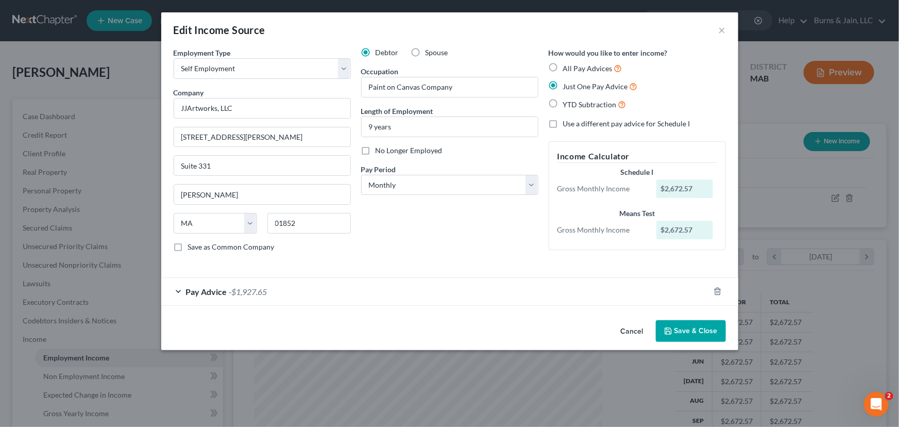
click at [671, 325] on button "Save & Close" at bounding box center [691, 331] width 70 height 22
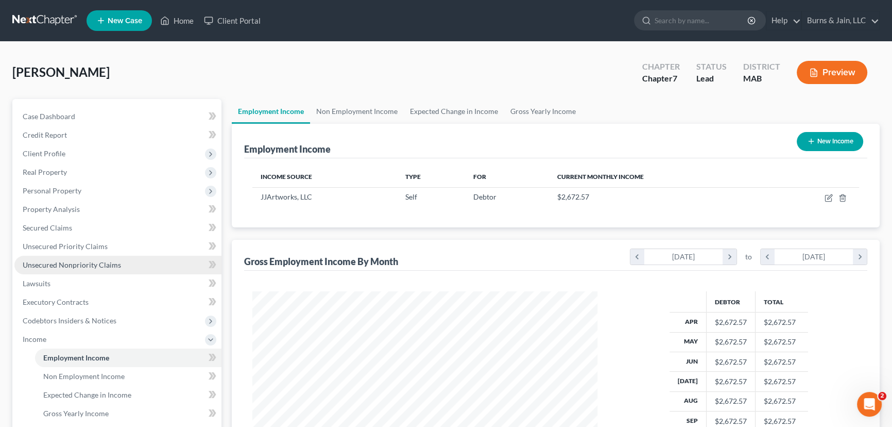
scroll to position [194, 0]
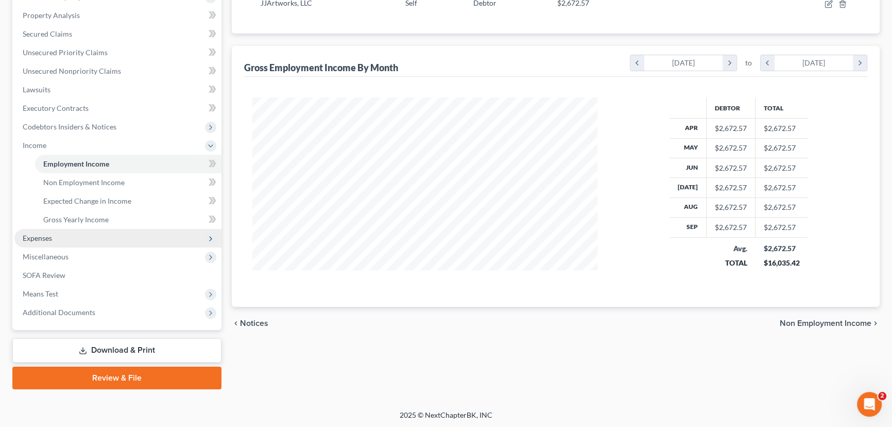
click at [62, 237] on span "Expenses" at bounding box center [117, 238] width 207 height 19
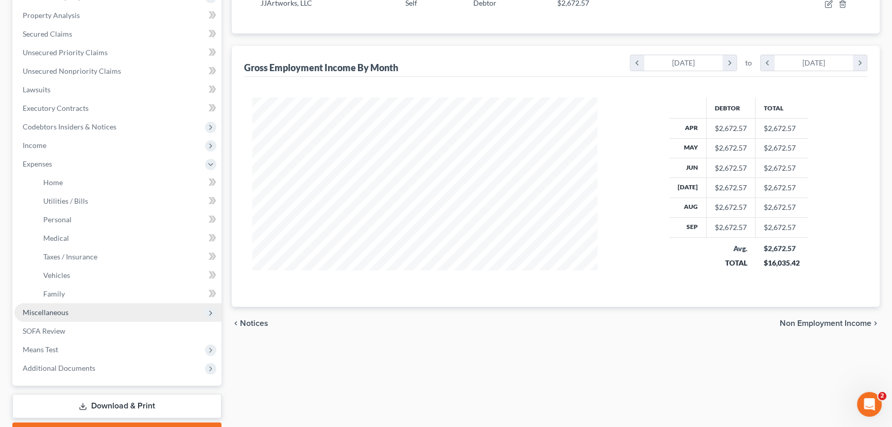
click at [67, 314] on span "Miscellaneous" at bounding box center [46, 312] width 46 height 9
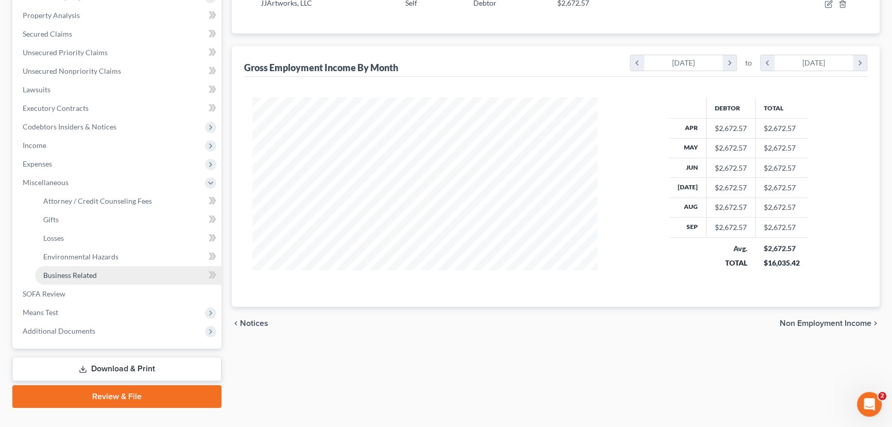
click at [80, 278] on link "Business Related" at bounding box center [128, 275] width 186 height 19
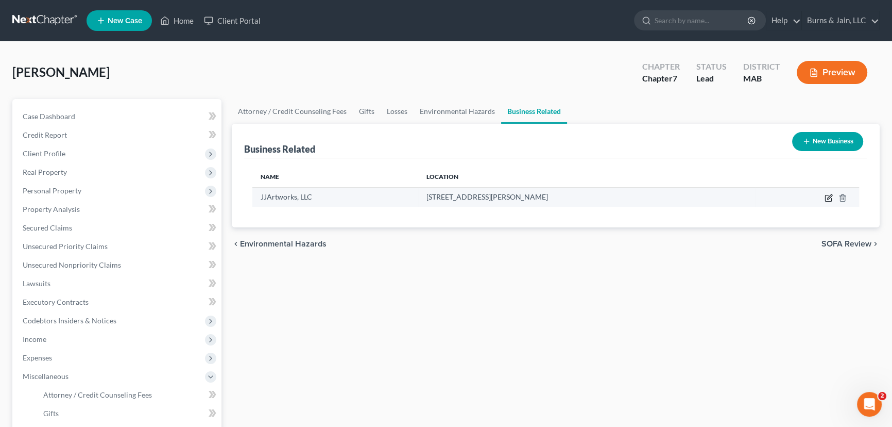
click at [829, 196] on icon "button" at bounding box center [829, 196] width 5 height 5
select select "sole_proprietor"
select select "22"
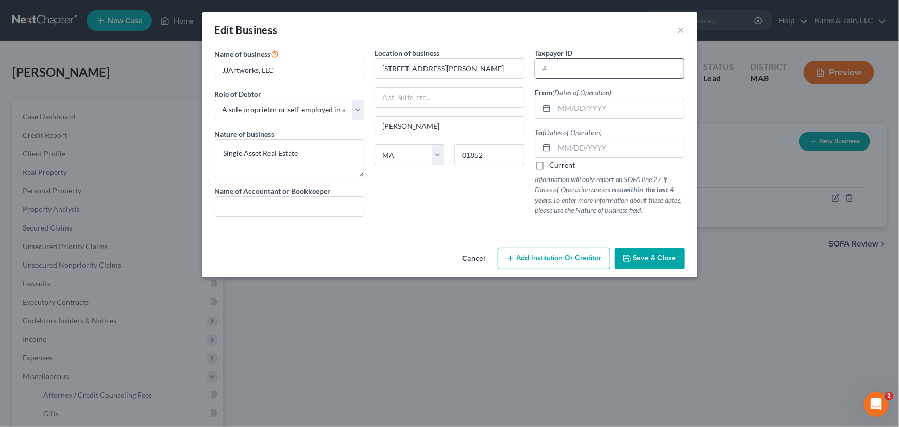
click at [580, 72] on input "text" at bounding box center [609, 69] width 149 height 20
type input "00-1209501"
click at [579, 118] on div "Taxpayer ID 00-1209501 From (Dates of Operation) To (Dates of Operation) Curren…" at bounding box center [610, 135] width 160 height 177
click at [584, 106] on input "text" at bounding box center [619, 108] width 130 height 20
type input "02/10/2016"
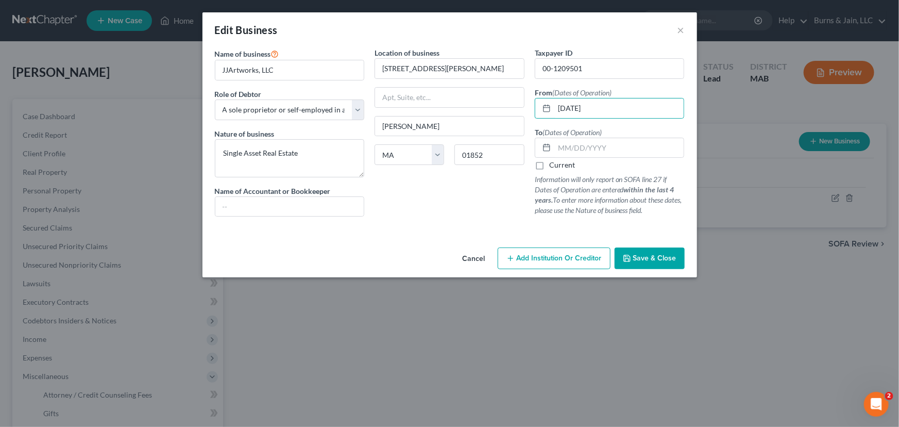
click at [549, 168] on label "Current" at bounding box center [562, 165] width 26 height 10
click at [553, 166] on input "Current" at bounding box center [556, 163] width 7 height 7
click at [549, 168] on label "Current" at bounding box center [562, 165] width 26 height 10
click at [553, 166] on input "Current" at bounding box center [556, 163] width 7 height 7
click at [549, 168] on label "Current" at bounding box center [562, 165] width 26 height 10
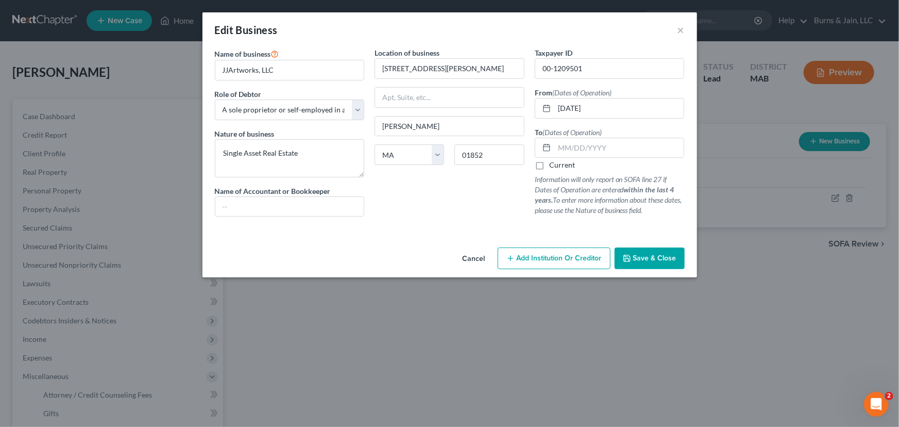
click at [553, 166] on input "Current" at bounding box center [556, 163] width 7 height 7
checkbox input "true"
click at [252, 207] on input "text" at bounding box center [289, 207] width 149 height 20
type input "Self"
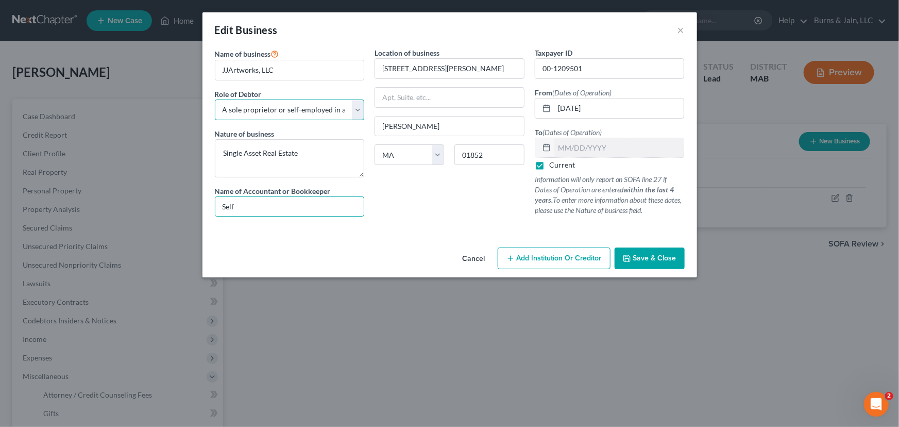
click at [332, 115] on select "Select A member of a limited liability company (LLC) or limited liability partn…" at bounding box center [290, 109] width 150 height 21
select select "member"
click at [215, 99] on select "Select A member of a limited liability company (LLC) or limited liability partn…" at bounding box center [290, 109] width 150 height 21
click at [309, 154] on textarea "Single Asset Real Estate" at bounding box center [290, 158] width 150 height 38
drag, startPoint x: 309, startPoint y: 154, endPoint x: 201, endPoint y: 166, distance: 108.3
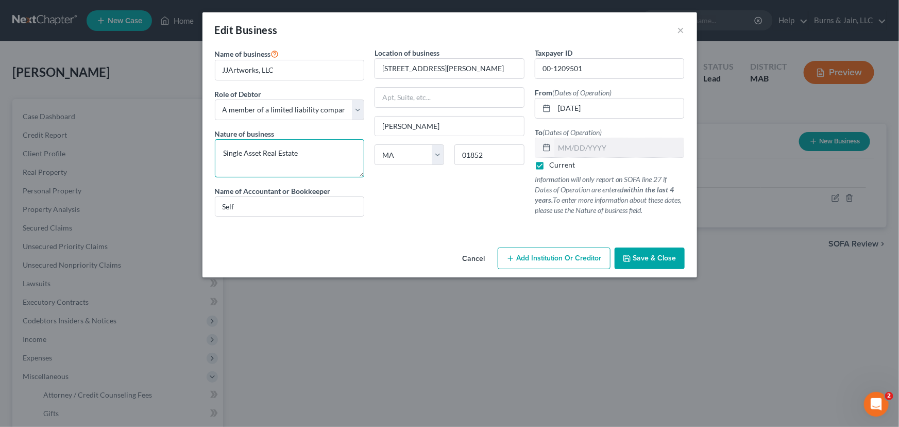
click at [201, 166] on div "Edit Business × Name of business * JJArtworks, LLC Role of Debtor * Select A me…" at bounding box center [449, 213] width 899 height 427
type textarea "Paint on Canvas/Art Business"
click at [657, 256] on span "Save & Close" at bounding box center [654, 257] width 43 height 9
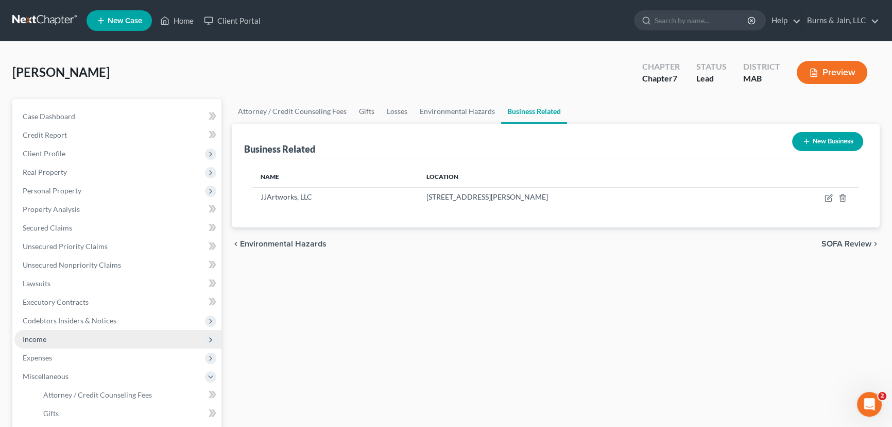
drag, startPoint x: 36, startPoint y: 337, endPoint x: 56, endPoint y: 330, distance: 22.0
click at [36, 337] on span "Income" at bounding box center [35, 338] width 24 height 9
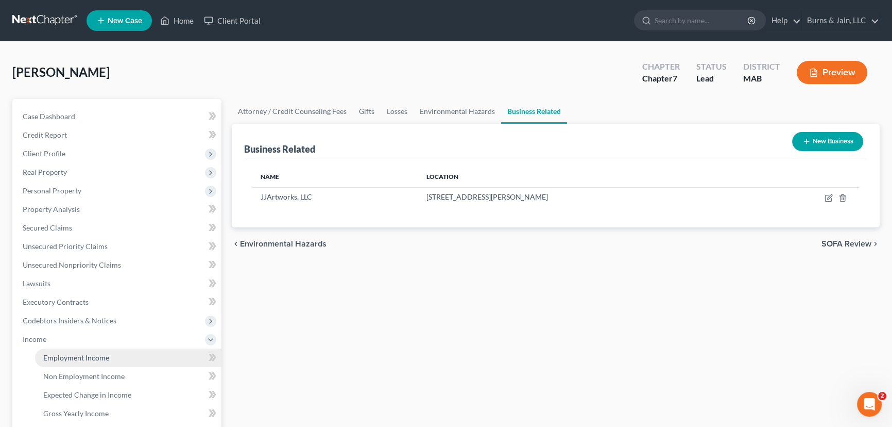
click at [106, 353] on span "Employment Income" at bounding box center [76, 357] width 66 height 9
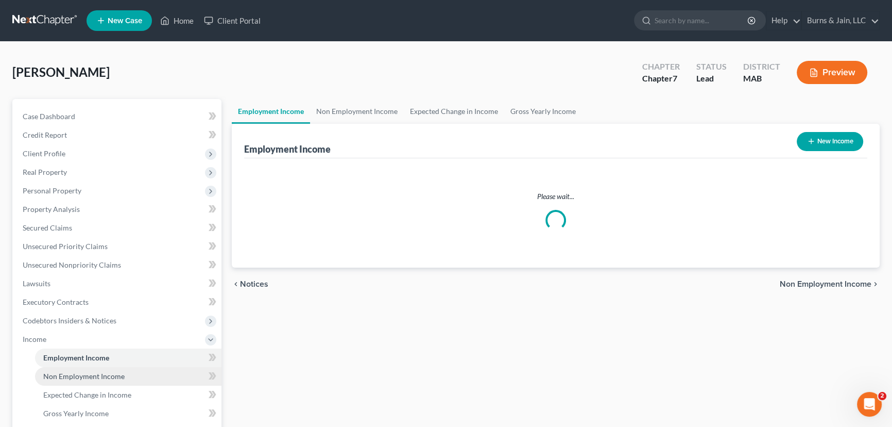
click at [98, 371] on span "Non Employment Income" at bounding box center [83, 375] width 81 height 9
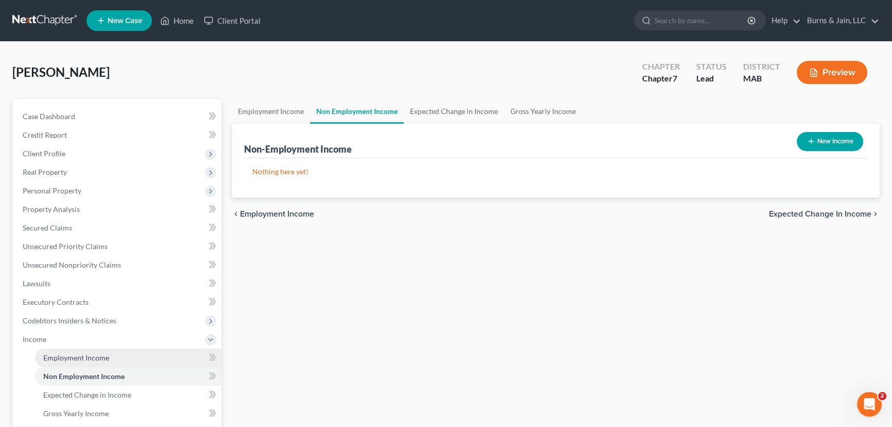
click at [90, 360] on span "Employment Income" at bounding box center [76, 357] width 66 height 9
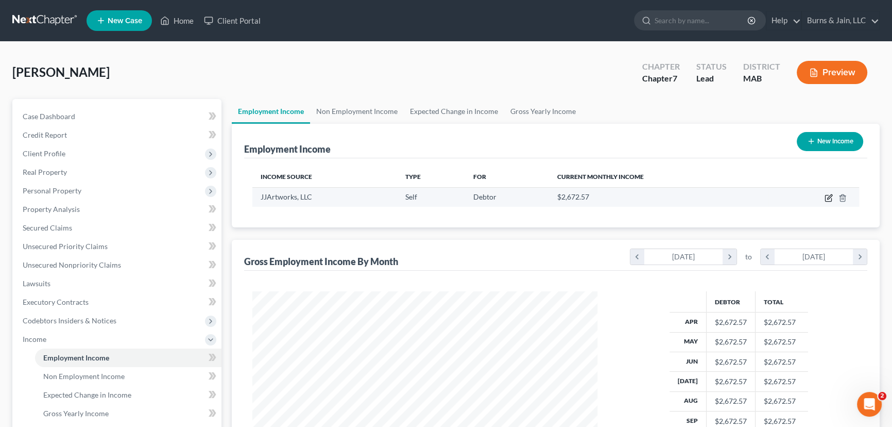
click at [829, 198] on icon "button" at bounding box center [829, 198] width 8 height 8
select select "1"
select select "22"
select select "0"
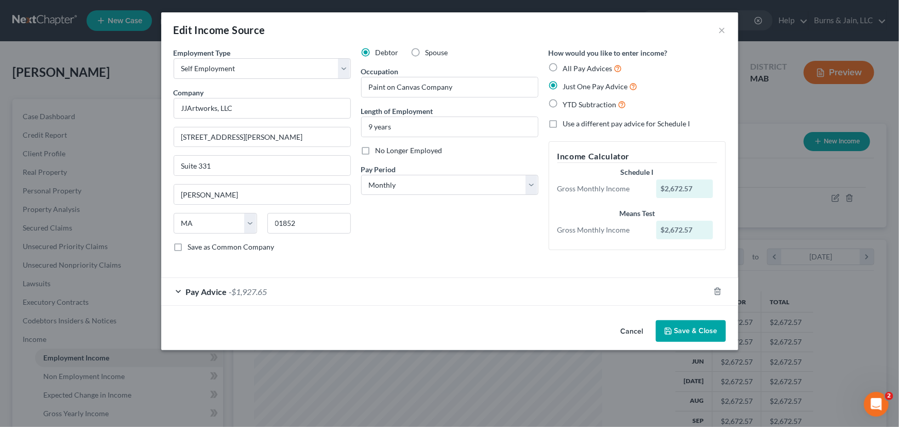
click at [212, 286] on span "Pay Advice" at bounding box center [206, 291] width 41 height 10
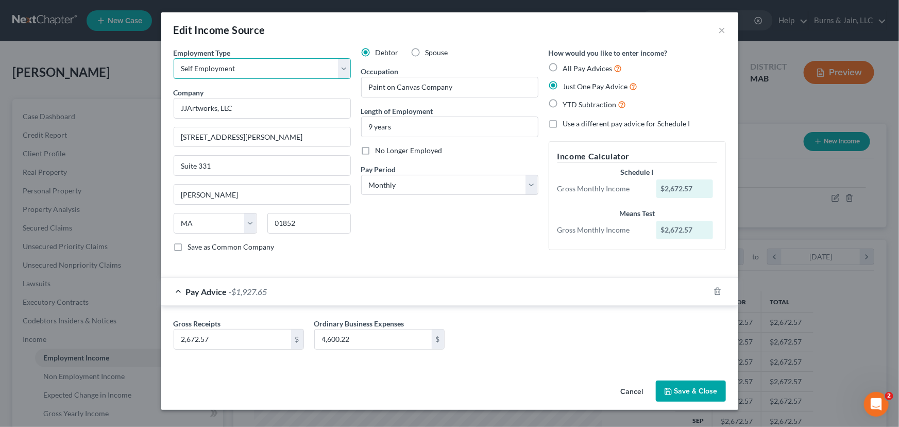
click at [267, 67] on select "Select Full or Part Time Employment Self Employment" at bounding box center [262, 68] width 177 height 21
click at [174, 58] on select "Select Full or Part Time Employment Self Employment" at bounding box center [262, 68] width 177 height 21
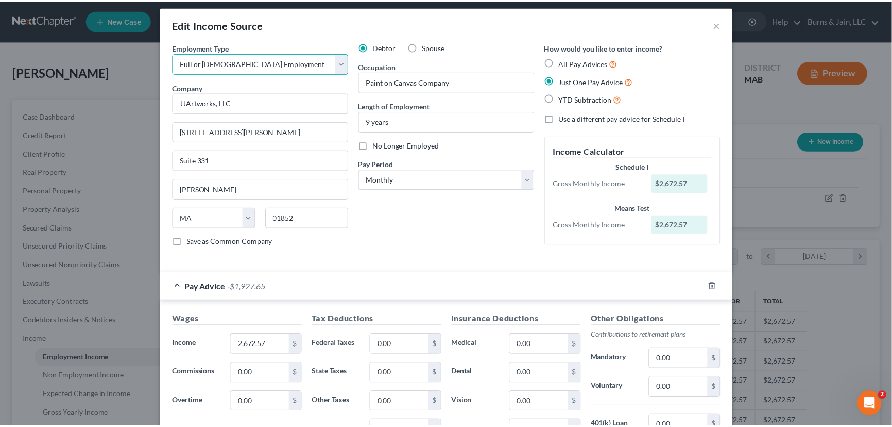
scroll to position [0, 0]
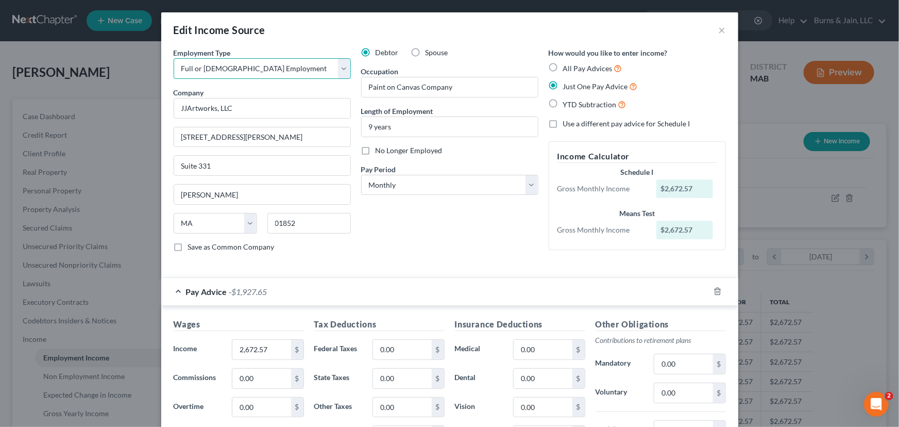
drag, startPoint x: 272, startPoint y: 72, endPoint x: 246, endPoint y: 77, distance: 25.9
click at [272, 72] on select "Select Full or Part Time Employment Self Employment" at bounding box center [262, 68] width 177 height 21
select select "1"
click at [174, 58] on select "Select Full or Part Time Employment Self Employment" at bounding box center [262, 68] width 177 height 21
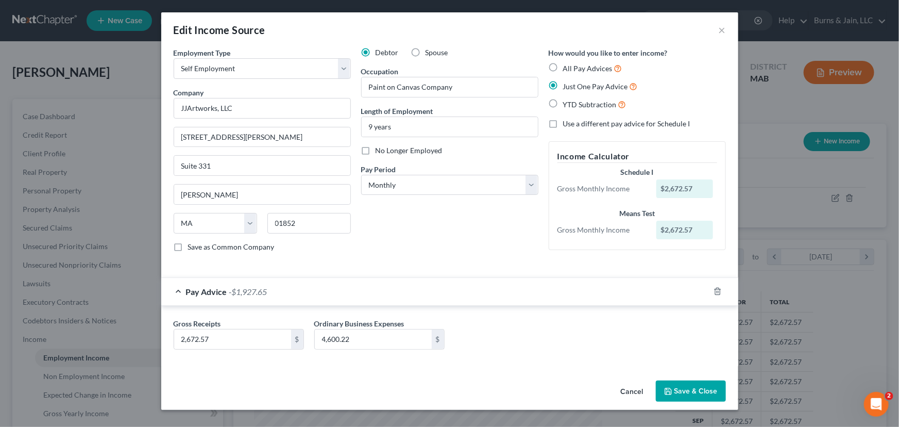
click at [697, 388] on button "Save & Close" at bounding box center [691, 391] width 70 height 22
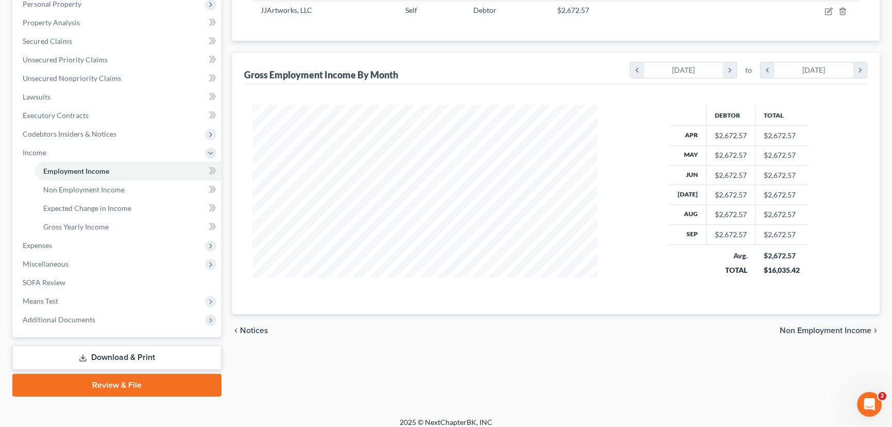
scroll to position [194, 0]
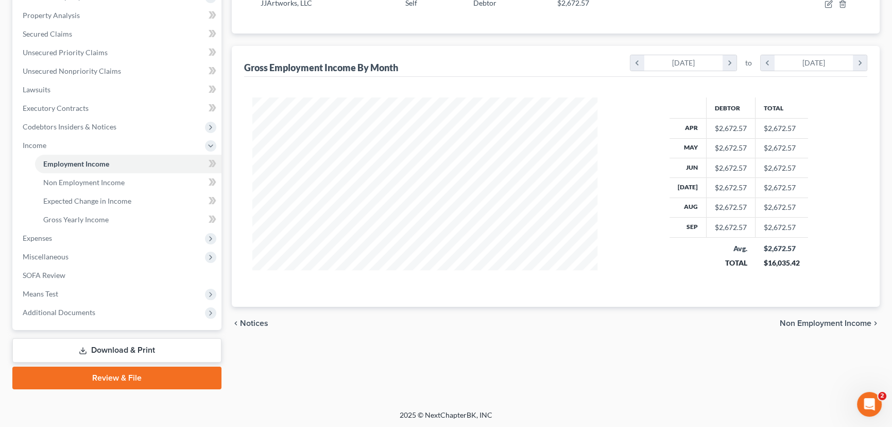
click at [90, 347] on link "Download & Print" at bounding box center [116, 350] width 209 height 24
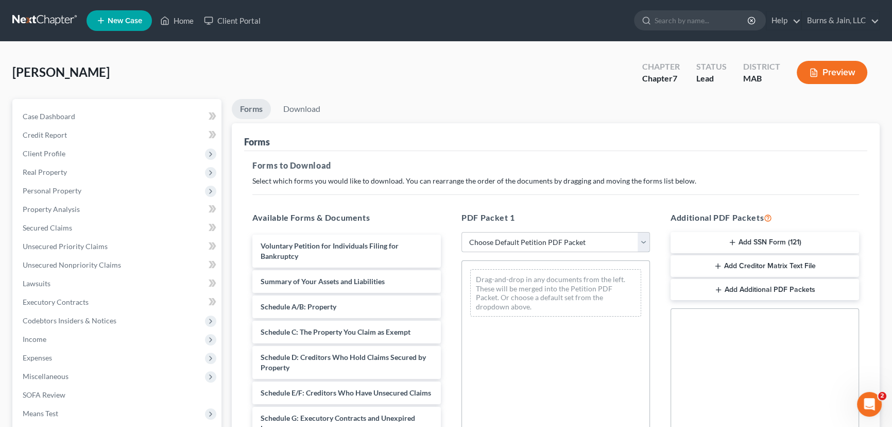
click at [572, 246] on select "Choose Default Petition PDF Packet Complete Bankruptcy Petition (all forms and …" at bounding box center [556, 242] width 189 height 21
select select "0"
click at [462, 232] on select "Choose Default Petition PDF Packet Complete Bankruptcy Petition (all forms and …" at bounding box center [556, 242] width 189 height 21
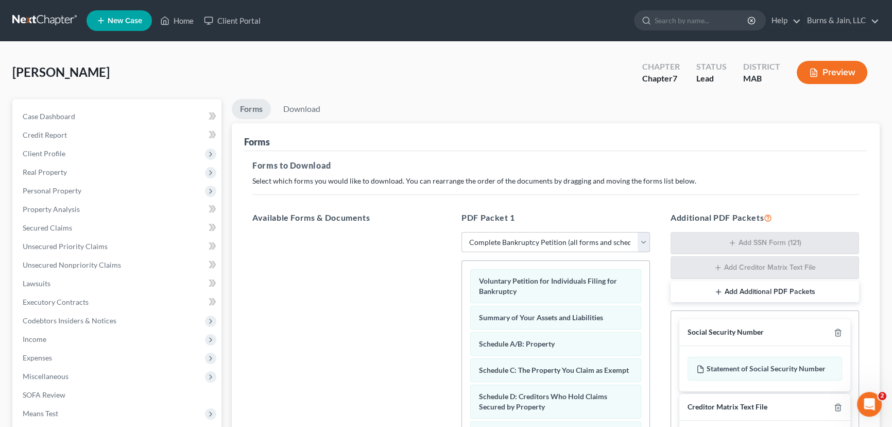
scroll to position [210, 0]
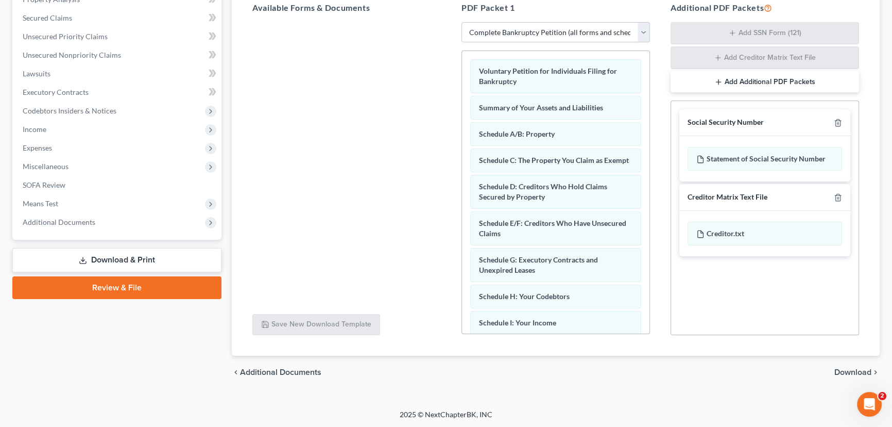
click at [845, 368] on span "Download" at bounding box center [853, 372] width 37 height 8
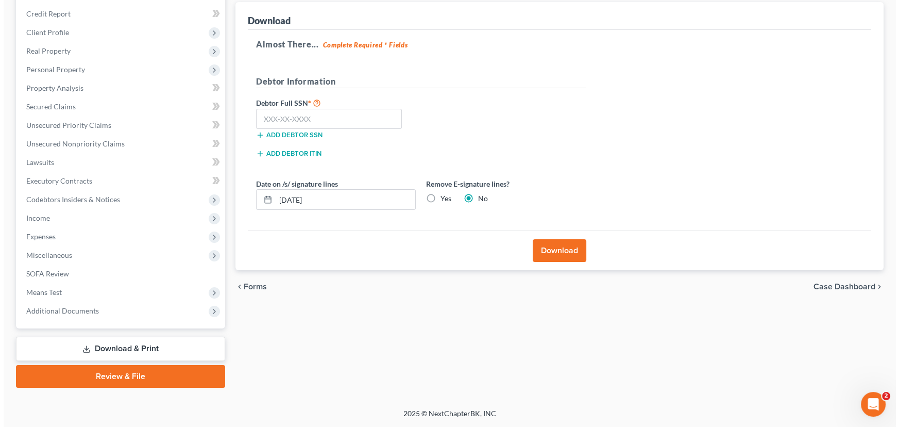
scroll to position [120, 0]
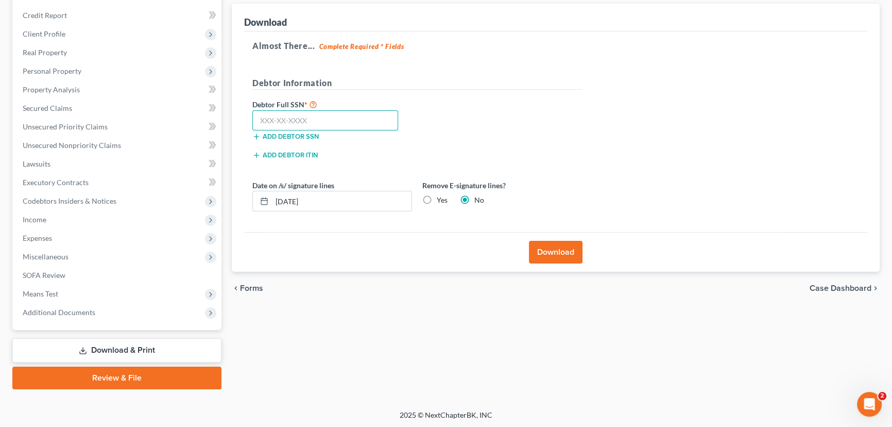
click at [297, 123] on input "text" at bounding box center [325, 120] width 146 height 21
click at [265, 116] on input "text" at bounding box center [325, 120] width 146 height 21
type input "033-68-8683"
click at [559, 255] on button "Download" at bounding box center [556, 252] width 54 height 23
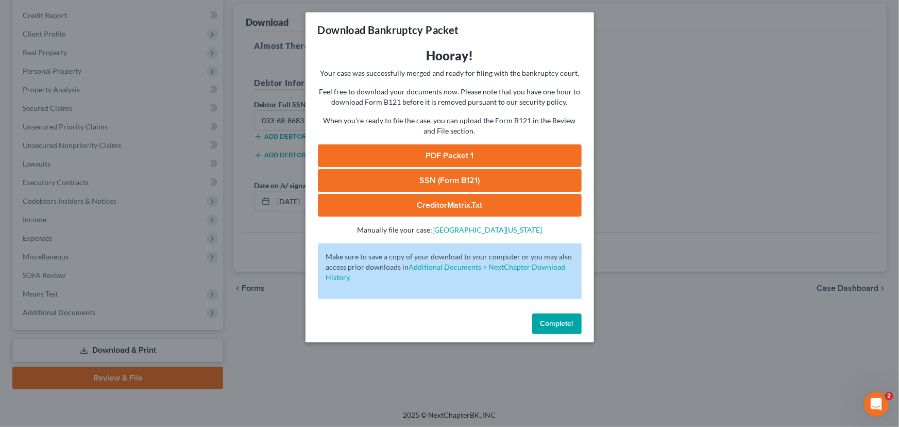
scroll to position [67, 0]
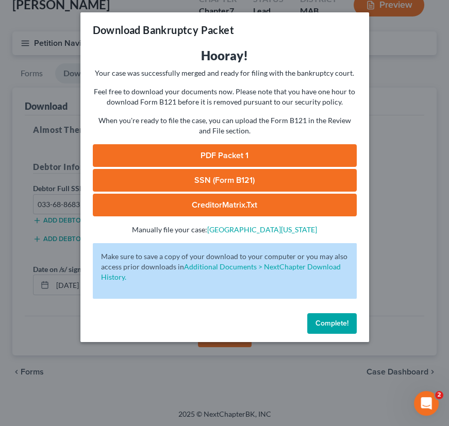
click at [251, 149] on link "PDF Packet 1" at bounding box center [225, 155] width 264 height 23
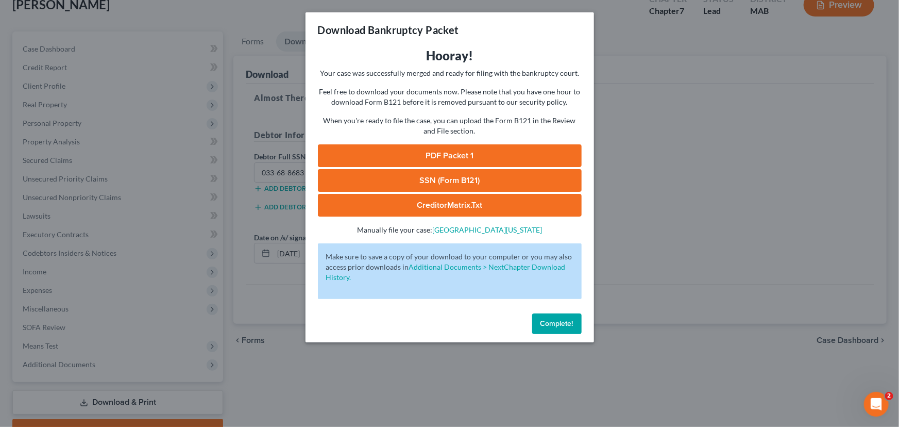
click at [557, 317] on button "Complete!" at bounding box center [556, 323] width 49 height 21
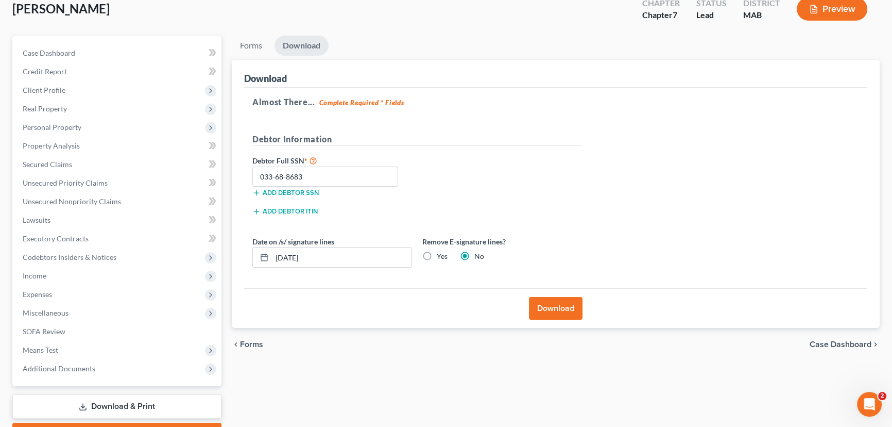
scroll to position [0, 0]
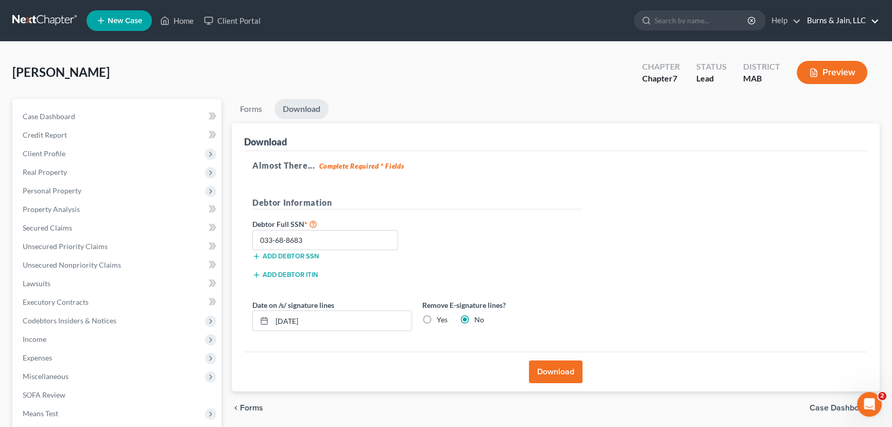
click at [823, 27] on link "Burns & Jain, LLC" at bounding box center [840, 20] width 77 height 19
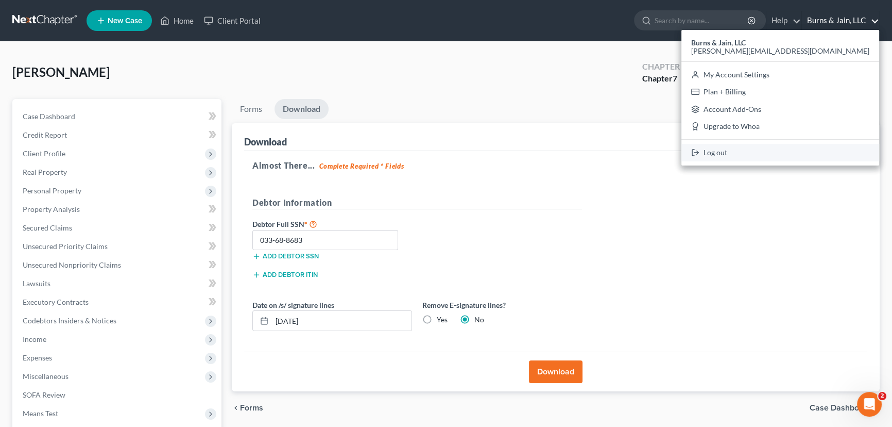
click at [826, 149] on link "Log out" at bounding box center [781, 153] width 198 height 18
